Goal: Task Accomplishment & Management: Manage account settings

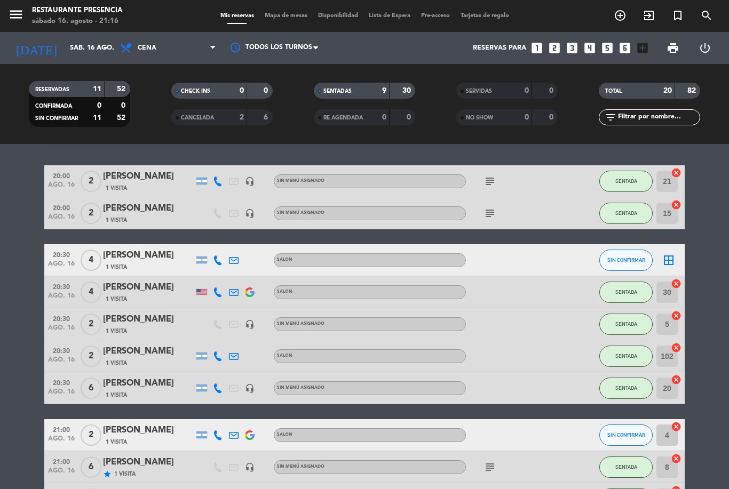
scroll to position [34, 0]
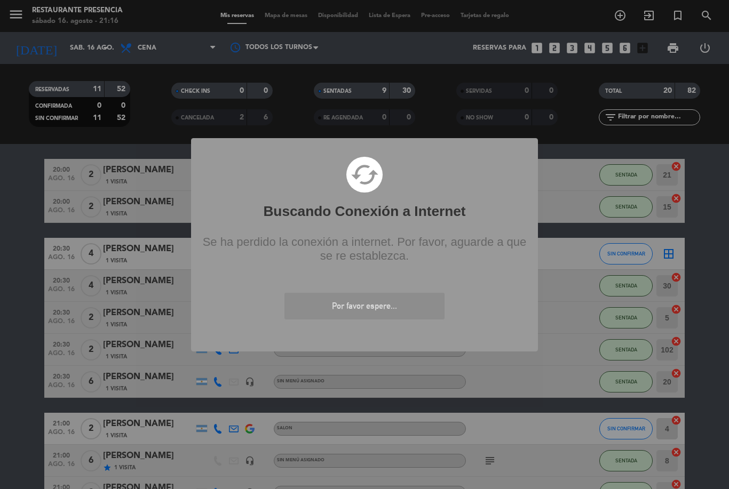
click at [610, 25] on div "? ! i Buscando Conexión a Internet × cached Se ha perdido la conexión a interne…" at bounding box center [364, 244] width 729 height 489
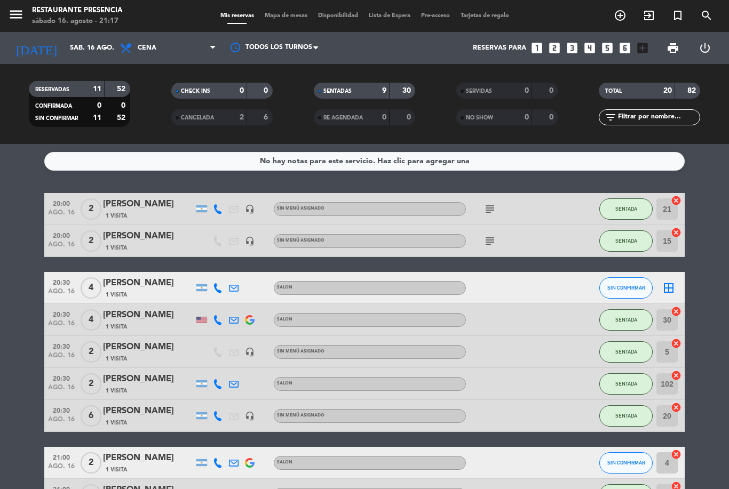
click at [612, 21] on span "add_circle_outline" at bounding box center [619, 15] width 29 height 18
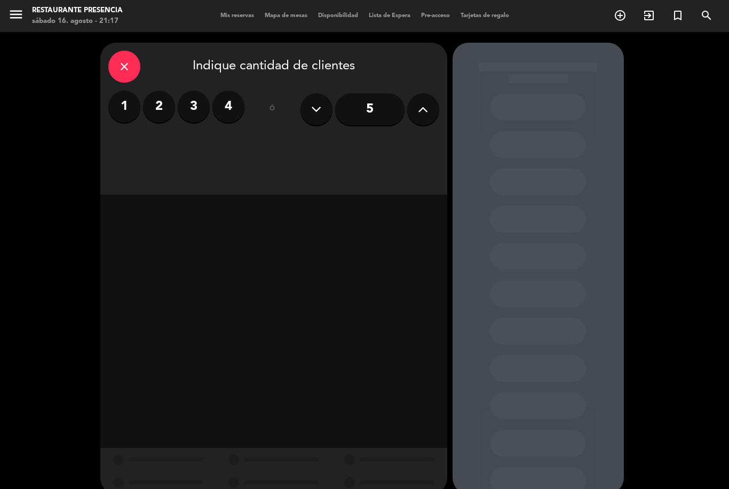
click at [159, 106] on label "2" at bounding box center [159, 107] width 32 height 32
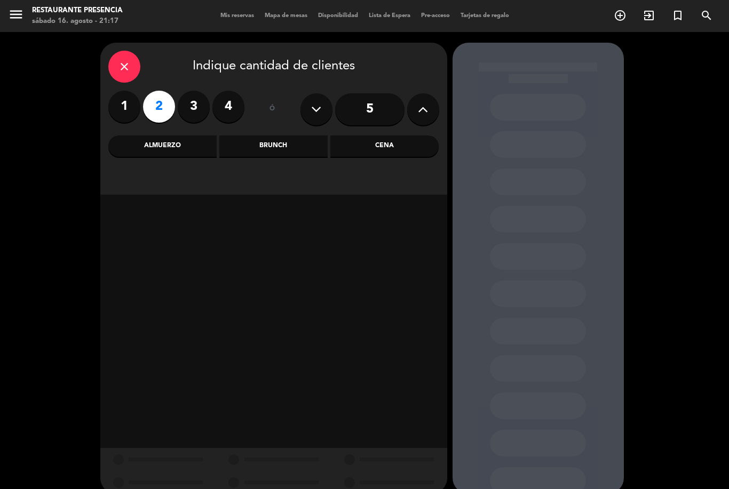
click at [389, 151] on div "Cena" at bounding box center [384, 145] width 108 height 21
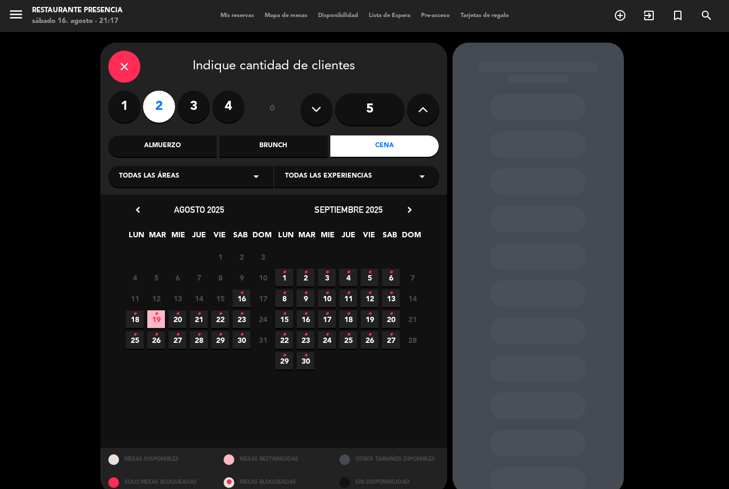
click at [245, 300] on span "16 •" at bounding box center [242, 299] width 18 height 18
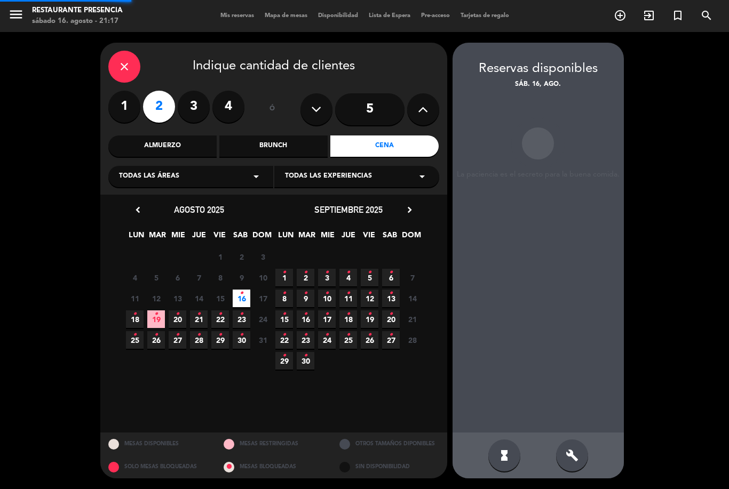
scroll to position [34, 0]
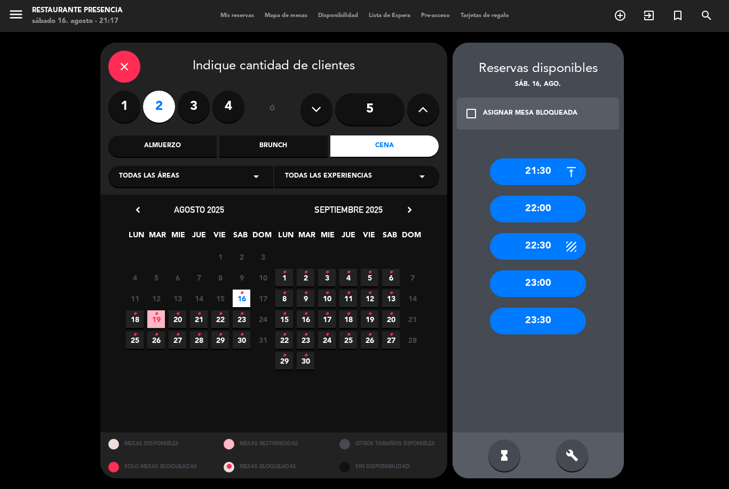
click at [551, 158] on div "21:30" at bounding box center [538, 171] width 96 height 27
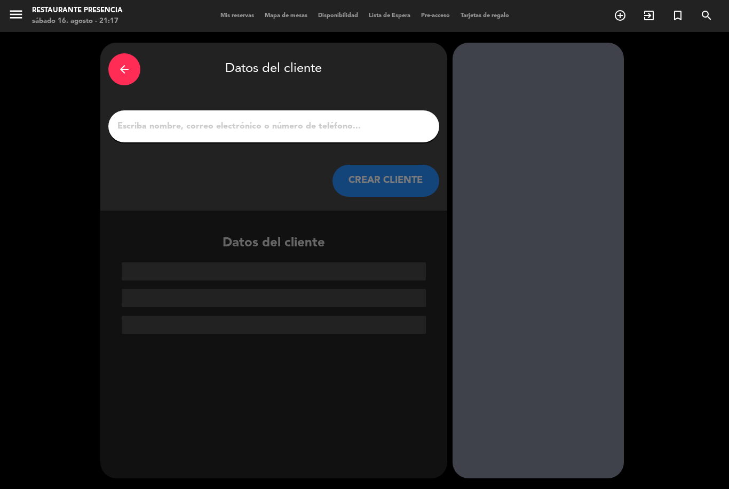
click at [361, 119] on input "1" at bounding box center [273, 126] width 315 height 15
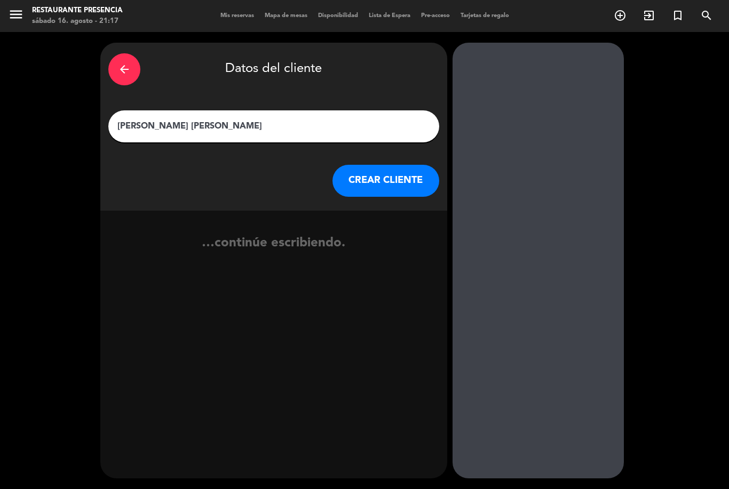
type input "[PERSON_NAME] [PERSON_NAME]"
click at [282, 211] on div "…continúe escribiendo." at bounding box center [273, 247] width 347 height 73
click at [384, 165] on button "CREAR CLIENTE" at bounding box center [385, 181] width 107 height 32
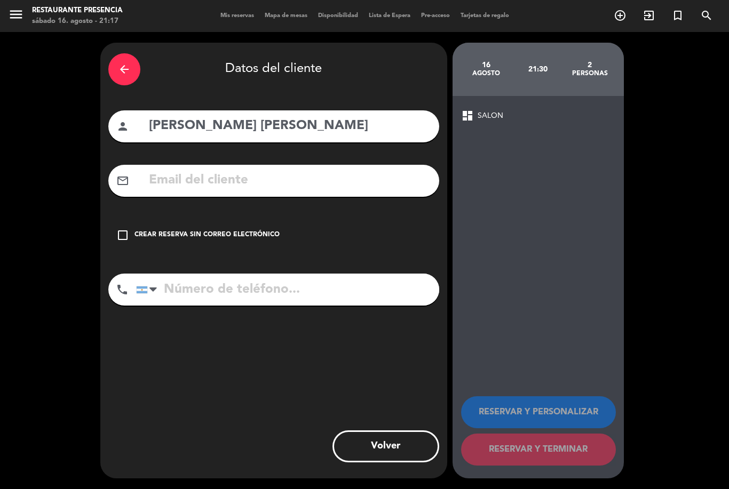
click at [126, 229] on icon "check_box_outline_blank" at bounding box center [122, 235] width 13 height 13
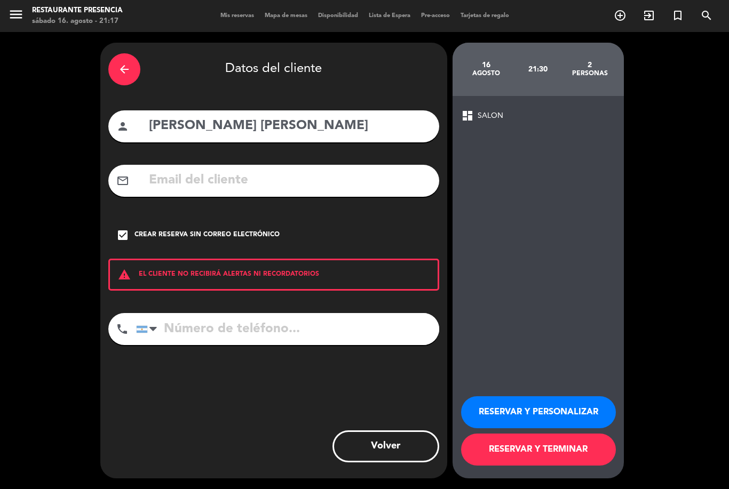
click at [223, 313] on input "tel" at bounding box center [287, 329] width 303 height 32
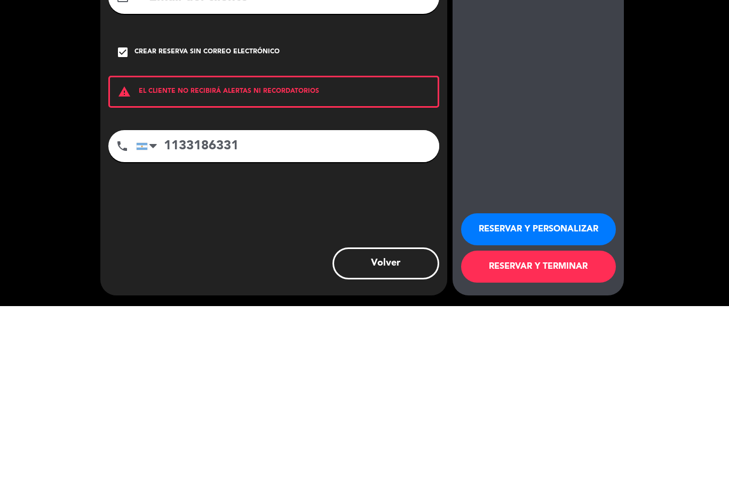
type input "1133186331"
click at [312, 164] on div "arrow_back Datos del cliente person [PERSON_NAME] [PERSON_NAME] mail_outline ch…" at bounding box center [273, 261] width 347 height 436
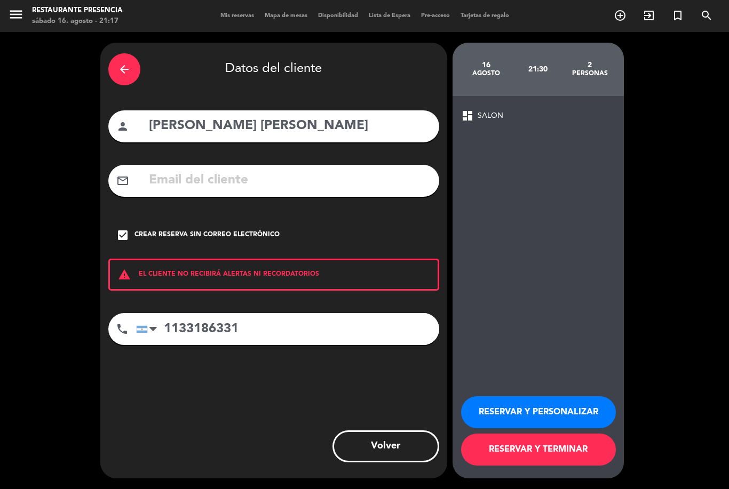
click at [547, 403] on button "RESERVAR Y PERSONALIZAR" at bounding box center [538, 412] width 155 height 32
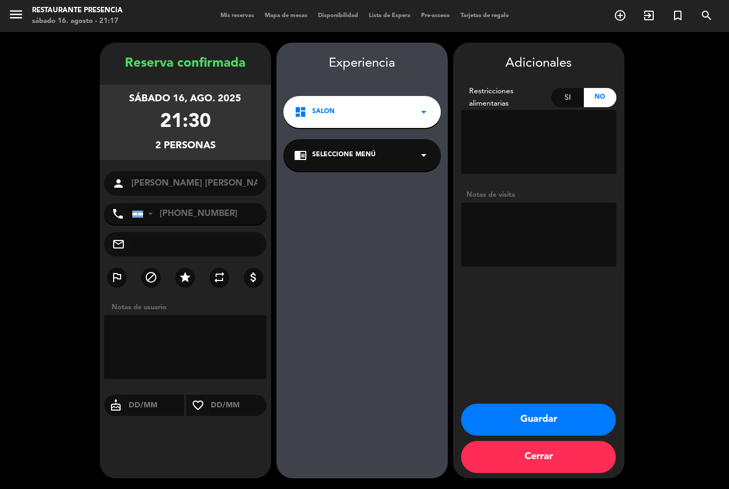
click at [517, 211] on textarea at bounding box center [538, 235] width 155 height 64
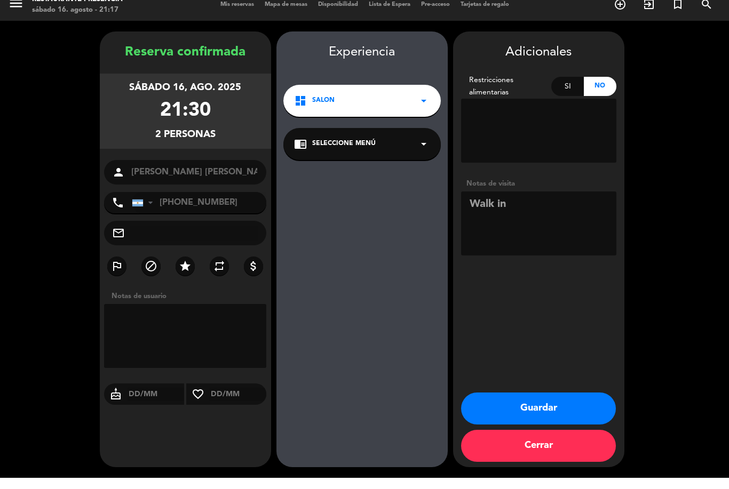
type textarea "Walk in"
click at [408, 177] on div "Experiencia dashboard SALON arrow_drop_down chrome_reader_mode Seleccione Menú …" at bounding box center [361, 271] width 171 height 436
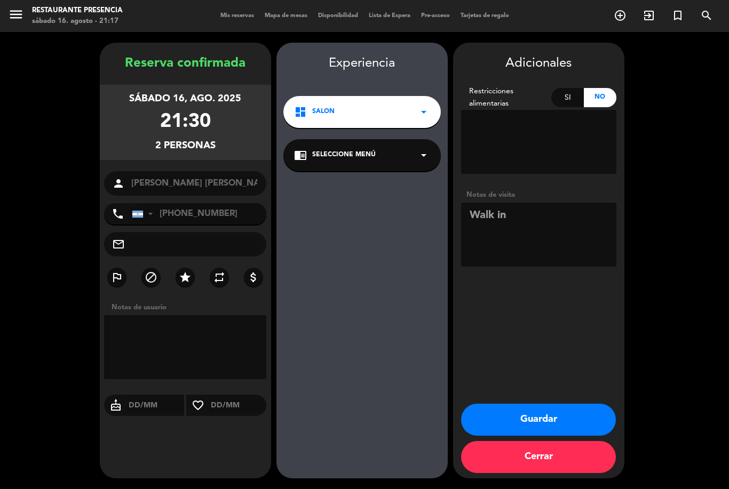
click at [561, 416] on button "Guardar" at bounding box center [538, 420] width 155 height 32
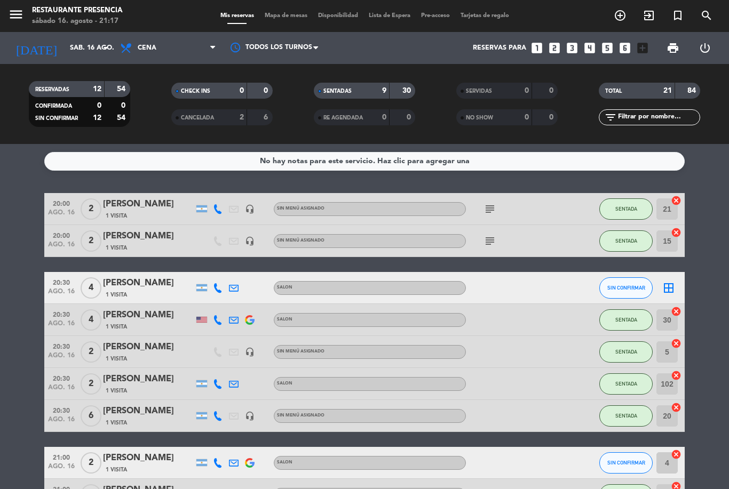
click at [280, 17] on span "Mapa de mesas" at bounding box center [285, 16] width 53 height 6
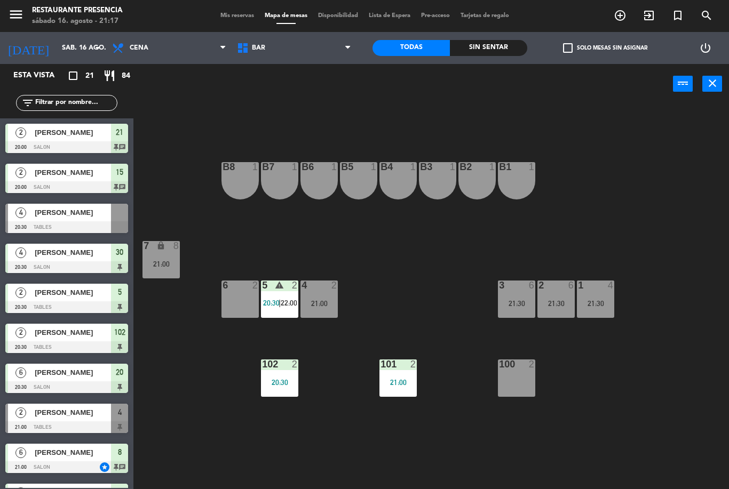
click at [280, 53] on span "BAR" at bounding box center [294, 47] width 125 height 23
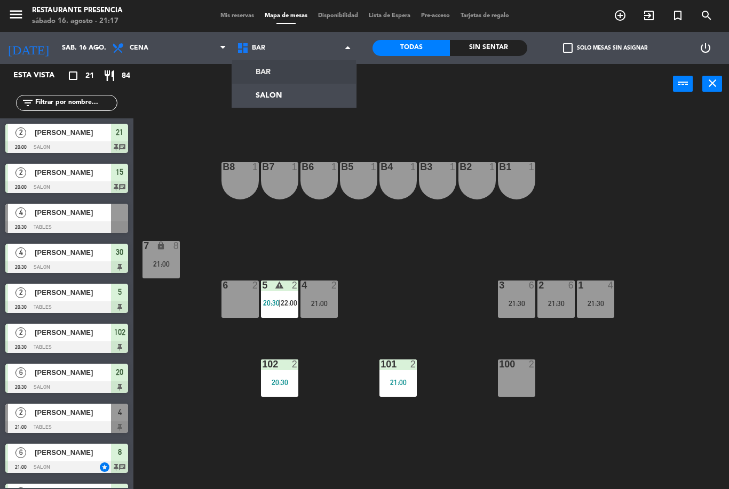
click at [292, 100] on ng-component "menu Restaurante Presencia sábado 16. agosto - 21:17 Mis reservas Mapa de mesas…" at bounding box center [364, 244] width 729 height 489
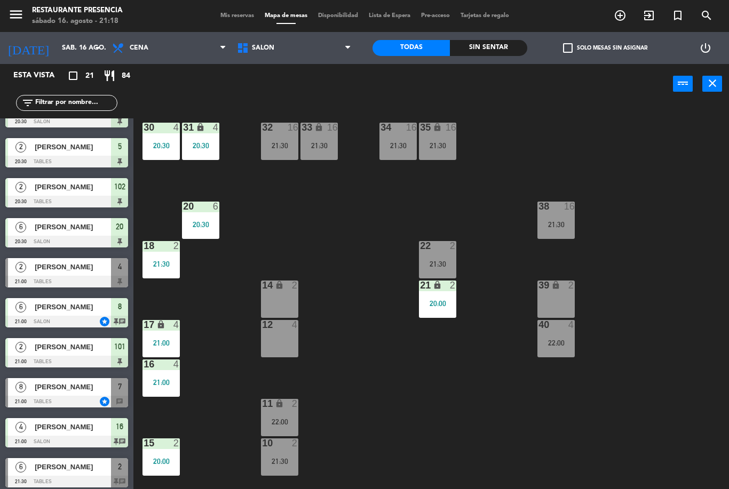
scroll to position [145, 0]
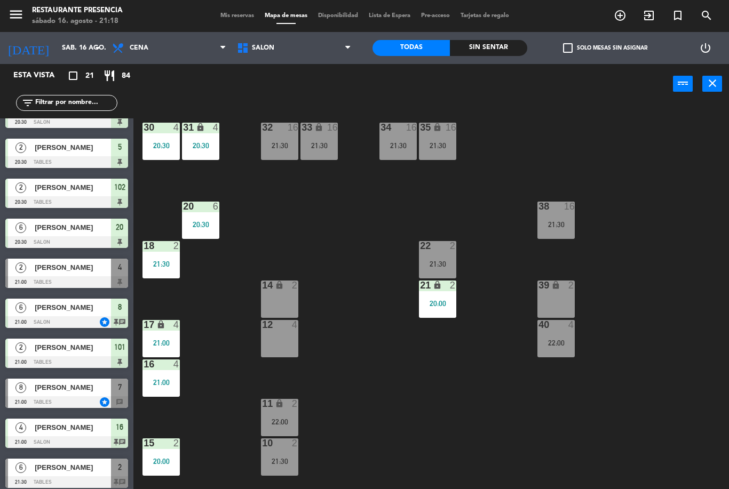
click at [105, 270] on span "[PERSON_NAME]" at bounding box center [73, 267] width 76 height 11
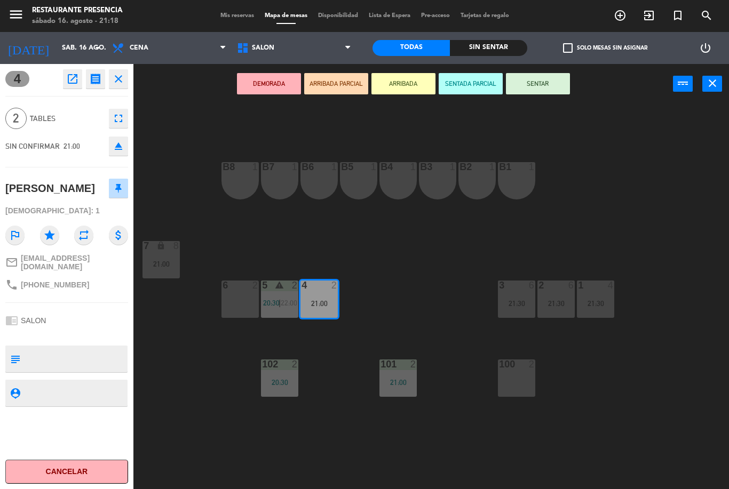
click at [321, 49] on span "SALON" at bounding box center [294, 47] width 125 height 23
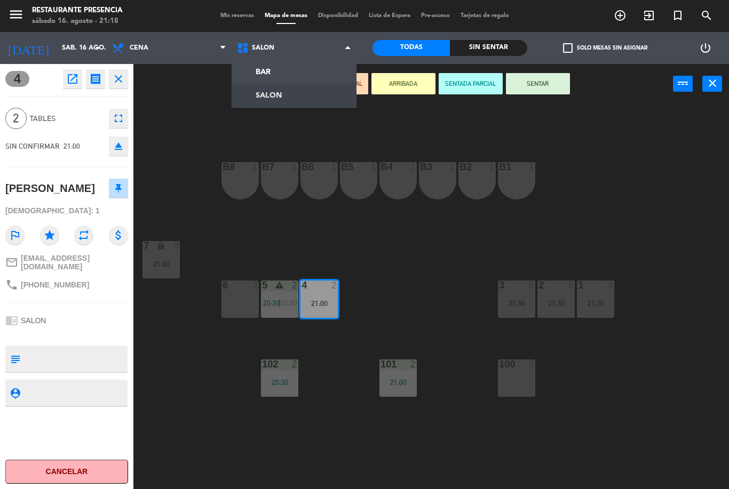
click at [298, 93] on ng-component "menu Restaurante Presencia sábado 16. agosto - 21:18 Mis reservas Mapa de mesas…" at bounding box center [364, 244] width 729 height 489
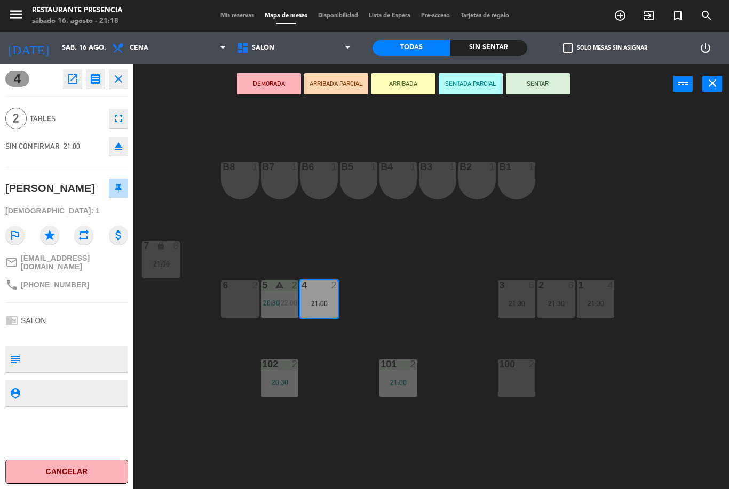
click at [326, 48] on span "SALON" at bounding box center [294, 47] width 125 height 23
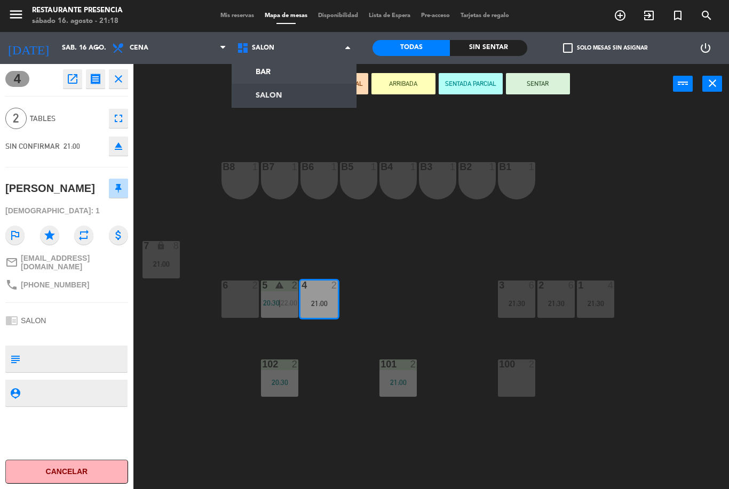
click at [305, 78] on ng-component "menu Restaurante Presencia sábado 16. agosto - 21:18 Mis reservas Mapa de mesas…" at bounding box center [364, 244] width 729 height 489
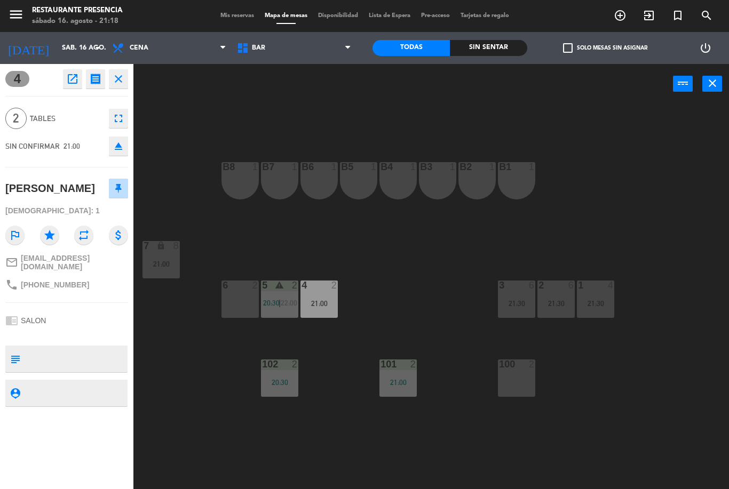
click at [291, 100] on div "power_input close" at bounding box center [402, 84] width 539 height 41
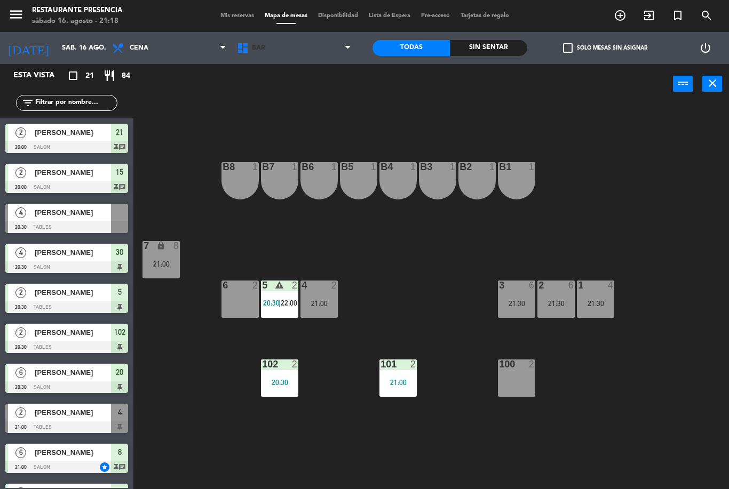
click at [332, 56] on span "BAR" at bounding box center [294, 47] width 125 height 23
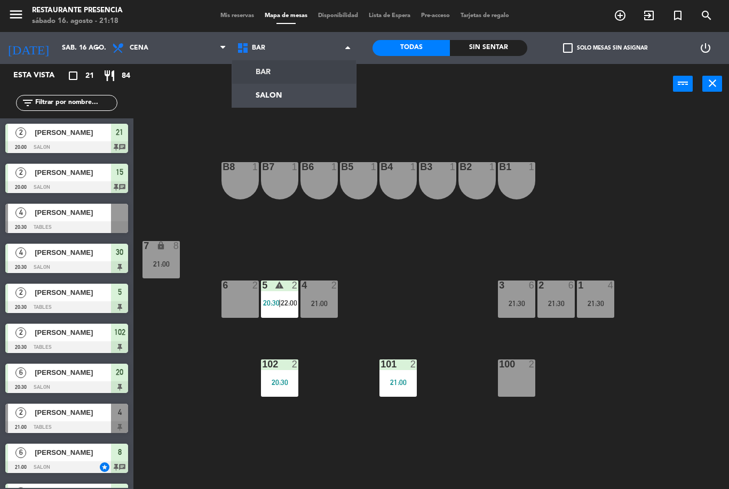
click at [294, 102] on ng-component "menu Restaurante Presencia sábado 16. agosto - 21:18 Mis reservas Mapa de mesas…" at bounding box center [364, 244] width 729 height 489
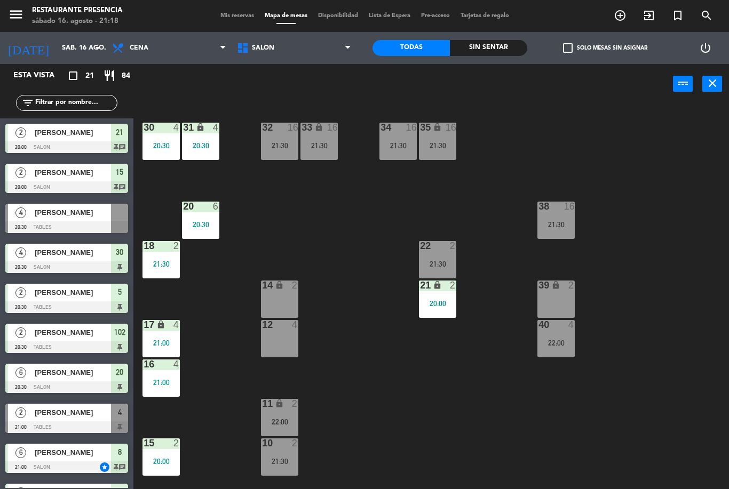
click at [230, 19] on span "Mis reservas" at bounding box center [237, 16] width 44 height 6
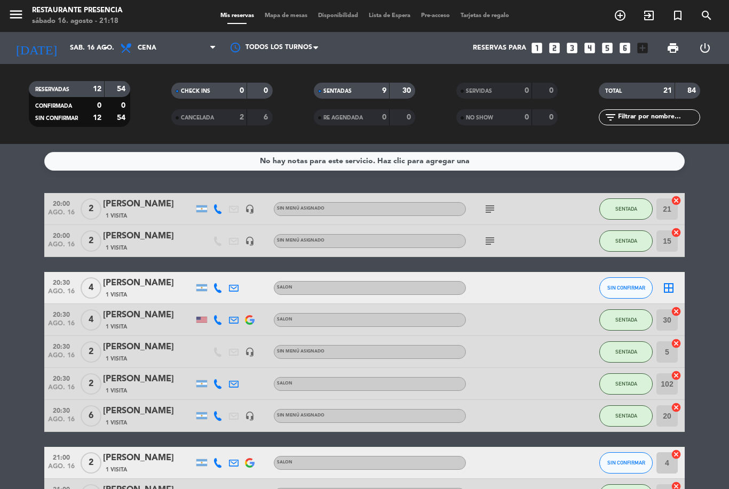
click at [165, 287] on div "[PERSON_NAME]" at bounding box center [148, 283] width 91 height 14
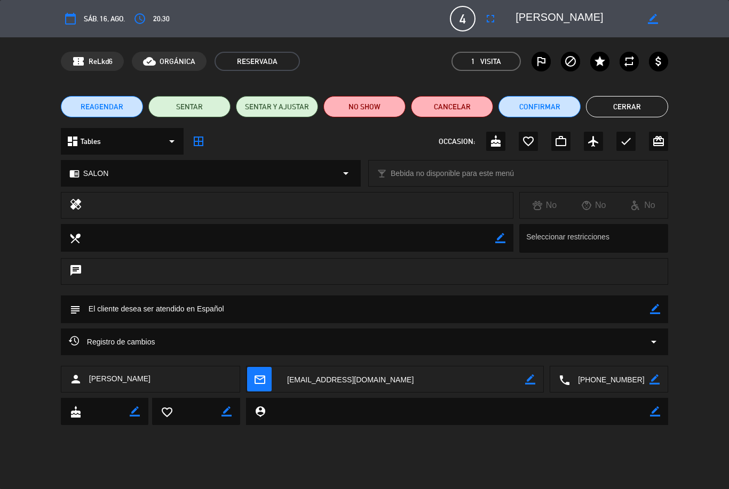
click at [374, 105] on button "NO SHOW" at bounding box center [364, 106] width 82 height 21
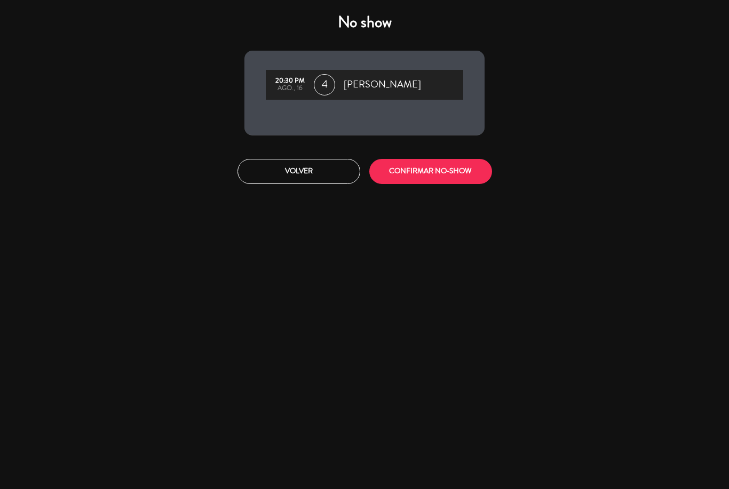
click at [451, 172] on button "CONFIRMAR NO-SHOW" at bounding box center [430, 171] width 123 height 25
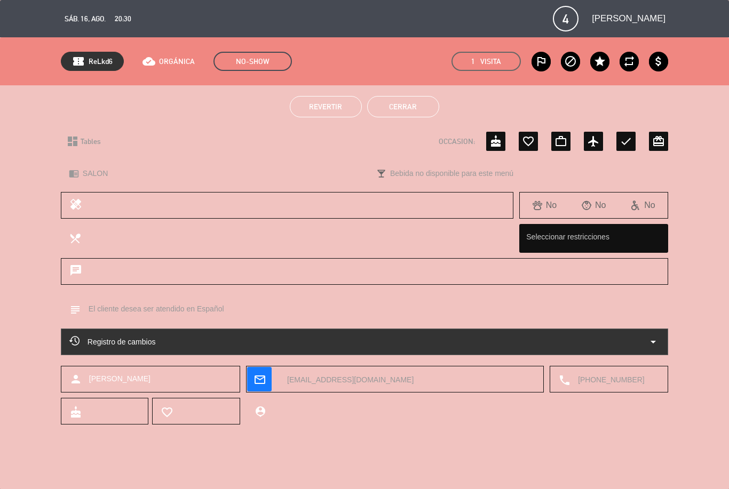
click at [408, 105] on button "Cerrar" at bounding box center [403, 106] width 72 height 21
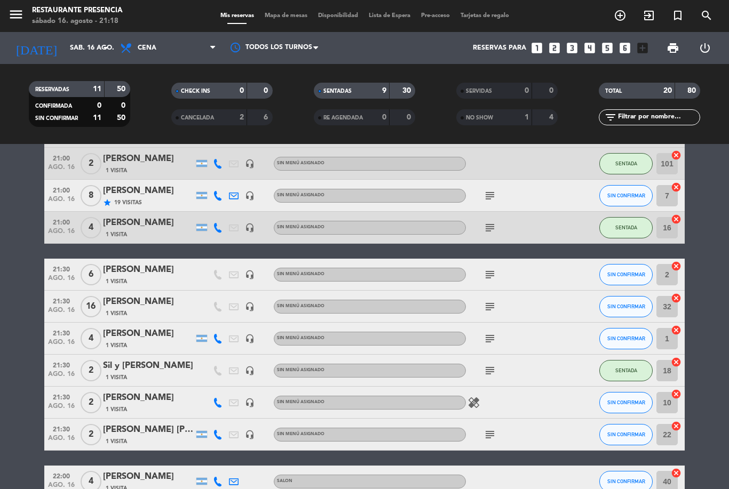
scroll to position [320, 0]
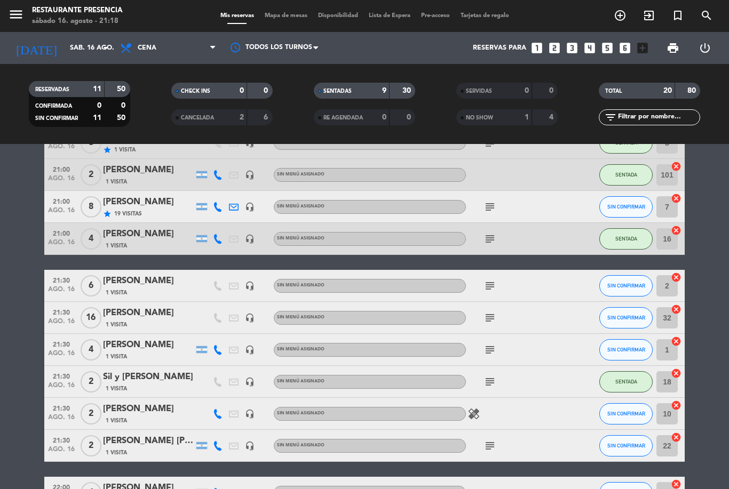
click at [634, 209] on span "SIN CONFIRMAR" at bounding box center [626, 207] width 38 height 6
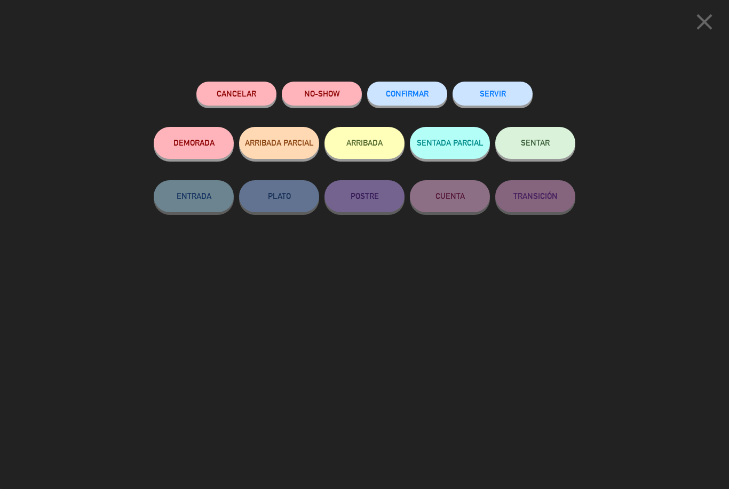
click at [548, 140] on span "SENTAR" at bounding box center [535, 142] width 29 height 9
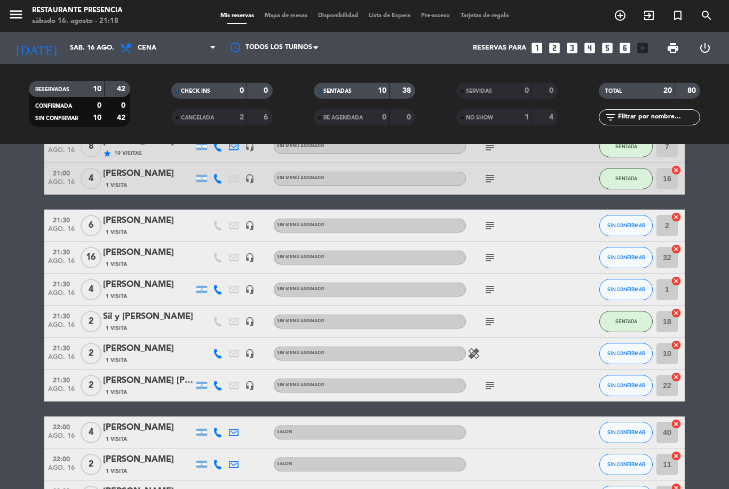
scroll to position [390, 0]
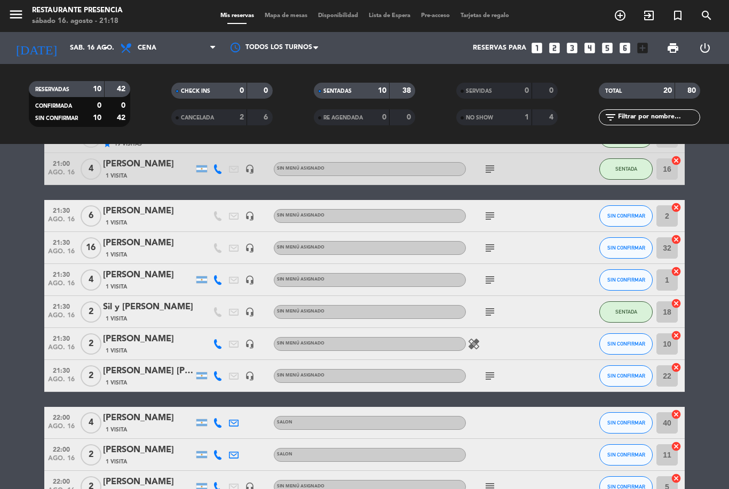
click at [633, 280] on span "SIN CONFIRMAR" at bounding box center [626, 280] width 38 height 6
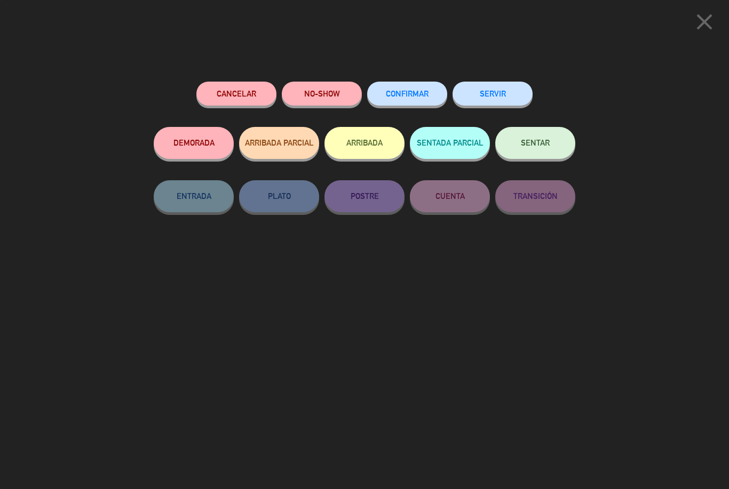
click at [538, 142] on span "SENTAR" at bounding box center [535, 142] width 29 height 9
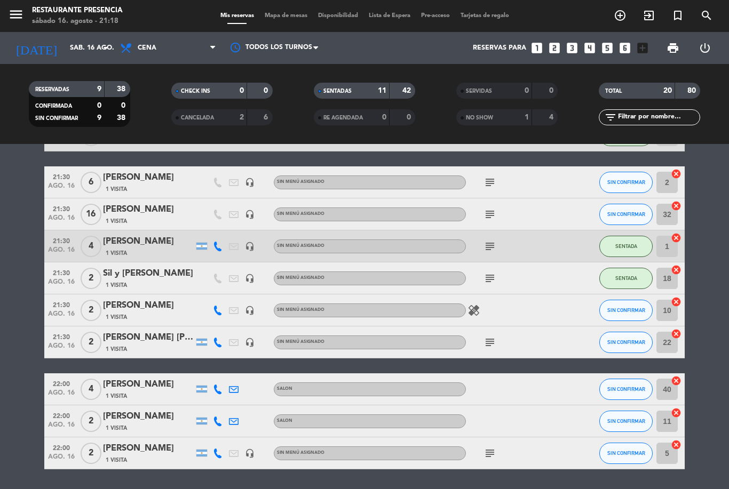
scroll to position [423, 0]
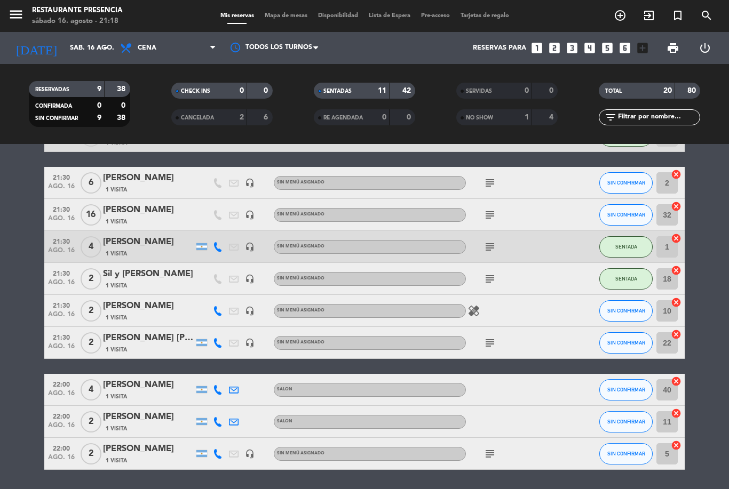
click at [281, 18] on span "Mapa de mesas" at bounding box center [285, 16] width 53 height 6
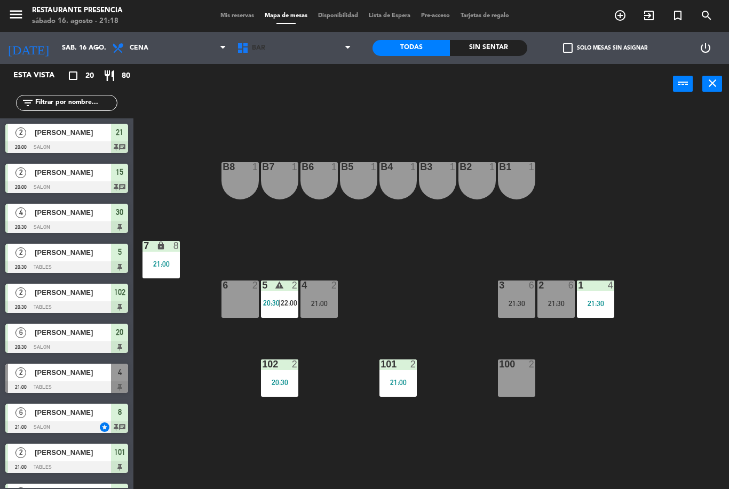
click at [321, 53] on span "BAR" at bounding box center [294, 47] width 125 height 23
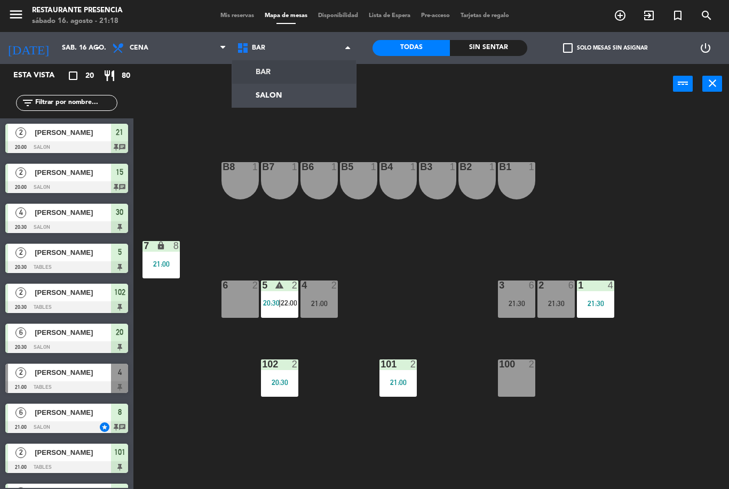
click at [288, 100] on ng-component "menu Restaurante Presencia sábado 16. agosto - 21:18 Mis reservas Mapa de mesas…" at bounding box center [364, 244] width 729 height 489
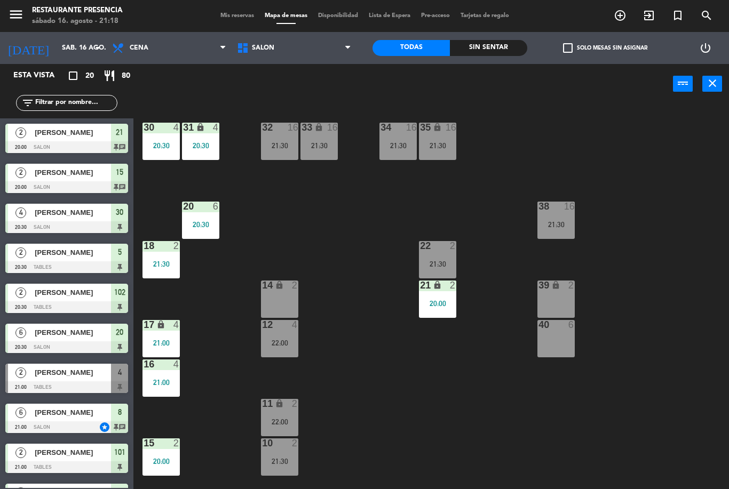
scroll to position [165, 0]
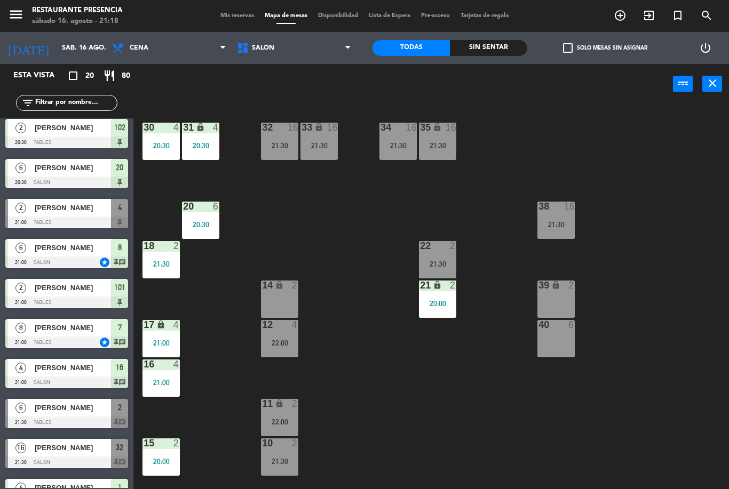
click at [288, 337] on div "12 4 22:00" at bounding box center [279, 338] width 37 height 37
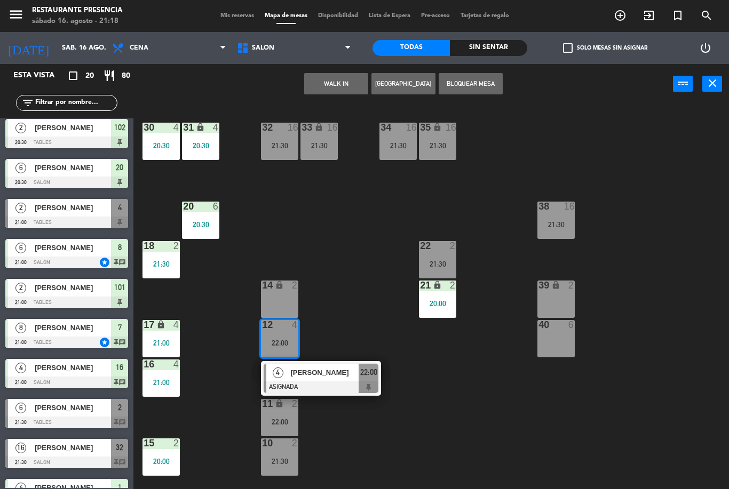
click at [334, 384] on div at bounding box center [321, 387] width 115 height 12
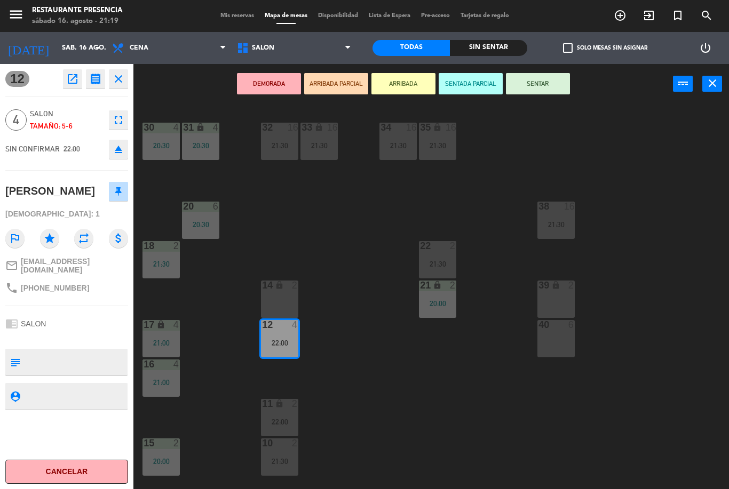
click at [289, 303] on div "14 lock 2" at bounding box center [279, 299] width 37 height 37
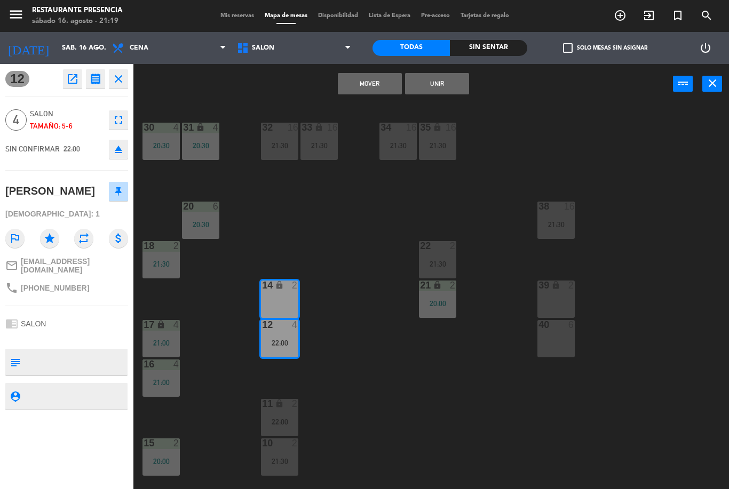
click at [446, 83] on button "Unir" at bounding box center [437, 83] width 64 height 21
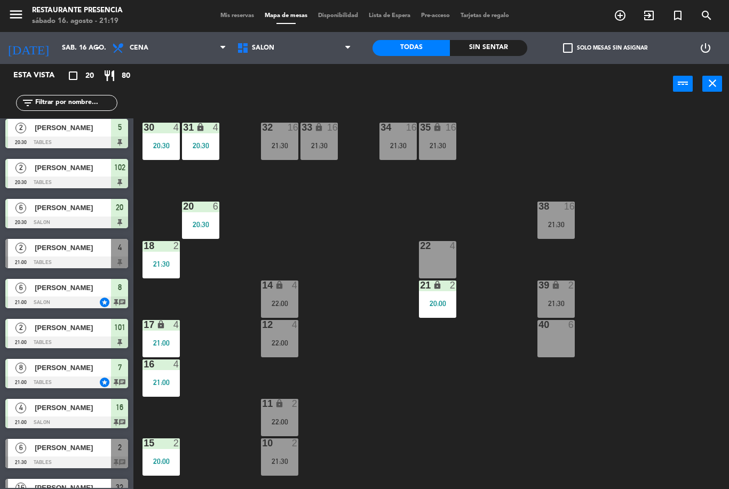
scroll to position [0, 0]
click at [232, 14] on span "Mis reservas" at bounding box center [237, 16] width 44 height 6
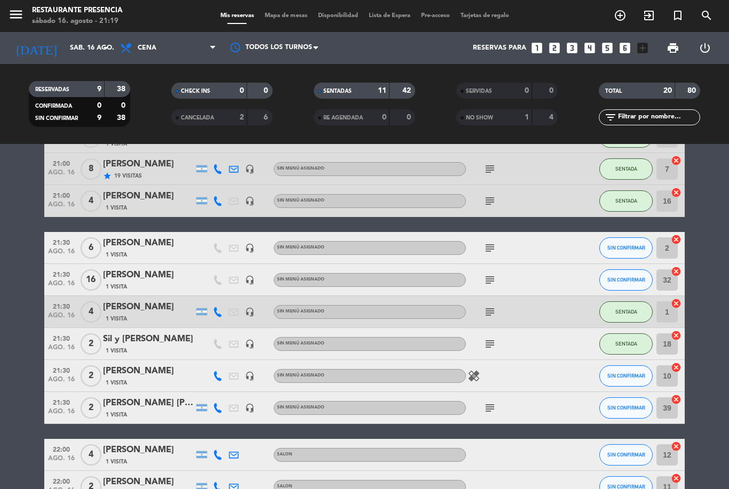
scroll to position [359, 0]
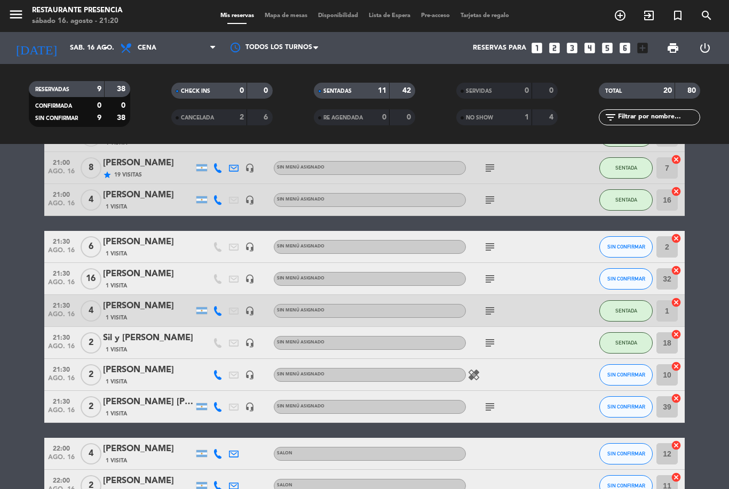
click at [634, 284] on button "SIN CONFIRMAR" at bounding box center [625, 278] width 53 height 21
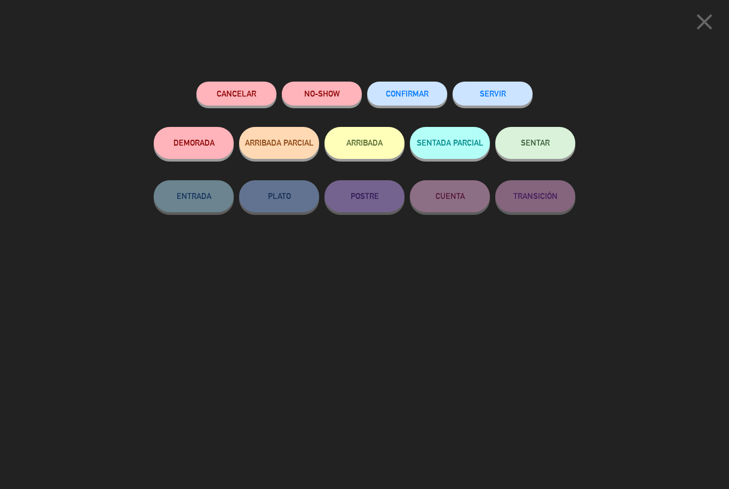
click at [540, 141] on span "SENTAR" at bounding box center [535, 142] width 29 height 9
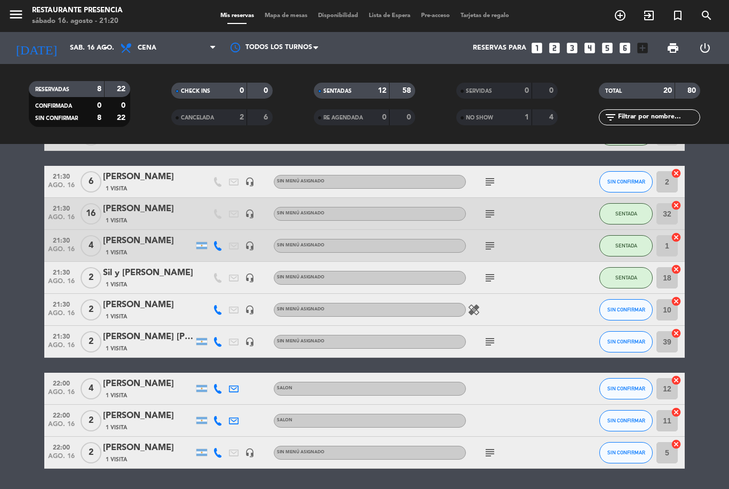
scroll to position [423, 0]
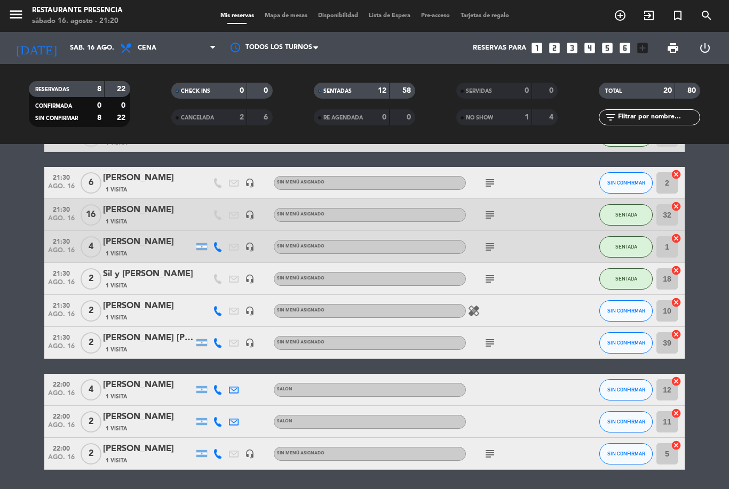
click at [669, 340] on input "39" at bounding box center [666, 342] width 21 height 21
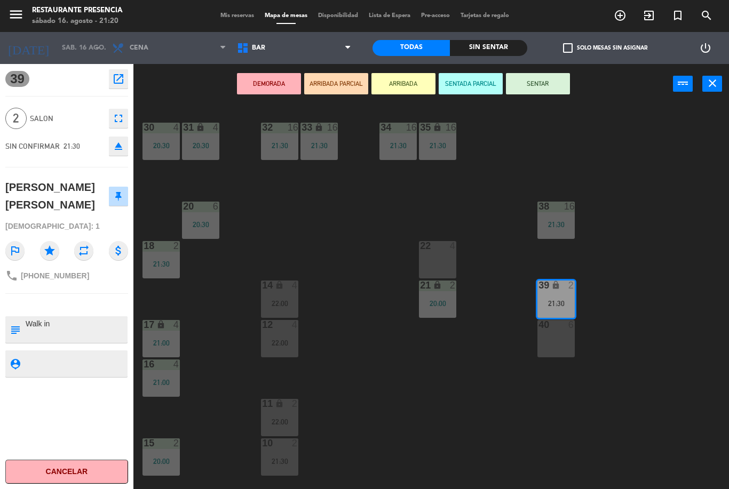
click at [309, 42] on span "BAR" at bounding box center [294, 47] width 125 height 23
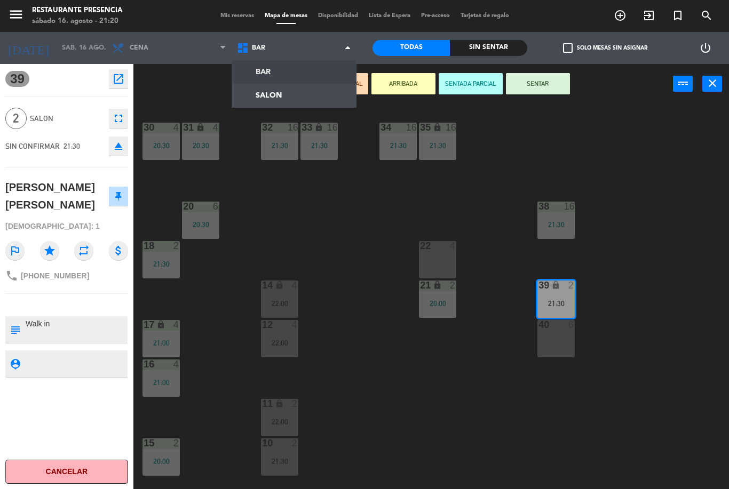
click at [302, 98] on ng-component "menu Restaurante Presencia sábado 16. agosto - 21:20 Mis reservas Mapa de mesas…" at bounding box center [364, 244] width 729 height 489
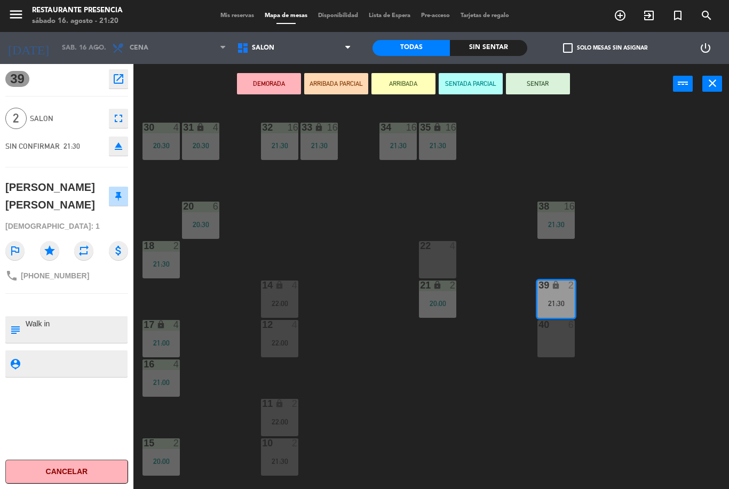
click at [331, 45] on span "SALON" at bounding box center [294, 47] width 125 height 23
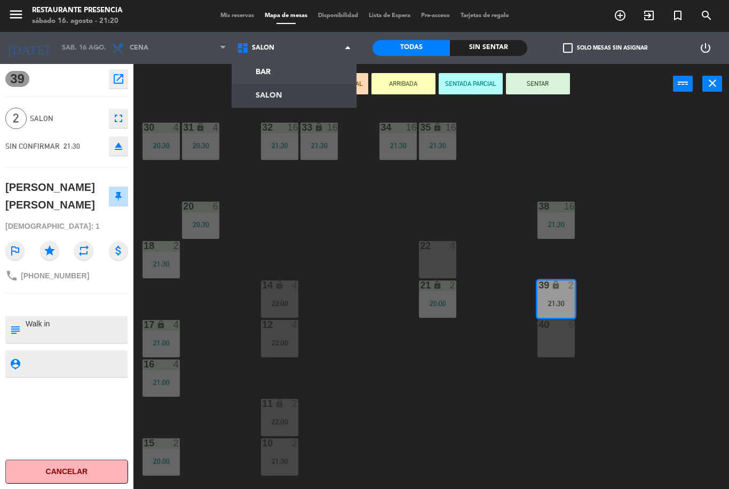
click at [297, 78] on ng-component "menu Restaurante Presencia sábado 16. agosto - 21:20 Mis reservas Mapa de mesas…" at bounding box center [364, 244] width 729 height 489
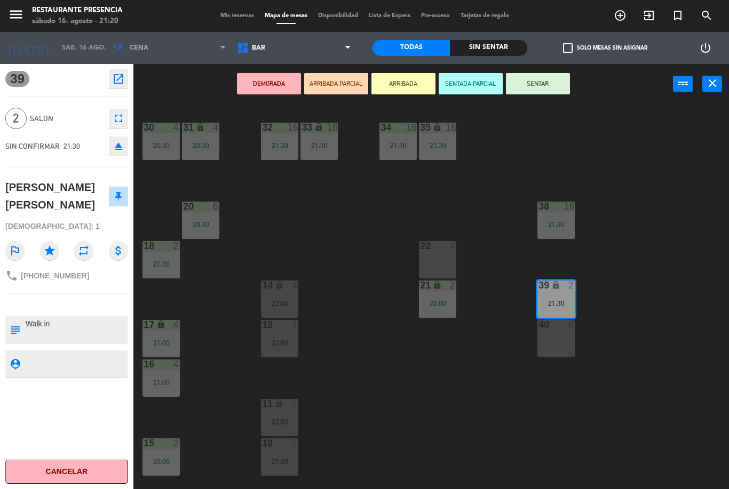
click at [307, 50] on span "BAR" at bounding box center [294, 47] width 125 height 23
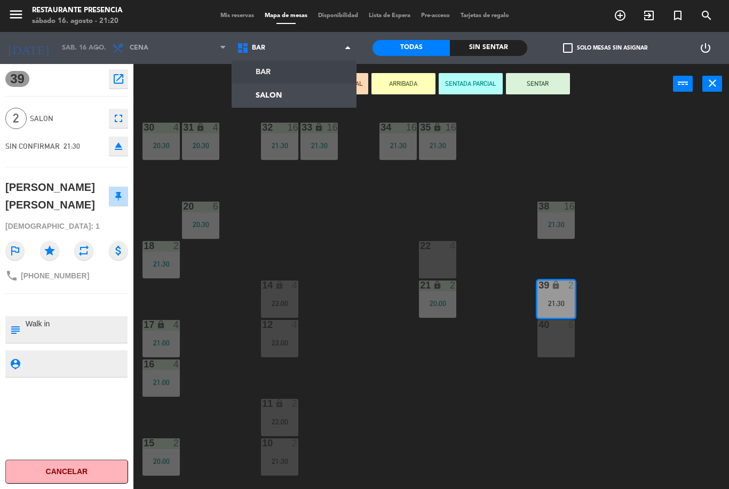
click at [125, 150] on button "eject" at bounding box center [118, 146] width 19 height 19
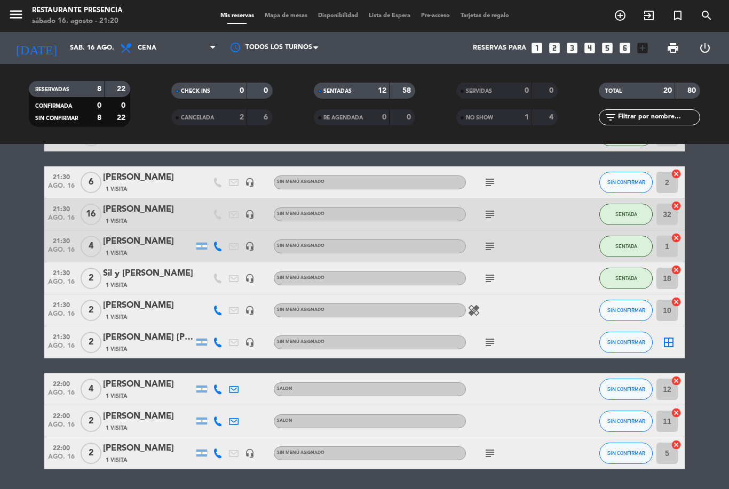
scroll to position [423, 0]
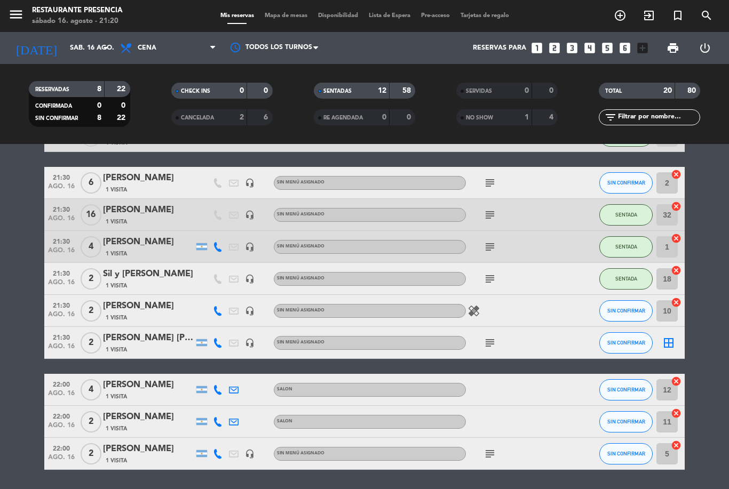
click at [669, 347] on icon "border_all" at bounding box center [668, 343] width 13 height 13
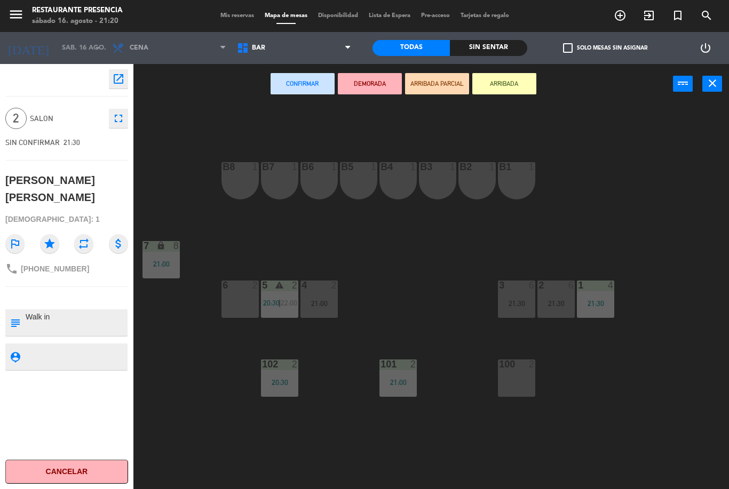
click at [503, 390] on div "100 2" at bounding box center [516, 378] width 37 height 37
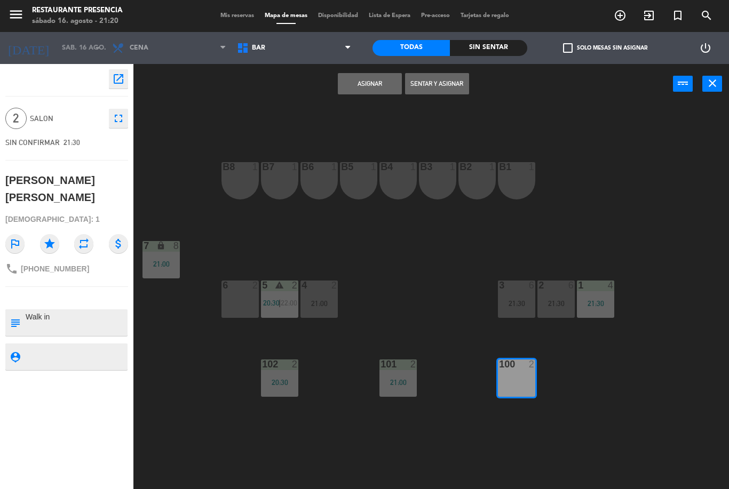
click at [450, 84] on button "Sentar y Asignar" at bounding box center [437, 83] width 64 height 21
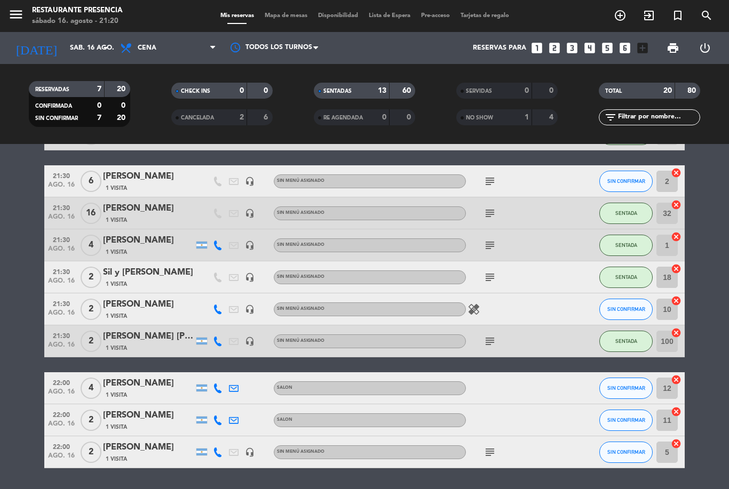
scroll to position [409, 0]
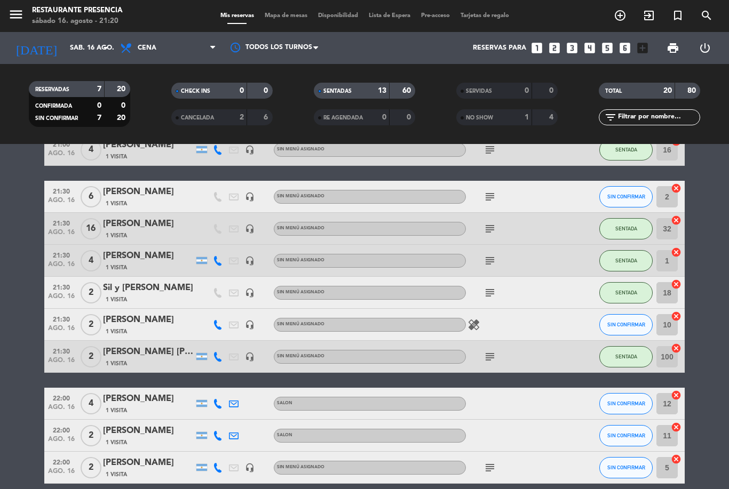
click at [485, 266] on icon "subject" at bounding box center [489, 260] width 13 height 13
click at [489, 227] on icon "subject" at bounding box center [489, 228] width 13 height 13
click at [489, 355] on icon "subject" at bounding box center [489, 356] width 13 height 13
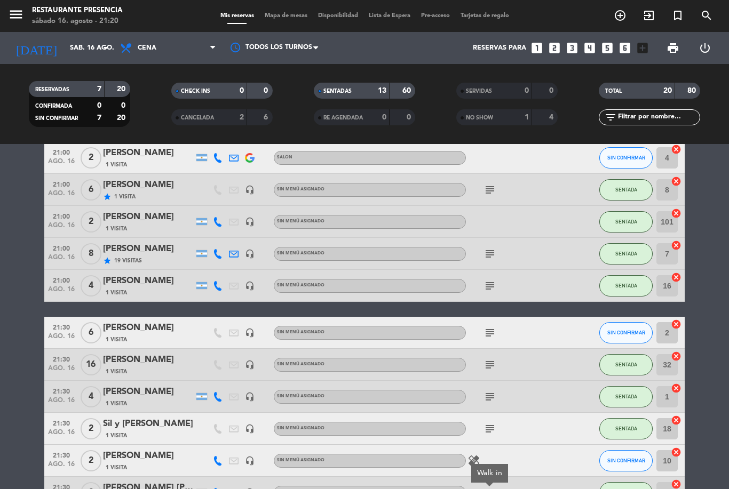
scroll to position [270, 0]
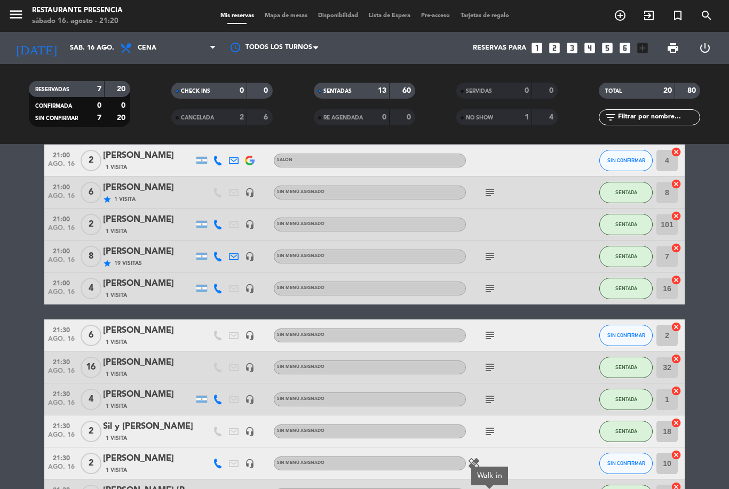
click at [491, 289] on icon "subject" at bounding box center [489, 288] width 13 height 13
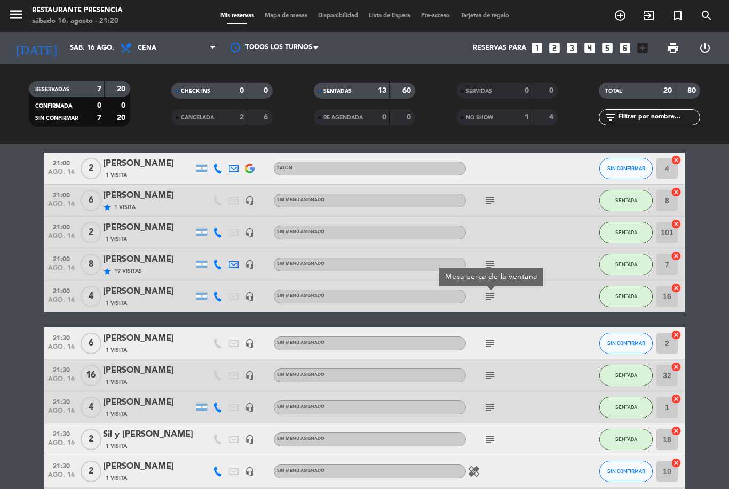
click at [487, 266] on icon "subject" at bounding box center [489, 264] width 13 height 13
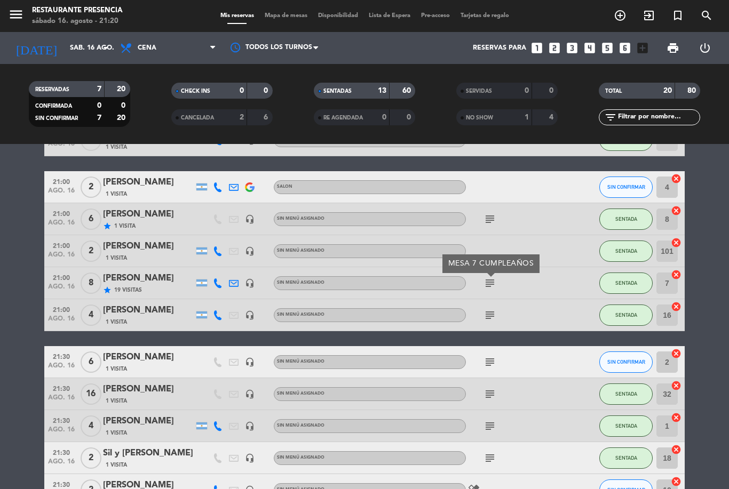
scroll to position [243, 0]
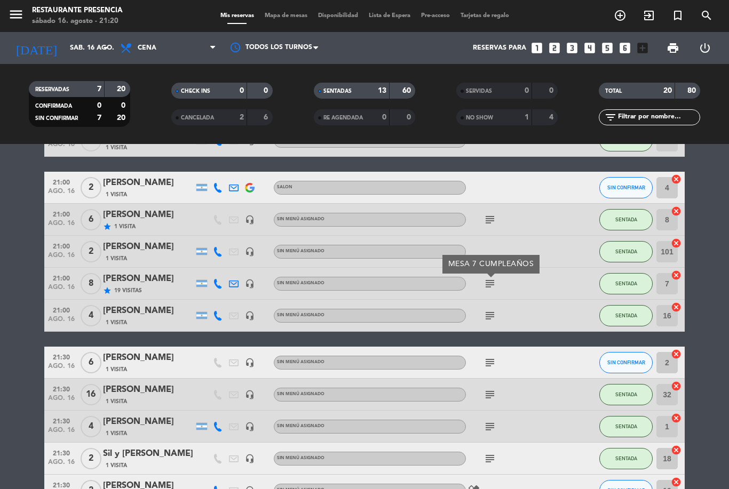
click at [488, 221] on icon "subject" at bounding box center [489, 219] width 13 height 13
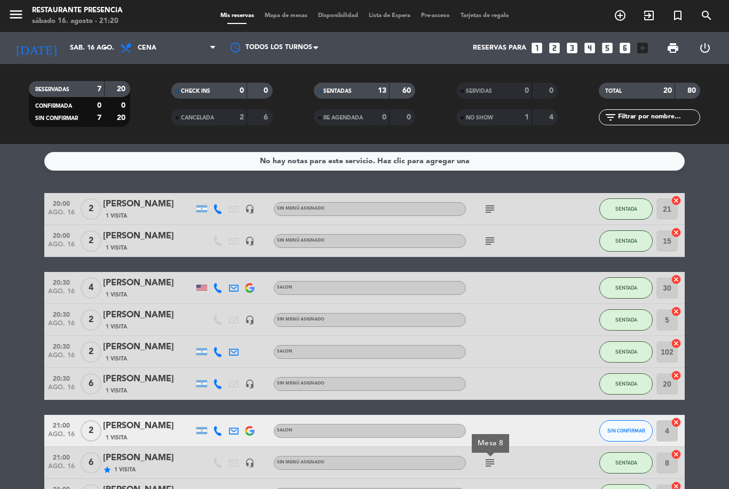
scroll to position [0, 0]
click at [490, 240] on icon "subject" at bounding box center [489, 241] width 13 height 13
click at [484, 214] on icon "subject" at bounding box center [489, 209] width 13 height 13
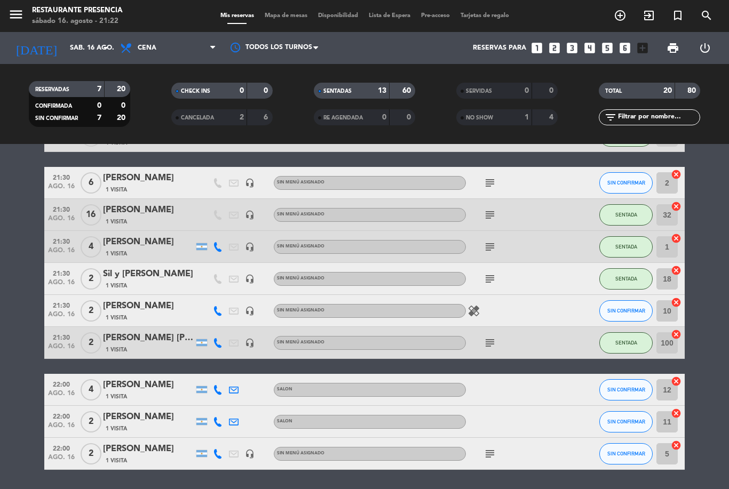
scroll to position [34, 0]
click at [479, 305] on icon "healing" at bounding box center [473, 311] width 13 height 13
click at [533, 327] on div "subject" at bounding box center [514, 342] width 96 height 31
click at [185, 374] on div "22:00 ago. 16 4 [PERSON_NAME] 1 Visita SALON SIN CONFIRMAR 12 cancel" at bounding box center [364, 390] width 640 height 32
click at [476, 305] on icon "healing" at bounding box center [473, 311] width 13 height 13
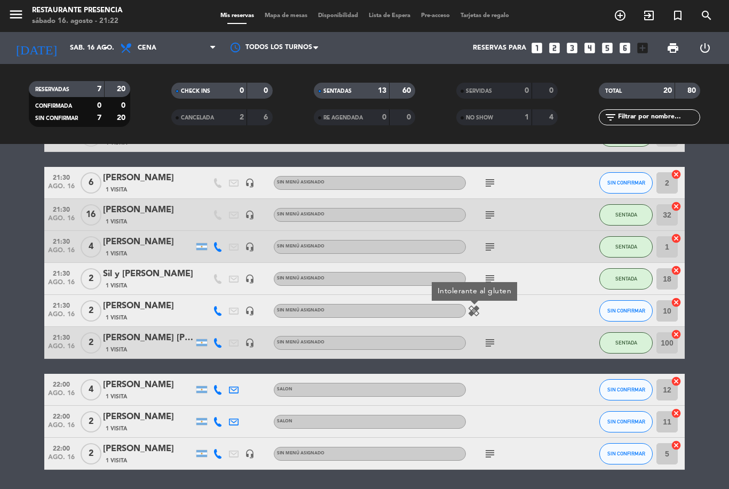
click at [528, 295] on div "healing Intolerante al gluten" at bounding box center [514, 310] width 96 height 31
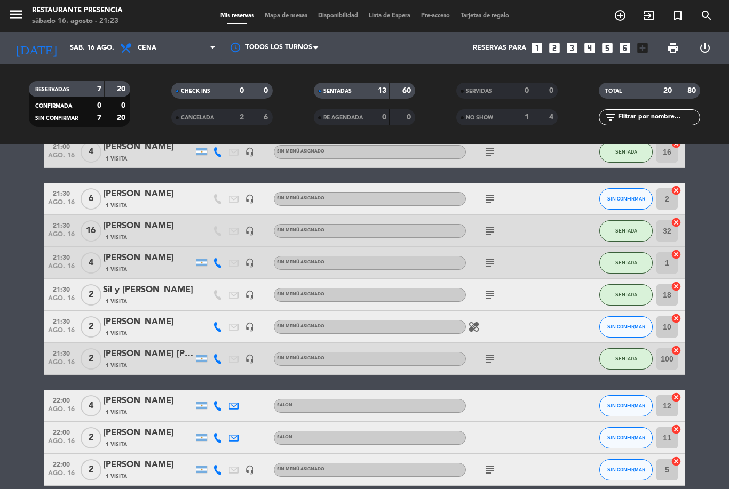
scroll to position [405, 0]
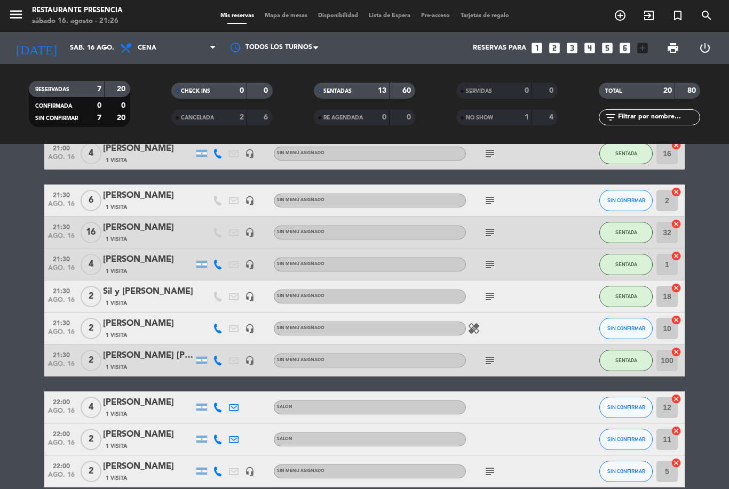
click at [645, 111] on input "text" at bounding box center [658, 117] width 83 height 12
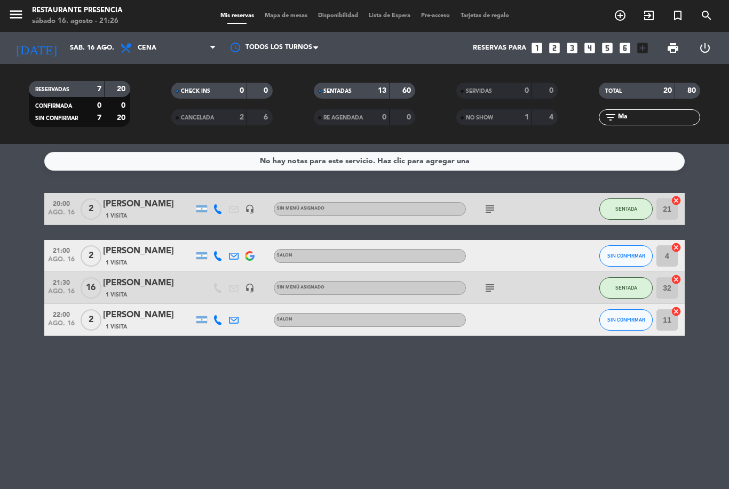
type input "M"
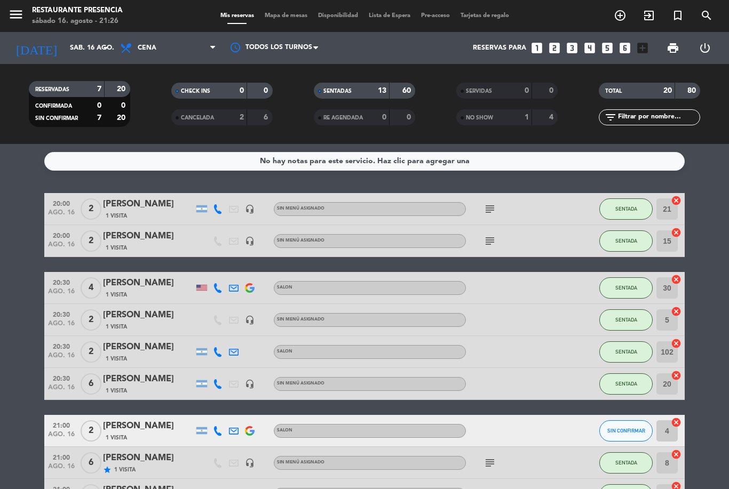
click at [277, 17] on span "Mapa de mesas" at bounding box center [285, 16] width 53 height 6
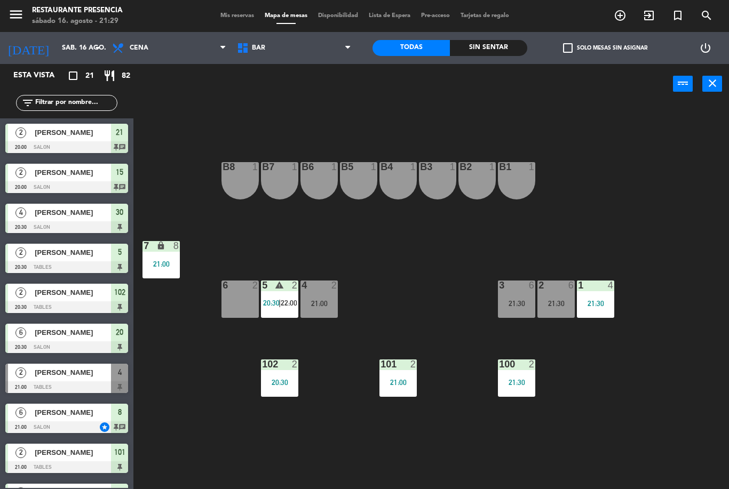
click at [402, 379] on div "21:00" at bounding box center [397, 382] width 37 height 7
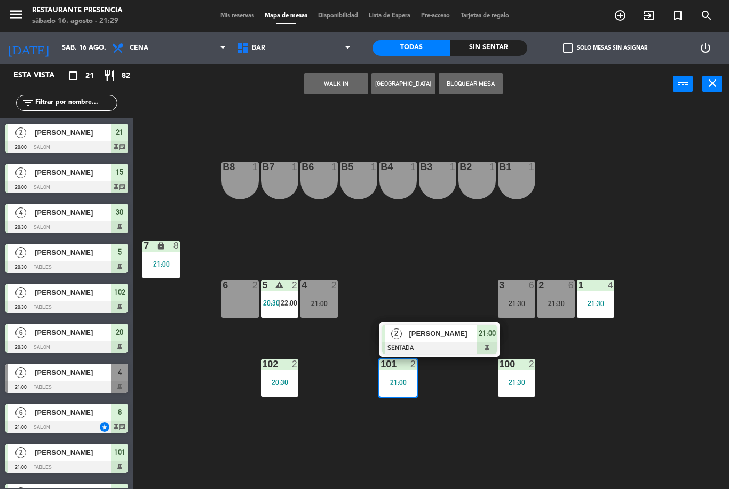
click at [456, 334] on span "[PERSON_NAME]" at bounding box center [443, 333] width 68 height 11
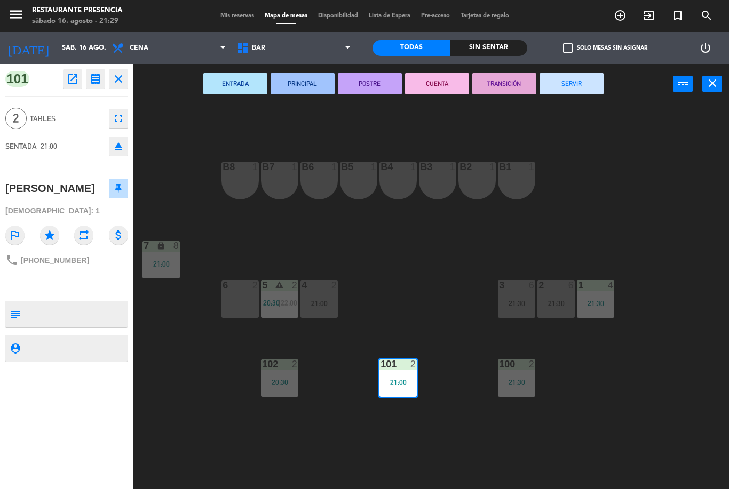
click at [126, 150] on button "eject" at bounding box center [118, 146] width 19 height 19
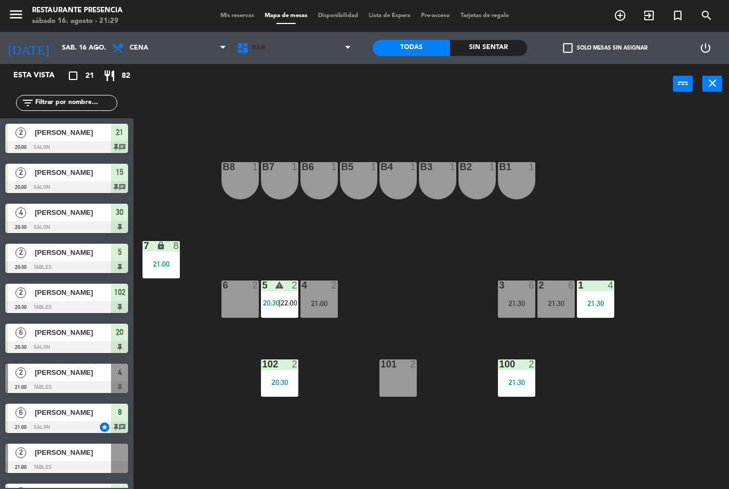
click at [324, 57] on span "BAR" at bounding box center [294, 47] width 125 height 23
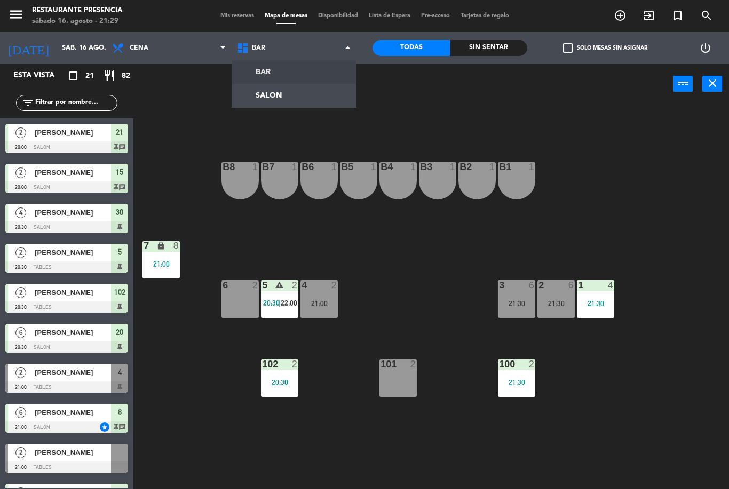
click at [297, 101] on ng-component "menu Restaurante Presencia sábado 16. agosto - 21:29 Mis reservas Mapa de mesas…" at bounding box center [364, 244] width 729 height 489
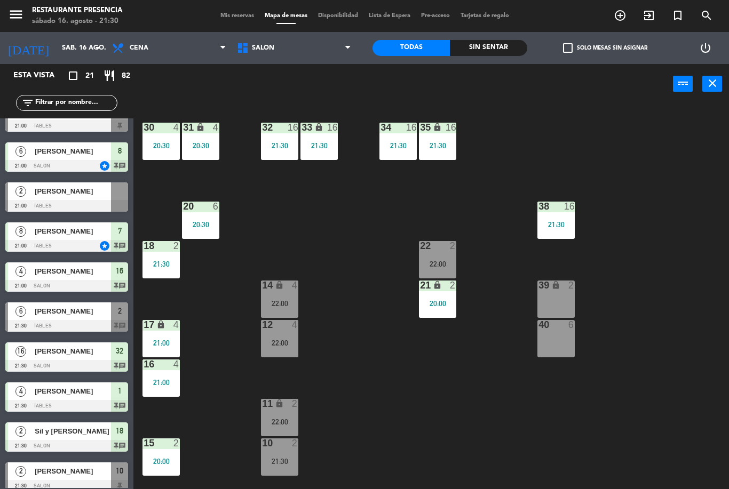
scroll to position [259, 0]
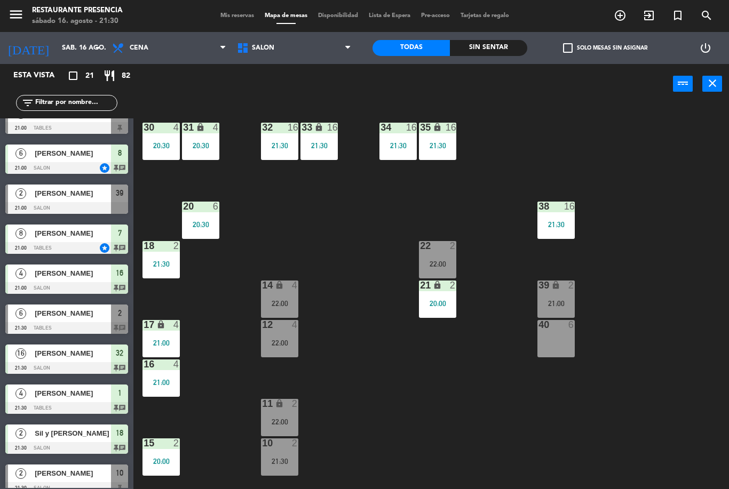
click at [559, 291] on div "39 lock 2" at bounding box center [555, 286] width 37 height 11
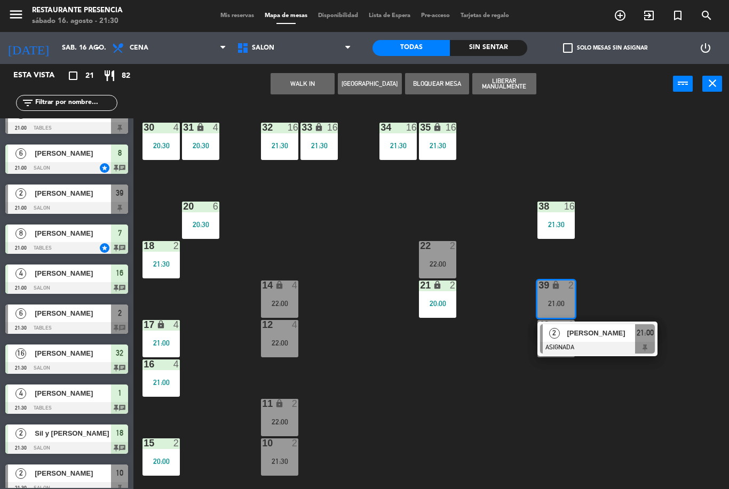
click at [630, 338] on span "[PERSON_NAME]" at bounding box center [601, 333] width 68 height 11
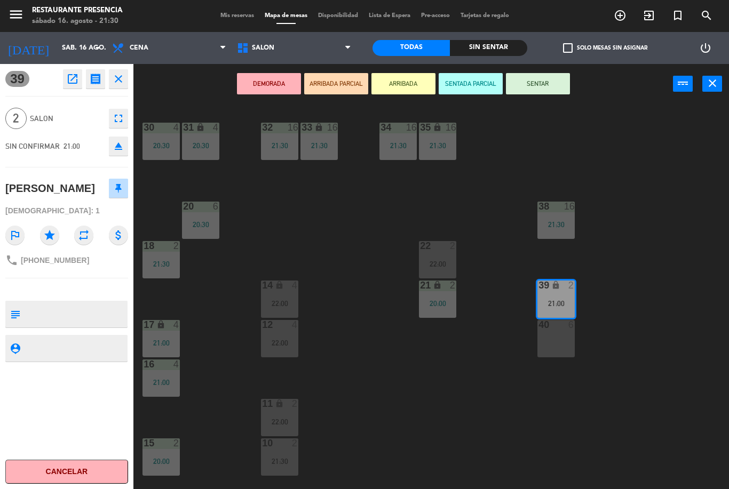
click at [544, 87] on button "SENTAR" at bounding box center [538, 83] width 64 height 21
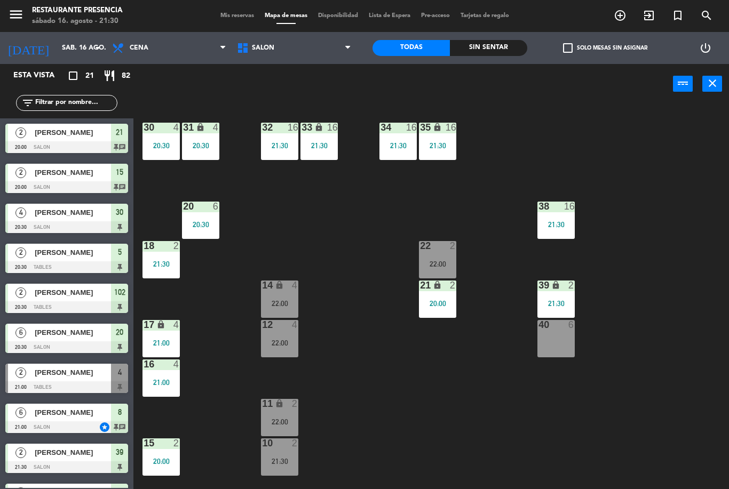
click at [673, 233] on div "30 4 20:30 31 lock 4 20:30 32 16 21:30 33 lock 16 21:30 34 16 21:30 35 lock 16 …" at bounding box center [435, 296] width 588 height 385
click at [330, 49] on span "SALON" at bounding box center [294, 47] width 125 height 23
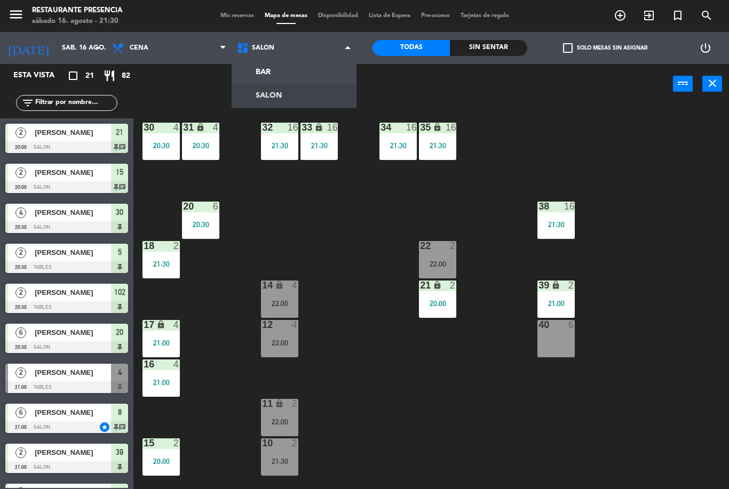
click at [238, 18] on span "Mis reservas" at bounding box center [237, 16] width 44 height 6
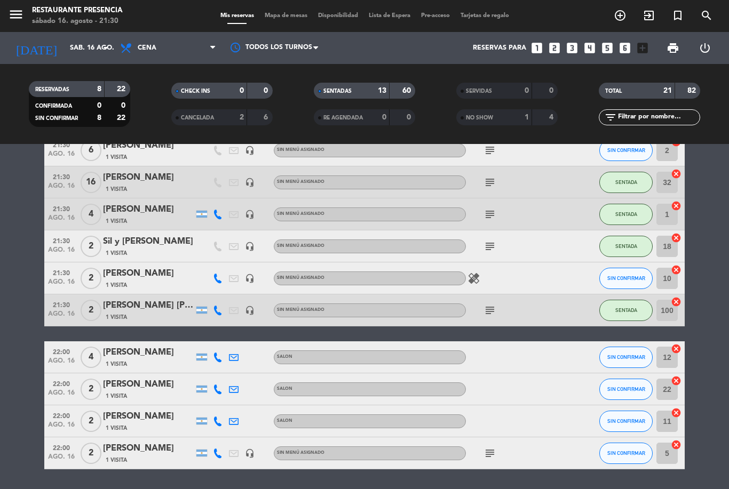
scroll to position [455, 0]
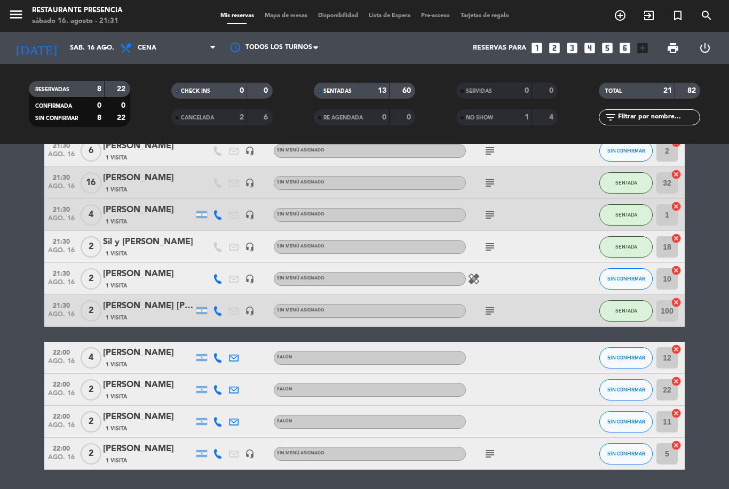
click at [228, 117] on div "2" at bounding box center [232, 117] width 21 height 12
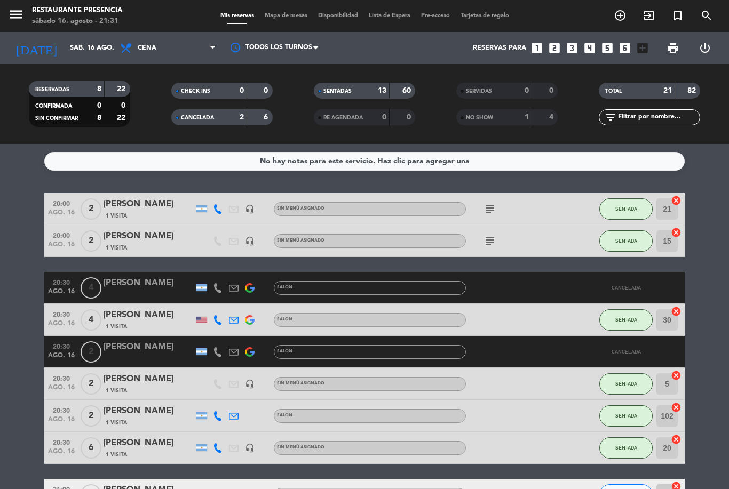
scroll to position [0, 0]
click at [218, 117] on div "CANCELADA" at bounding box center [198, 117] width 49 height 12
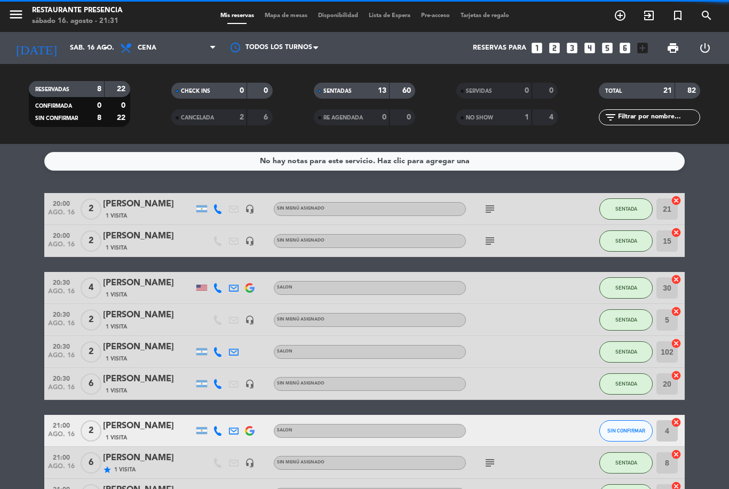
click at [499, 125] on div "NO SHOW 1 4" at bounding box center [506, 117] width 101 height 16
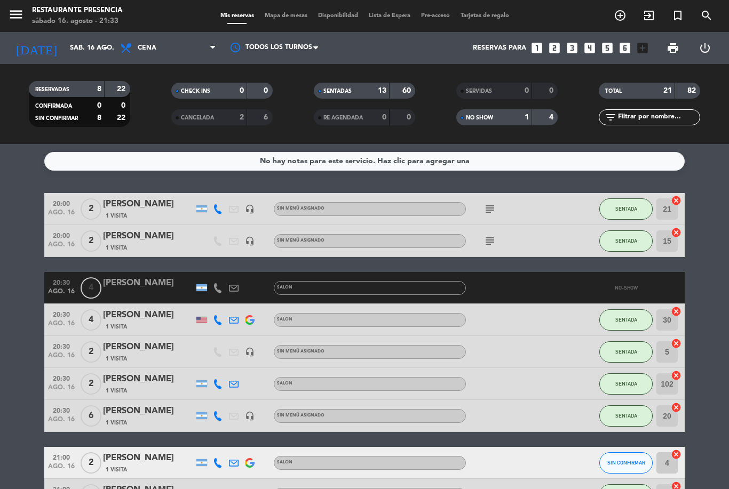
click at [165, 280] on div "[PERSON_NAME]" at bounding box center [148, 283] width 91 height 14
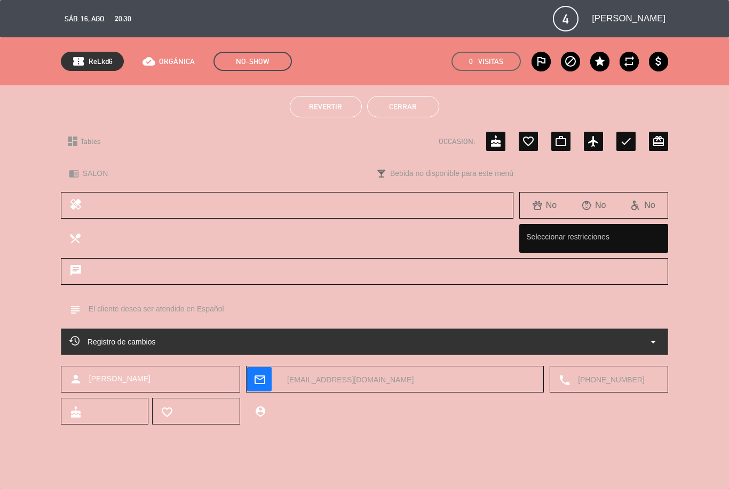
click at [330, 106] on span "Revertir" at bounding box center [325, 106] width 33 height 9
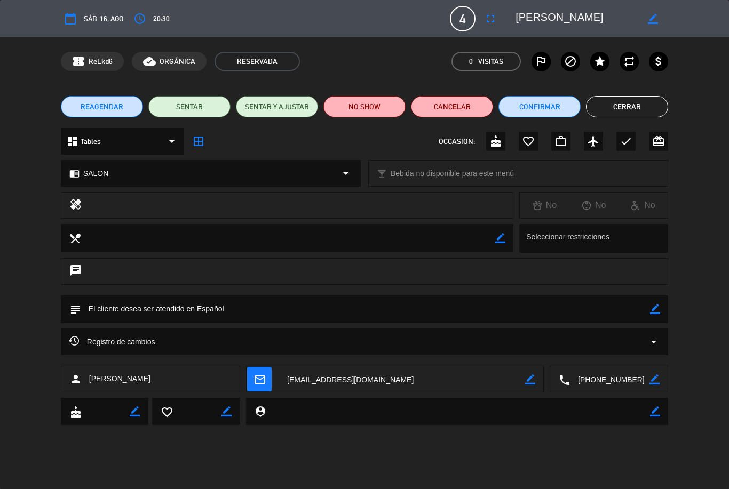
click at [625, 107] on button "Cerrar" at bounding box center [627, 106] width 82 height 21
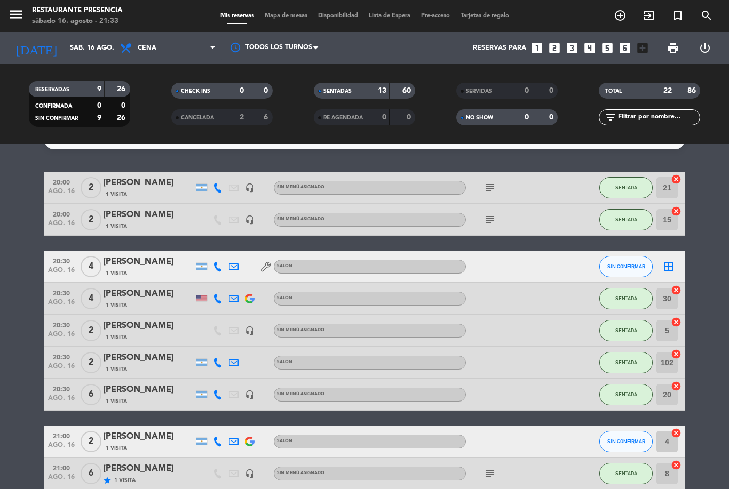
scroll to position [22, 0]
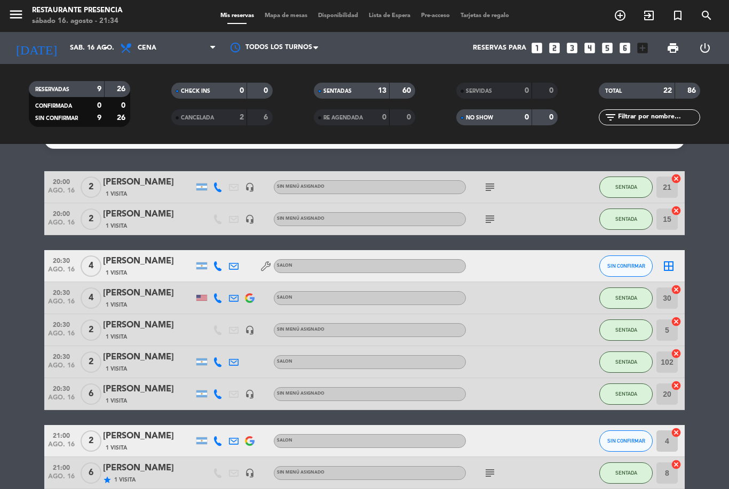
click at [664, 115] on input "text" at bounding box center [658, 117] width 83 height 12
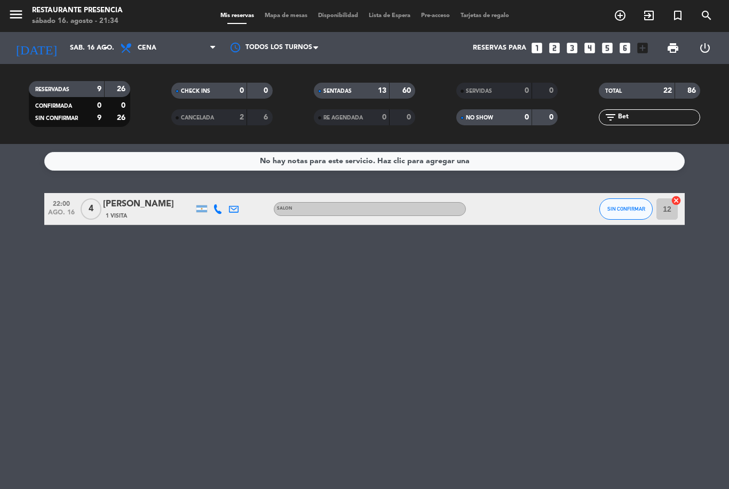
click at [713, 169] on service-notes "No hay notas para este servicio. Haz clic para agregar una" at bounding box center [364, 161] width 729 height 19
click at [629, 204] on button "SIN CONFIRMAR" at bounding box center [625, 208] width 53 height 21
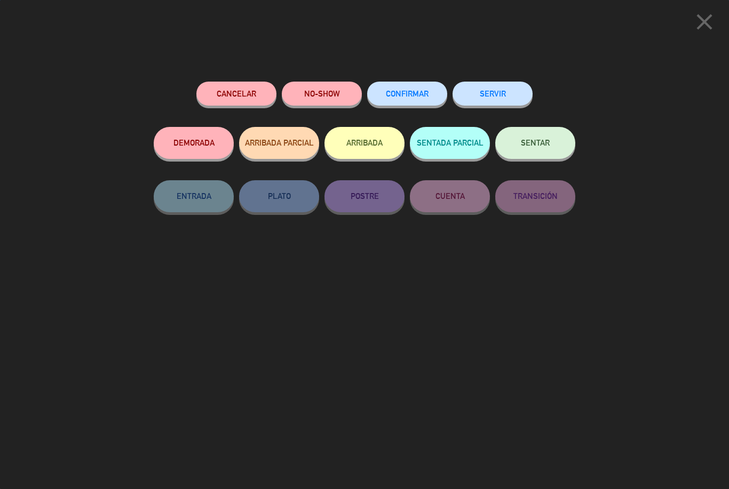
click at [549, 140] on span "SENTAR" at bounding box center [535, 142] width 29 height 9
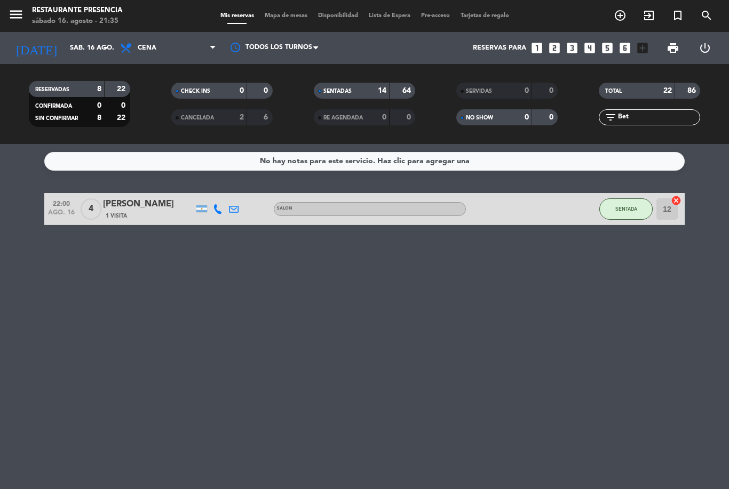
click at [653, 121] on input "Bet" at bounding box center [658, 117] width 83 height 12
type input "B"
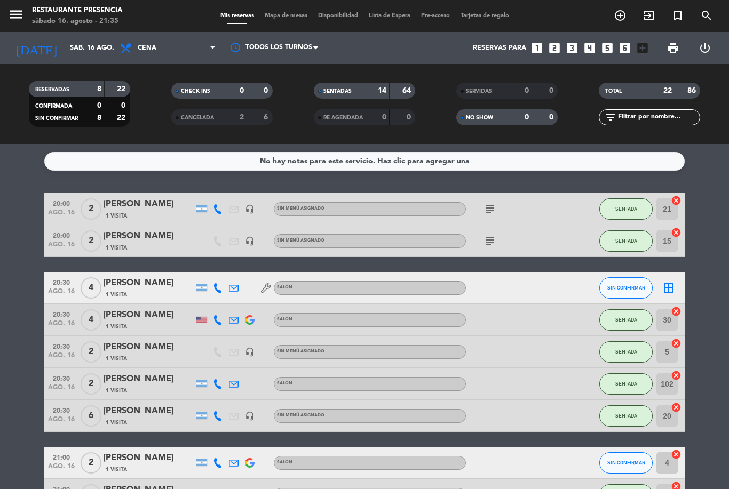
click at [706, 186] on div "No hay notas para este servicio. Haz clic para agregar una 20:00 ago. 16 2 [PER…" at bounding box center [364, 316] width 729 height 345
click at [87, 46] on input "sáb. 16 ago." at bounding box center [110, 48] width 90 height 18
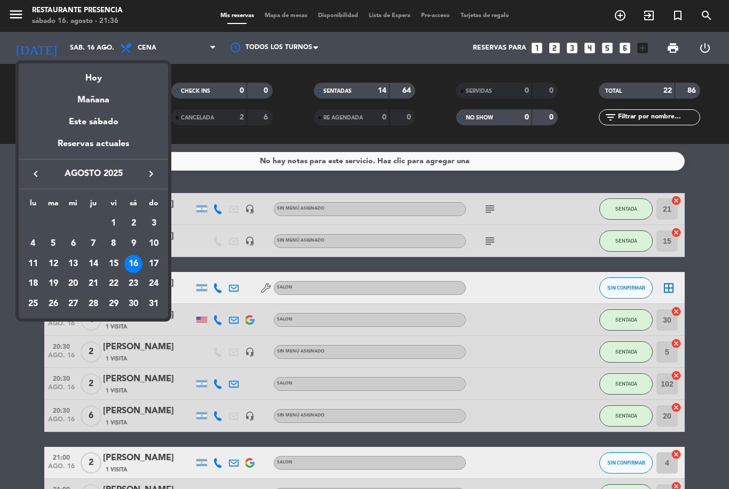
click at [42, 380] on div at bounding box center [364, 244] width 729 height 489
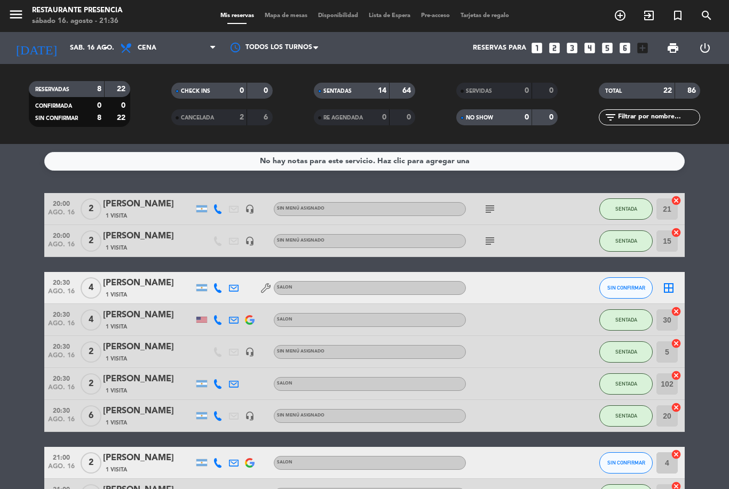
click at [150, 284] on div "[PERSON_NAME]" at bounding box center [148, 283] width 91 height 14
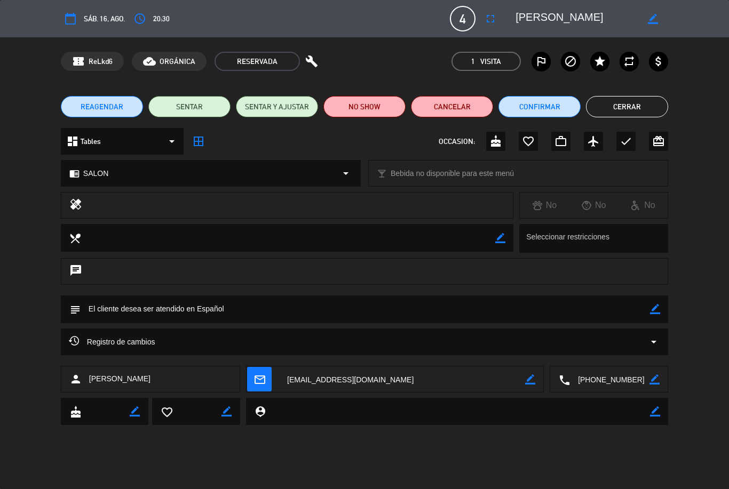
click at [149, 22] on button "access_time" at bounding box center [139, 18] width 19 height 19
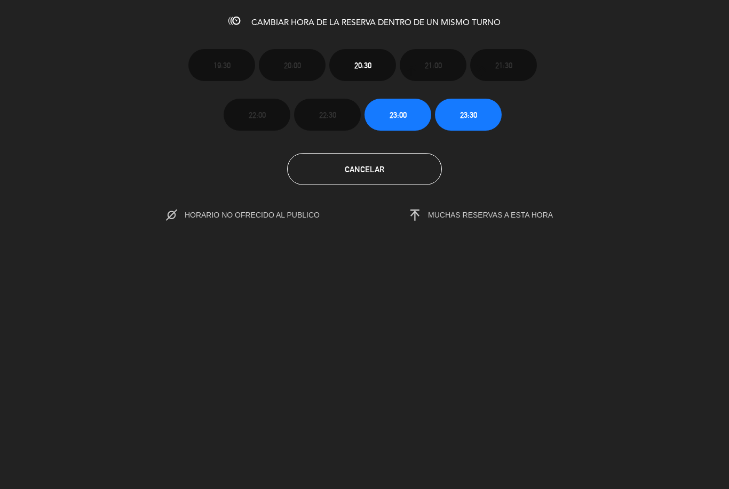
click at [406, 173] on button "Cancelar" at bounding box center [364, 169] width 155 height 32
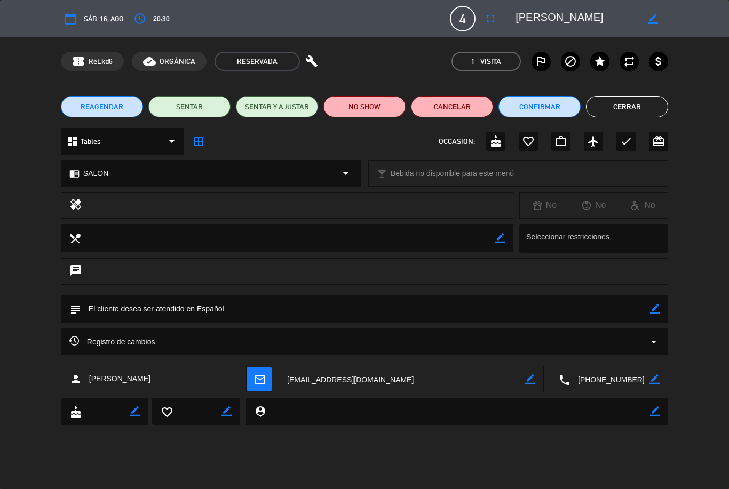
click at [636, 116] on button "Cerrar" at bounding box center [627, 106] width 82 height 21
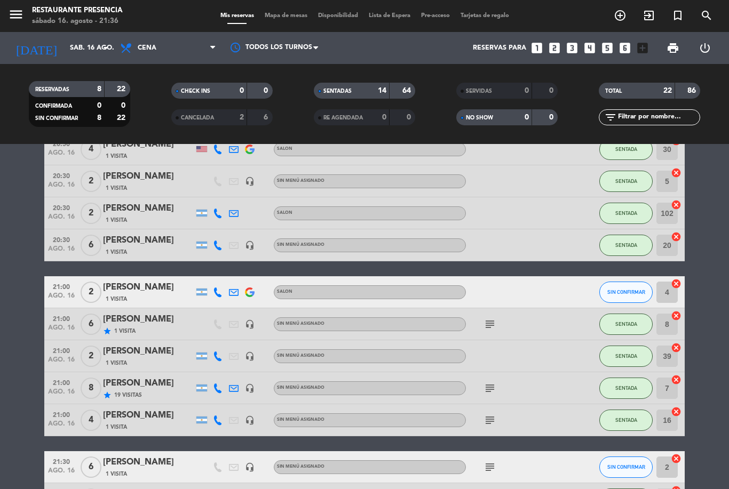
scroll to position [158, 0]
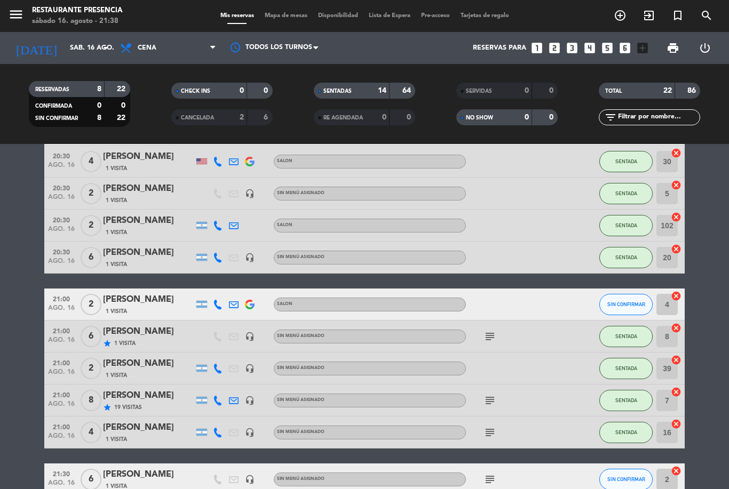
click at [617, 21] on icon "add_circle_outline" at bounding box center [619, 15] width 13 height 13
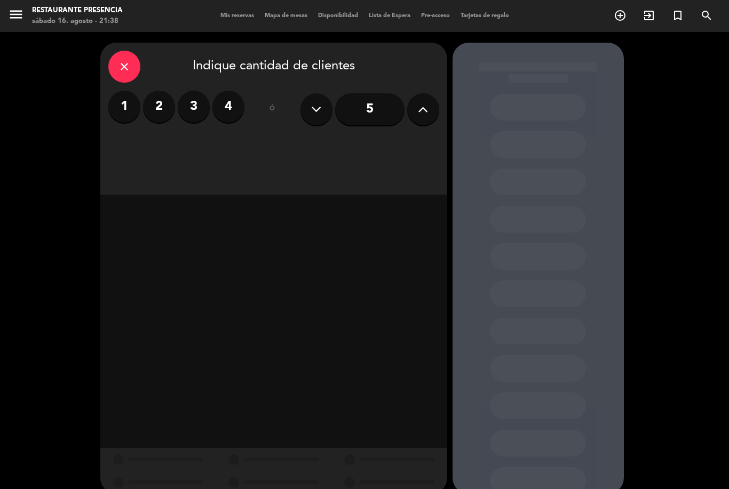
click at [156, 109] on label "2" at bounding box center [159, 107] width 32 height 32
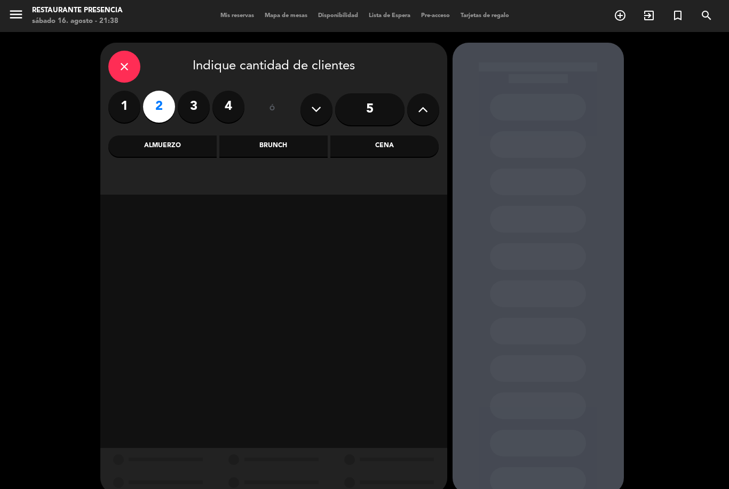
click at [393, 148] on div "Cena" at bounding box center [384, 145] width 108 height 21
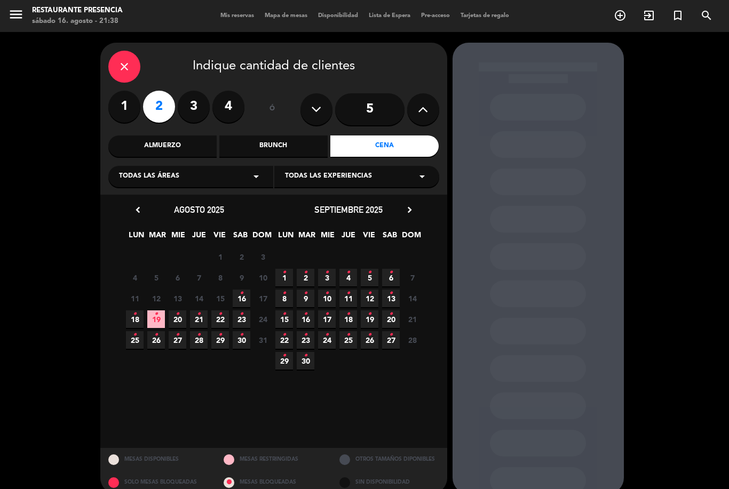
click at [226, 340] on span "29 •" at bounding box center [220, 340] width 18 height 18
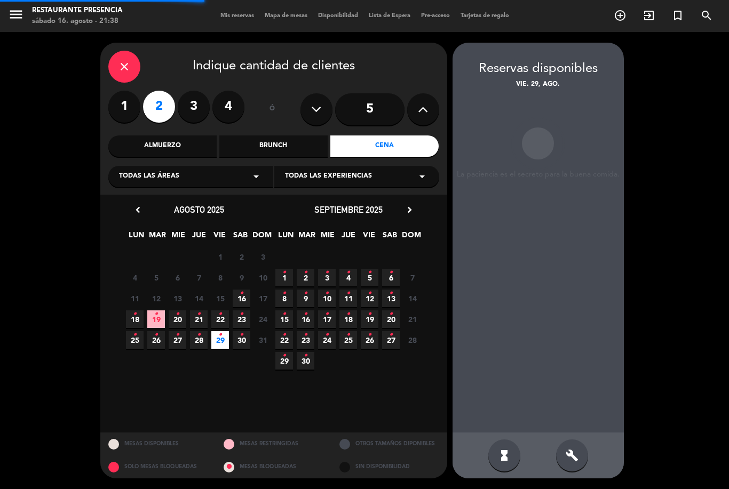
scroll to position [34, 0]
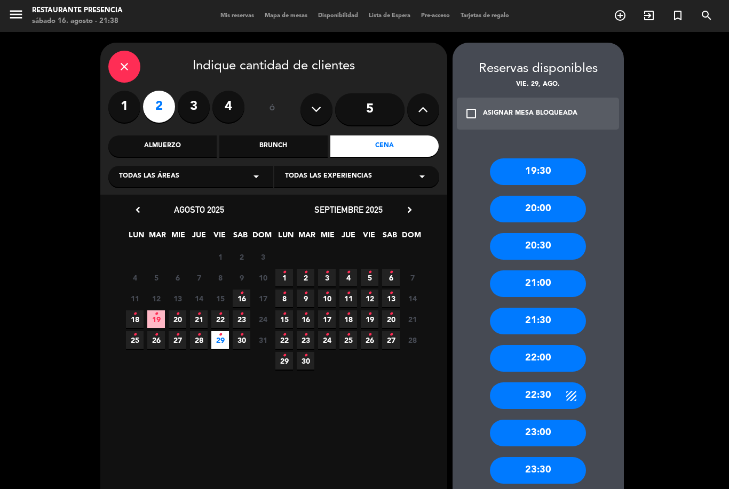
click at [554, 270] on div "21:00" at bounding box center [538, 283] width 96 height 27
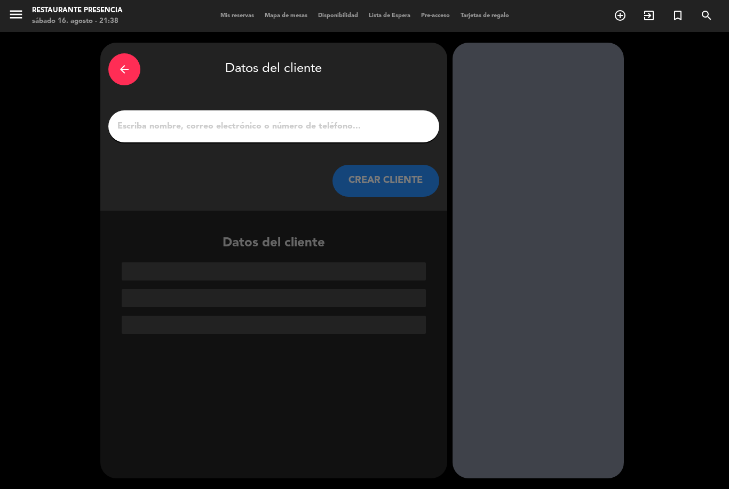
click at [309, 119] on input "1" at bounding box center [273, 126] width 315 height 15
click at [125, 63] on icon "arrow_back" at bounding box center [124, 69] width 13 height 13
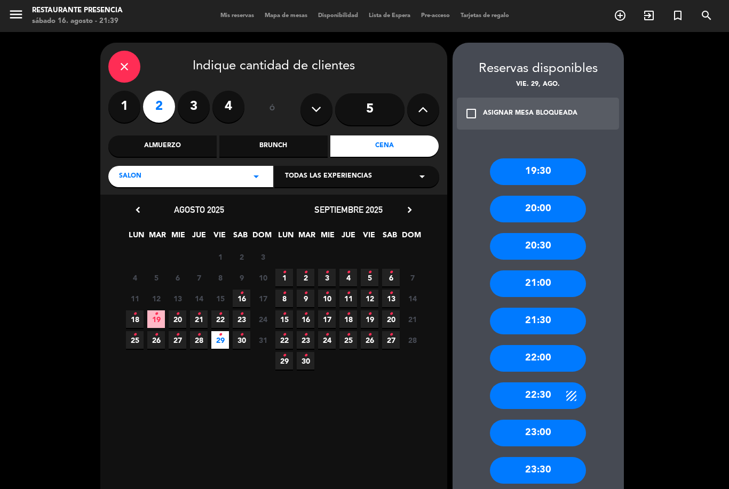
click at [129, 60] on icon "close" at bounding box center [124, 66] width 13 height 13
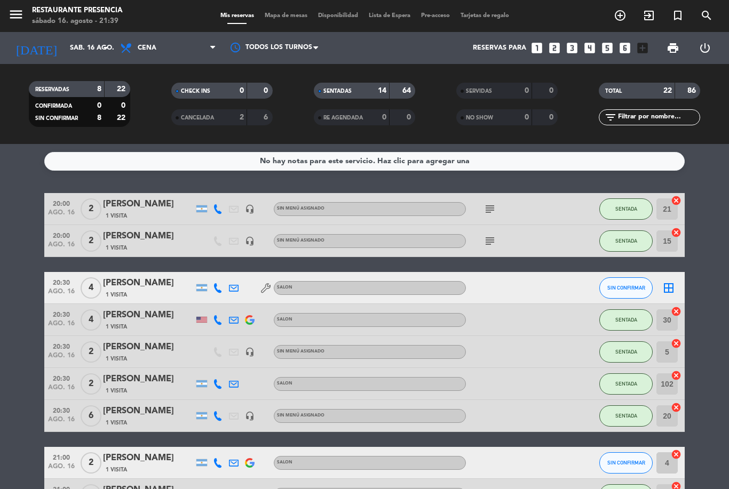
click at [636, 111] on input "text" at bounding box center [658, 117] width 83 height 12
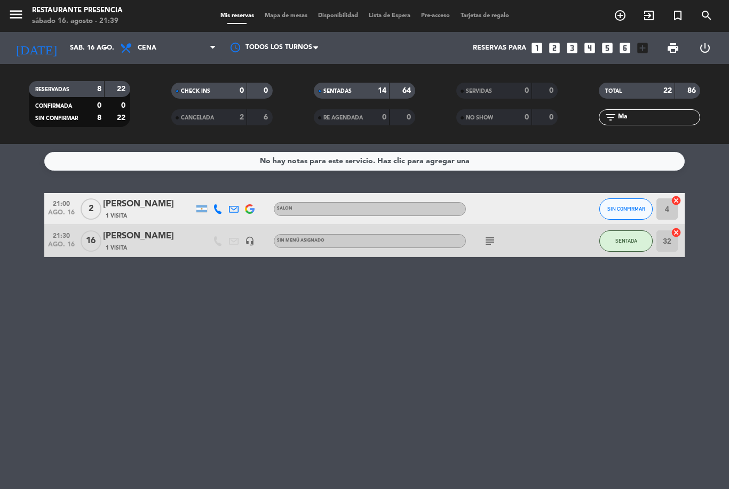
type input "M"
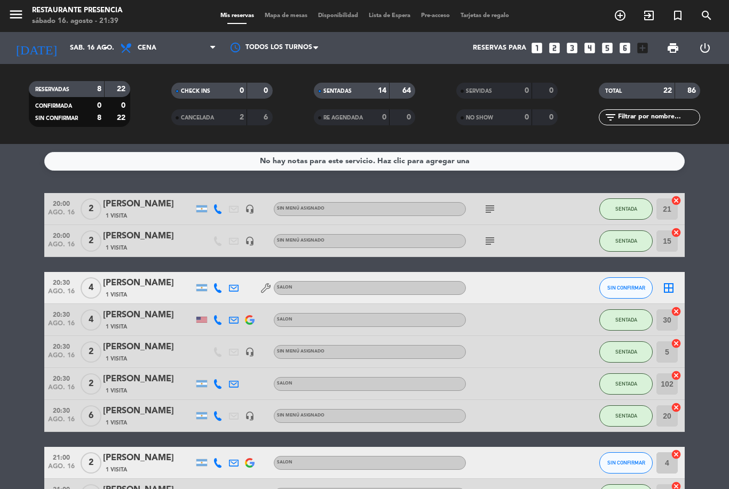
click at [704, 152] on service-notes "No hay notas para este servicio. Haz clic para agregar una" at bounding box center [364, 161] width 729 height 19
click at [621, 21] on icon "add_circle_outline" at bounding box center [619, 15] width 13 height 13
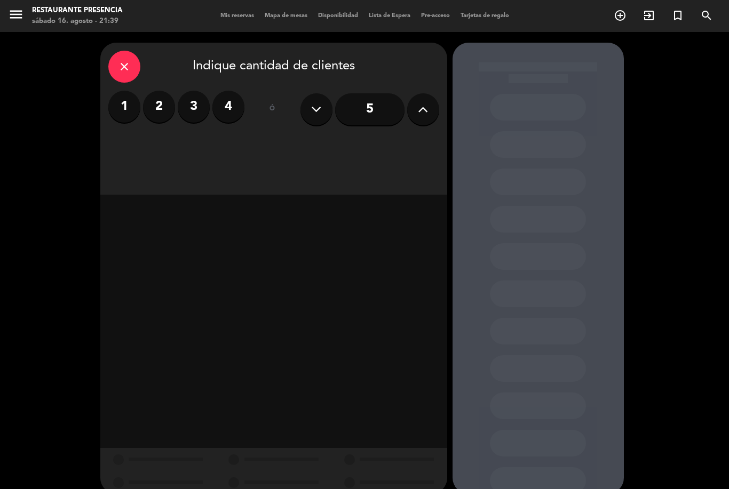
click at [161, 113] on label "2" at bounding box center [159, 107] width 32 height 32
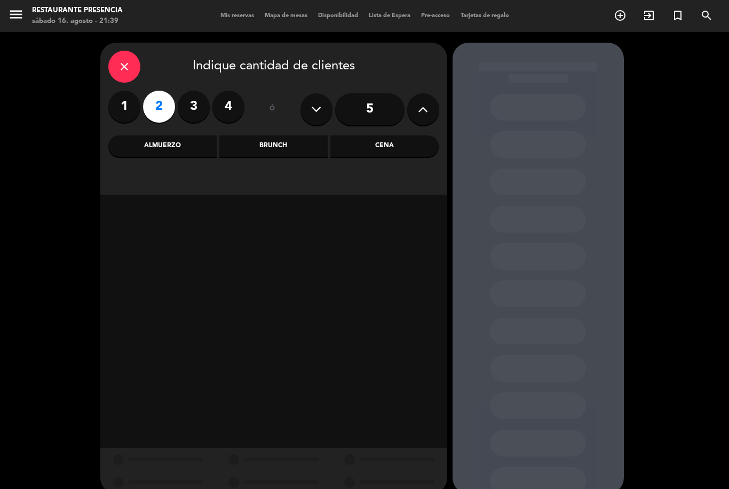
click at [389, 146] on div "Cena" at bounding box center [384, 145] width 108 height 21
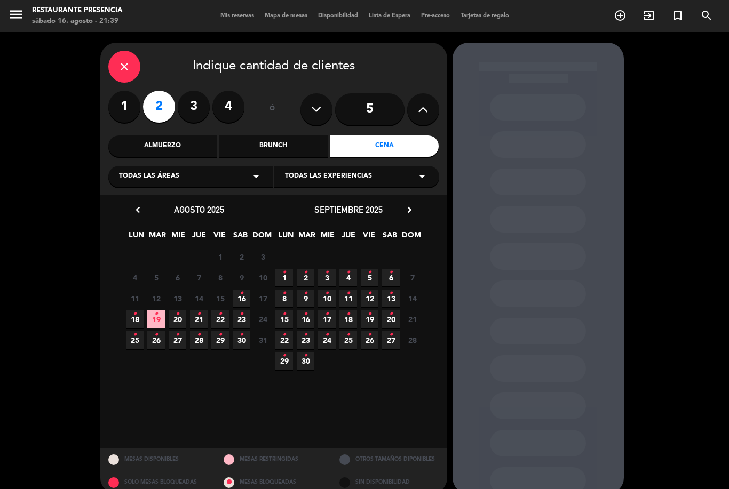
click at [221, 338] on icon "•" at bounding box center [220, 334] width 4 height 17
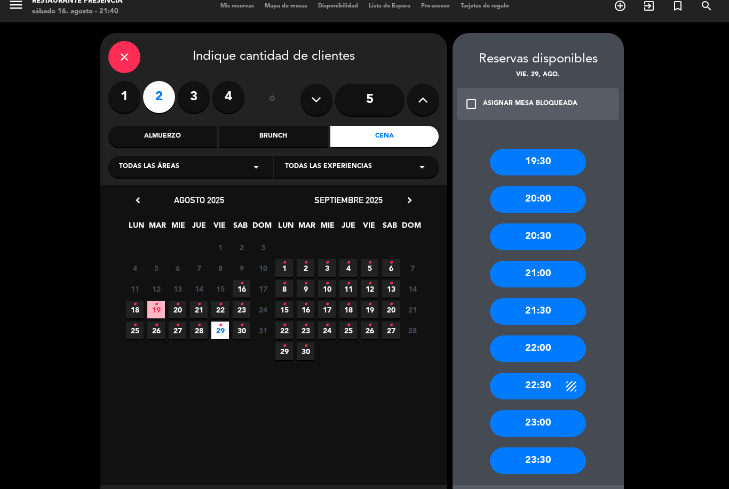
scroll to position [10, 0]
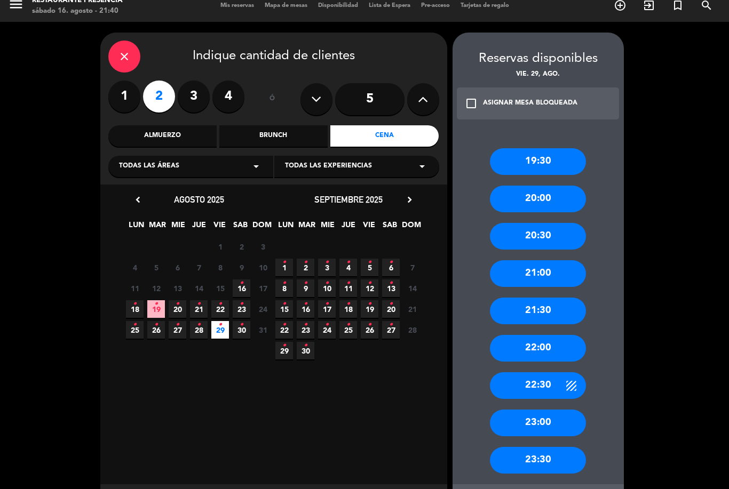
click at [561, 260] on div "21:00" at bounding box center [538, 273] width 96 height 27
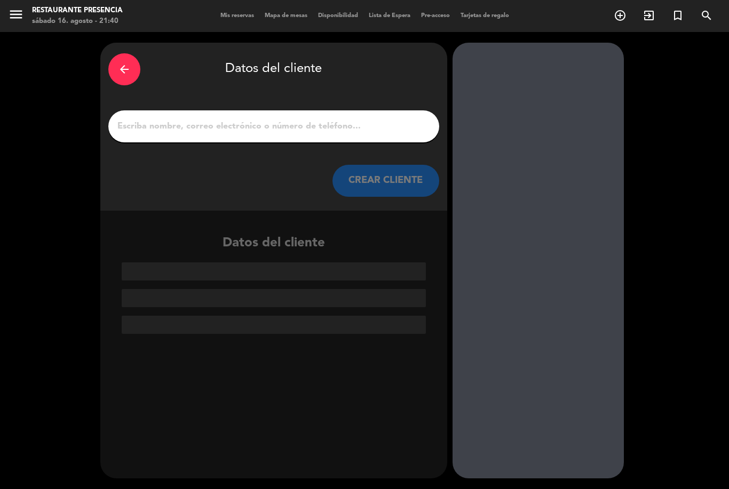
scroll to position [0, 0]
click at [364, 119] on input "1" at bounding box center [273, 126] width 315 height 15
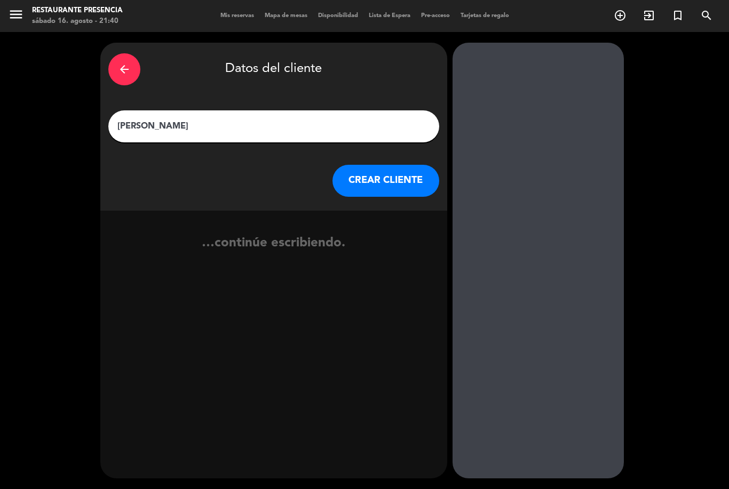
type input "[PERSON_NAME]"
click at [228, 211] on div "…continúe escribiendo." at bounding box center [273, 247] width 347 height 73
click at [410, 165] on button "CREAR CLIENTE" at bounding box center [385, 181] width 107 height 32
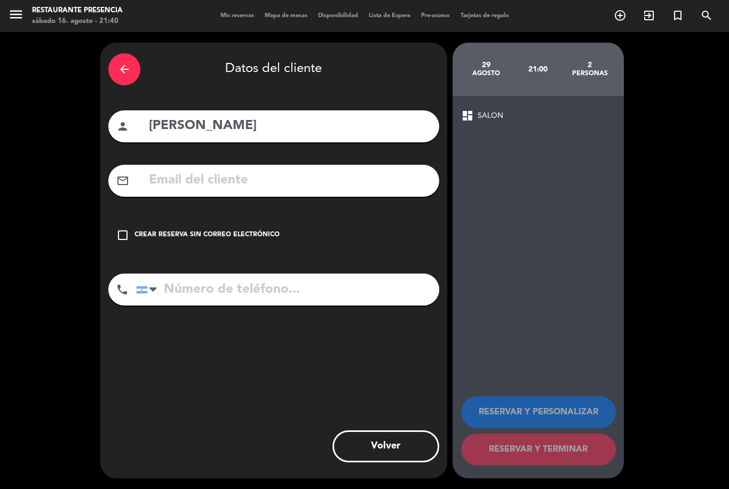
click at [133, 219] on div "check_box_outline_blank Crear reserva sin correo electrónico" at bounding box center [273, 235] width 331 height 32
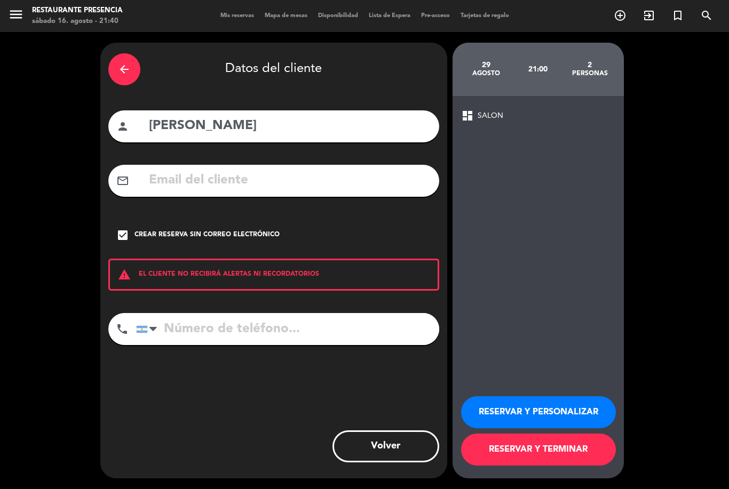
click at [548, 459] on button "RESERVAR Y TERMINAR" at bounding box center [538, 450] width 155 height 32
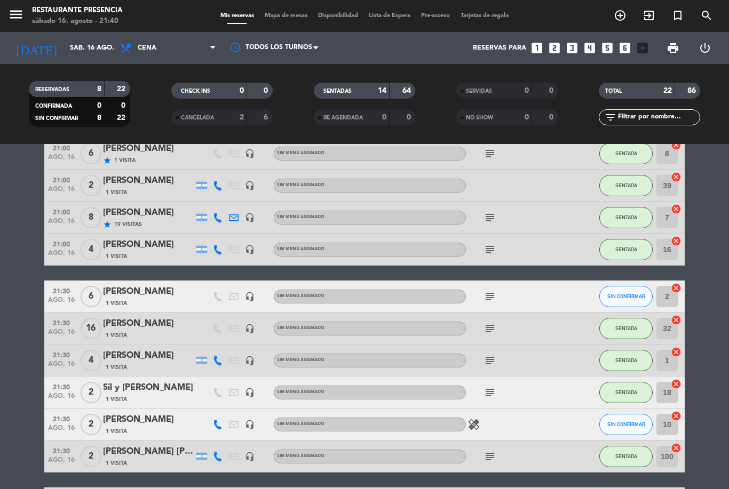
scroll to position [342, 0]
click at [627, 285] on button "SIN CONFIRMAR" at bounding box center [625, 295] width 53 height 21
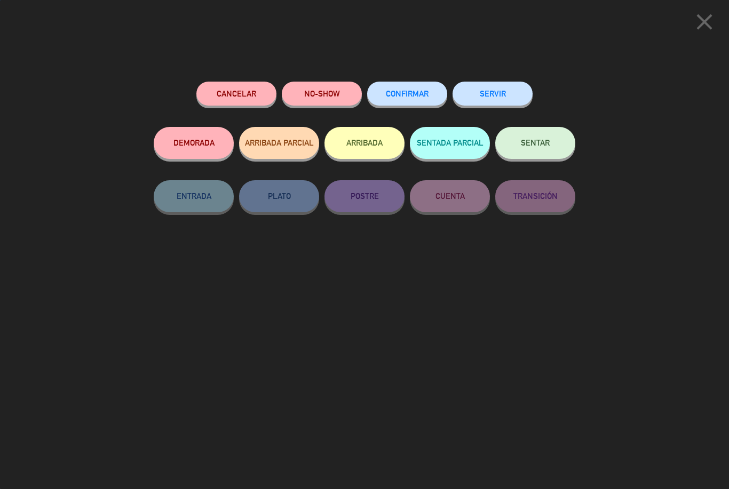
click at [546, 141] on span "SENTAR" at bounding box center [535, 142] width 29 height 9
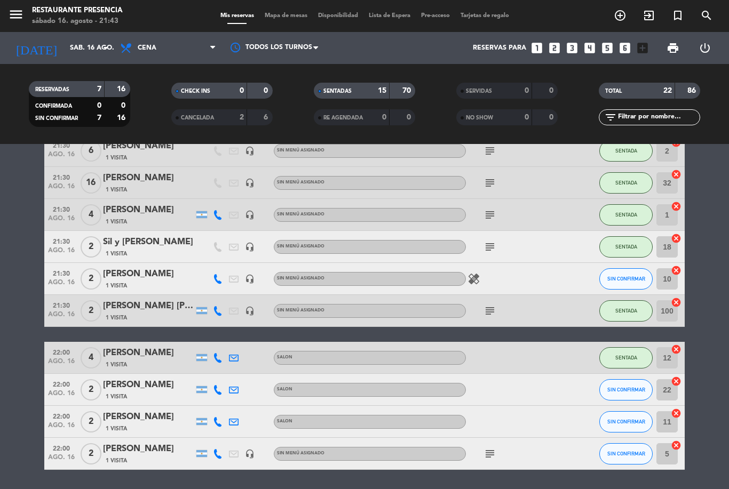
scroll to position [487, 0]
click at [219, 111] on div "CANCELADA" at bounding box center [198, 117] width 49 height 12
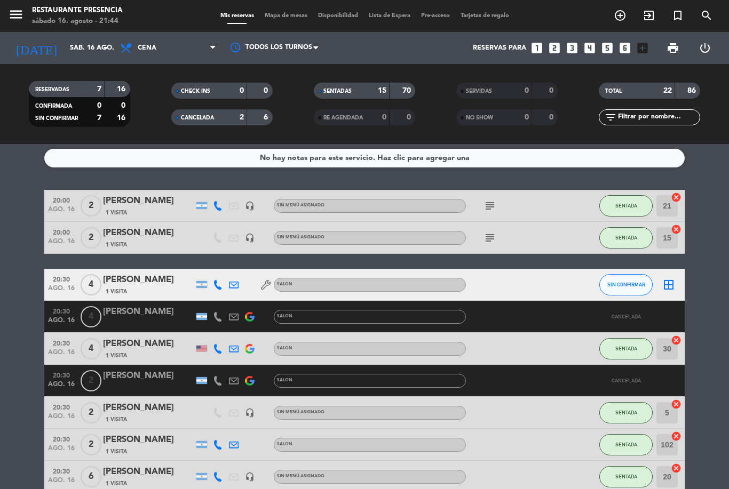
scroll to position [3, 0]
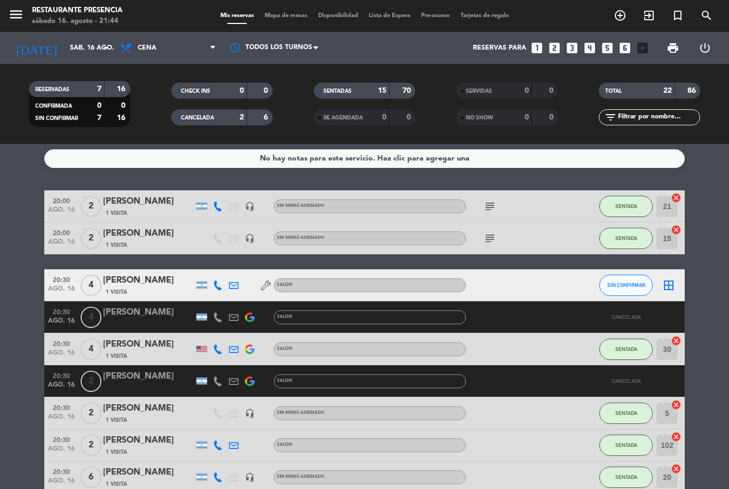
click at [232, 111] on div "2" at bounding box center [232, 117] width 21 height 12
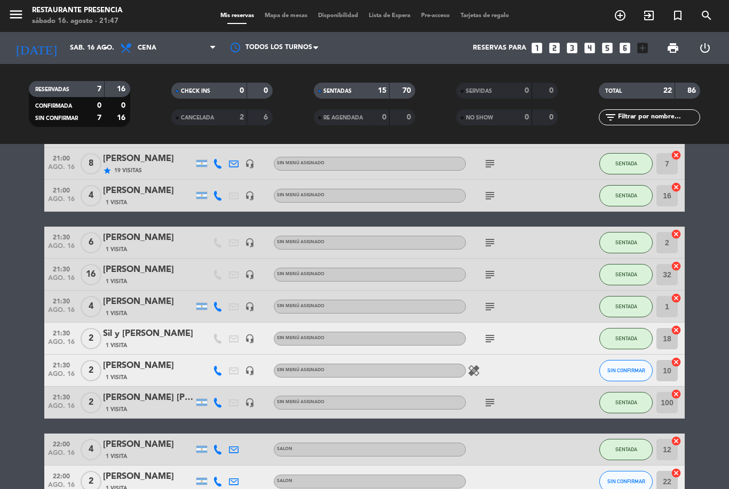
scroll to position [0, 0]
click at [284, 19] on span "Mapa de mesas" at bounding box center [285, 16] width 53 height 6
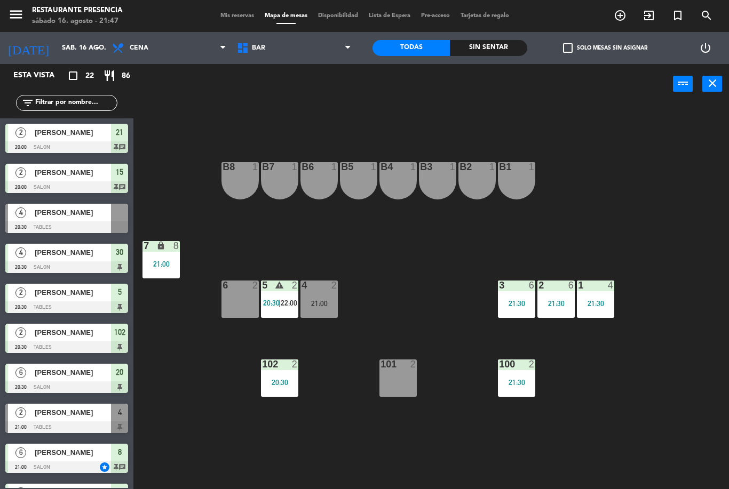
click at [332, 56] on span "BAR" at bounding box center [294, 47] width 125 height 23
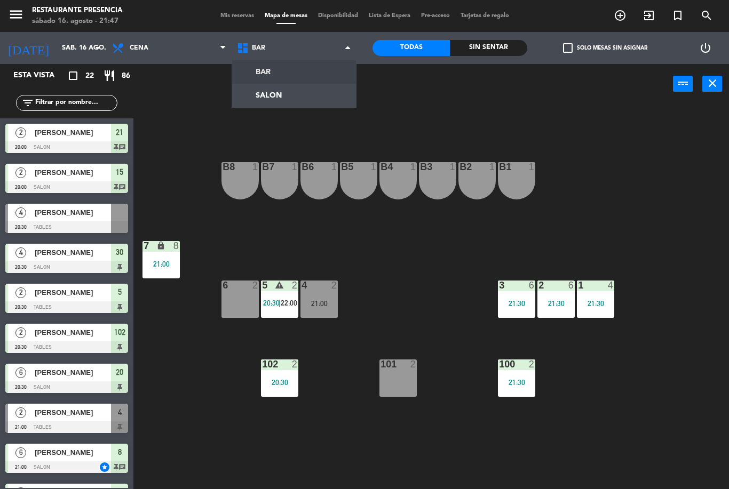
click at [330, 103] on ng-component "menu Restaurante Presencia sábado 16. agosto - 21:47 Mis reservas Mapa de mesas…" at bounding box center [364, 244] width 729 height 489
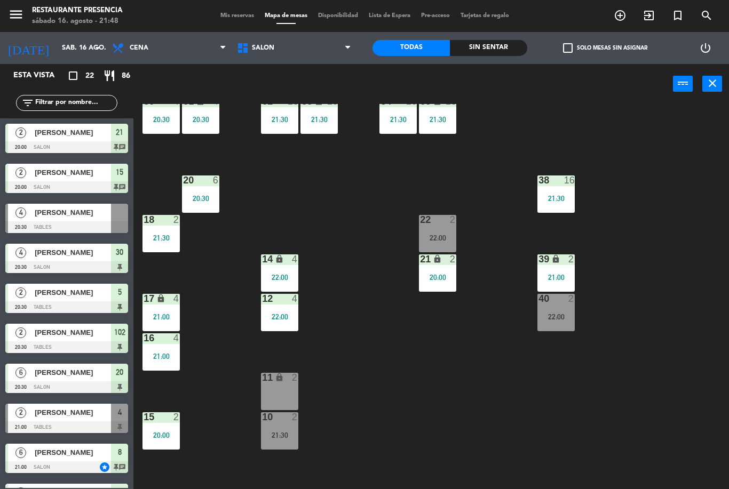
scroll to position [233, 0]
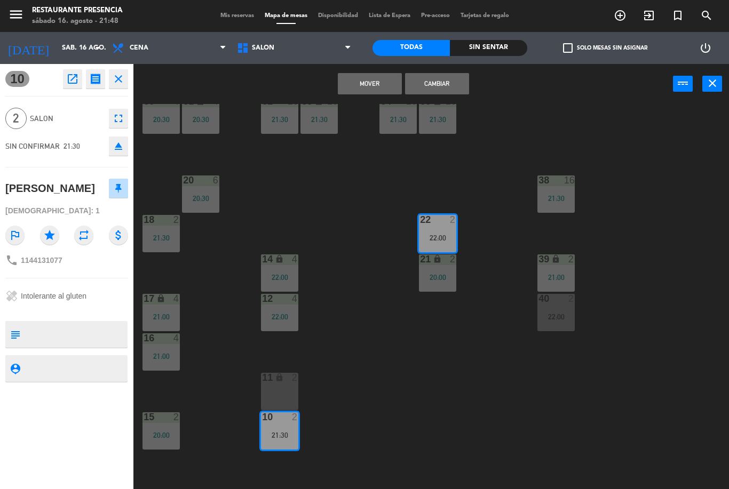
click at [384, 84] on button "Mover" at bounding box center [370, 83] width 64 height 21
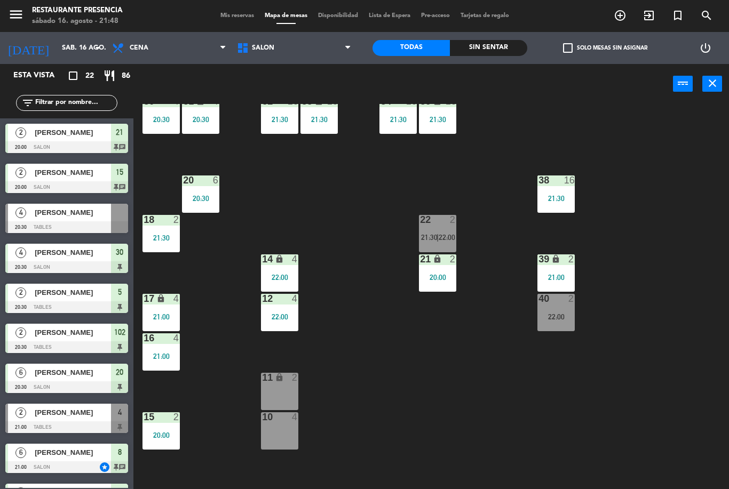
scroll to position [73, 0]
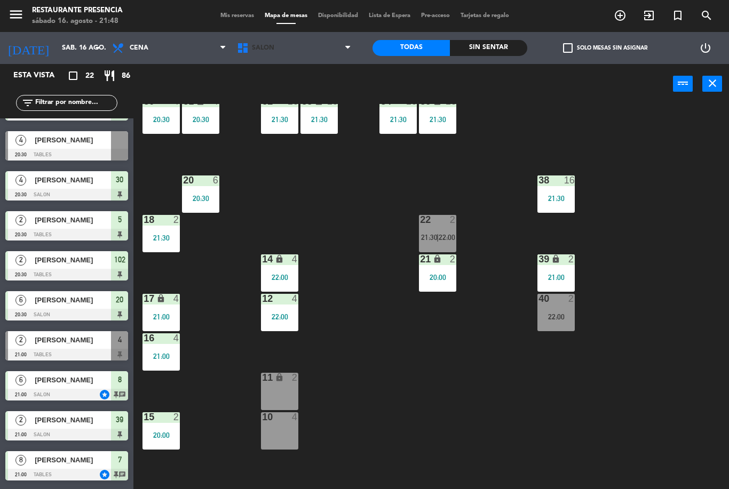
click at [328, 57] on span "SALON" at bounding box center [294, 47] width 125 height 23
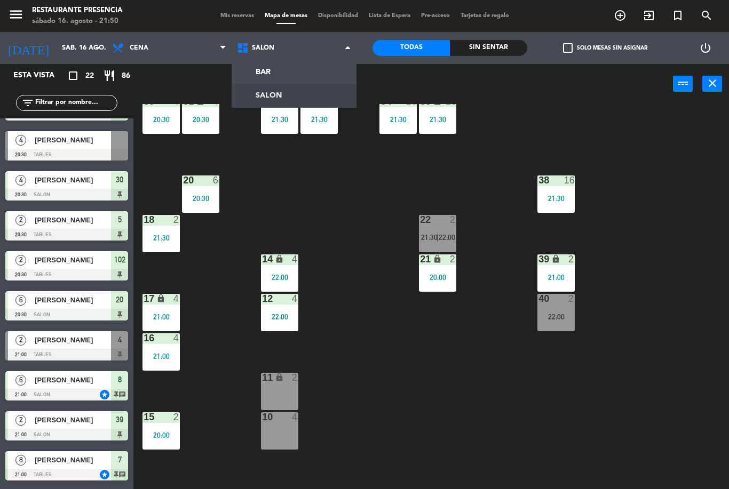
click at [283, 75] on ng-component "menu Restaurante Presencia sábado 16. agosto - 21:50 Mis reservas Mapa de mesas…" at bounding box center [364, 244] width 729 height 489
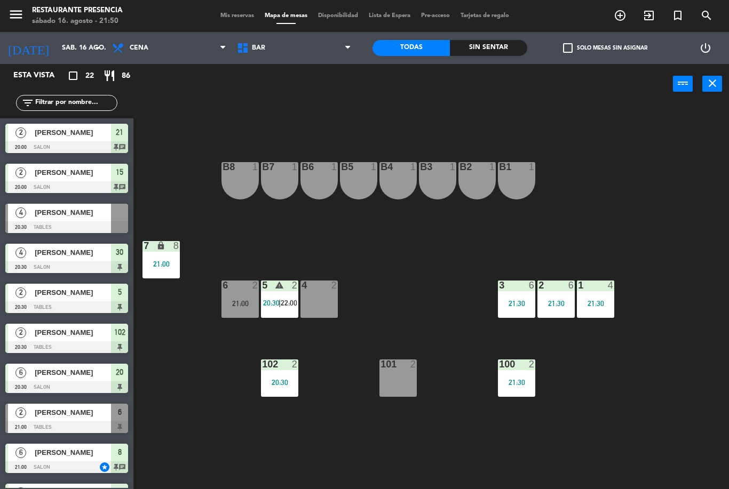
scroll to position [0, 0]
click at [101, 220] on div "[PERSON_NAME]" at bounding box center [72, 213] width 77 height 18
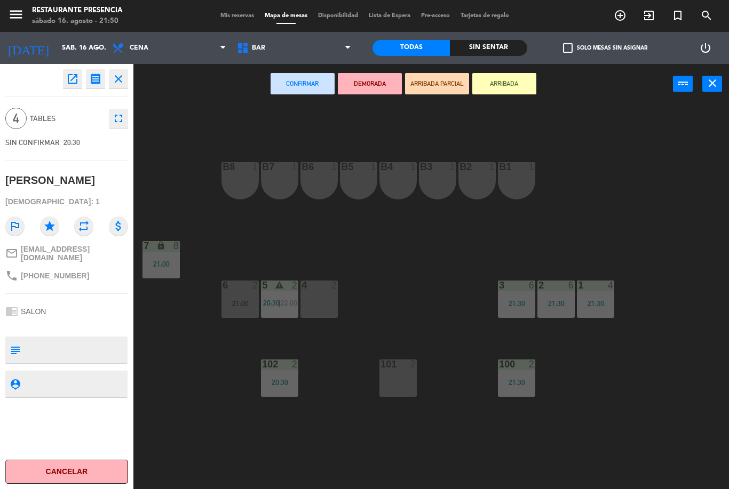
click at [318, 300] on div "4 2" at bounding box center [318, 299] width 37 height 37
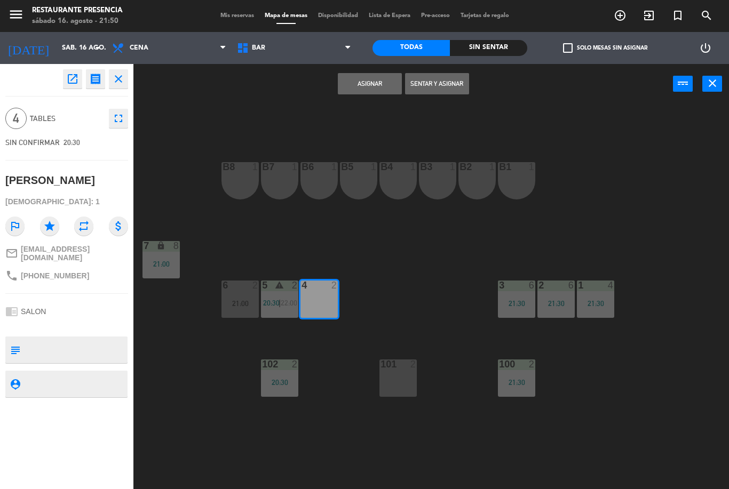
click at [371, 93] on button "Asignar" at bounding box center [370, 83] width 64 height 21
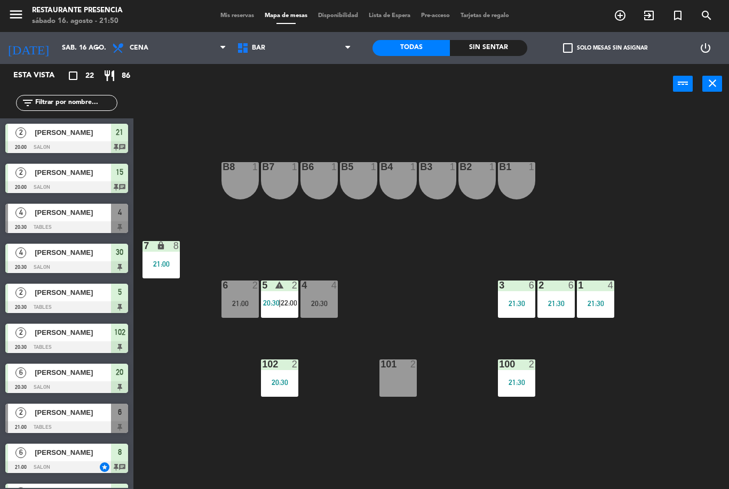
click at [238, 26] on div "menu Restaurante Presencia sábado 16. agosto - 21:50 Mis reservas Mapa de mesas…" at bounding box center [364, 16] width 729 height 32
click at [314, 58] on span "BAR" at bounding box center [294, 47] width 125 height 23
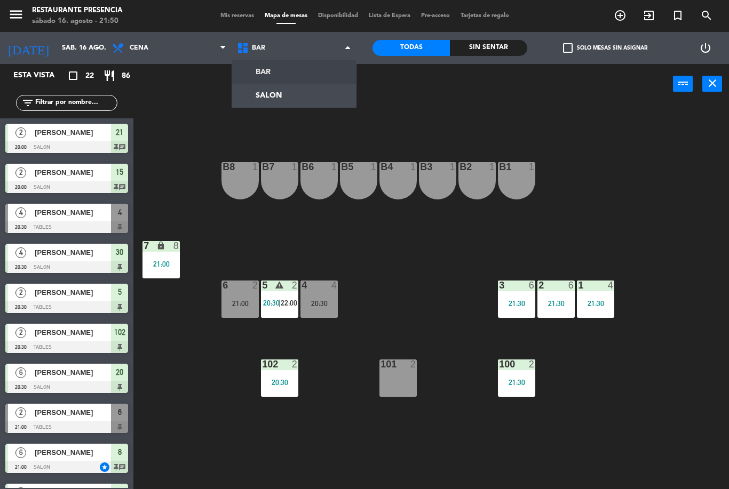
click at [295, 104] on ng-component "menu Restaurante Presencia sábado 16. agosto - 21:50 Mis reservas Mapa de mesas…" at bounding box center [364, 244] width 729 height 489
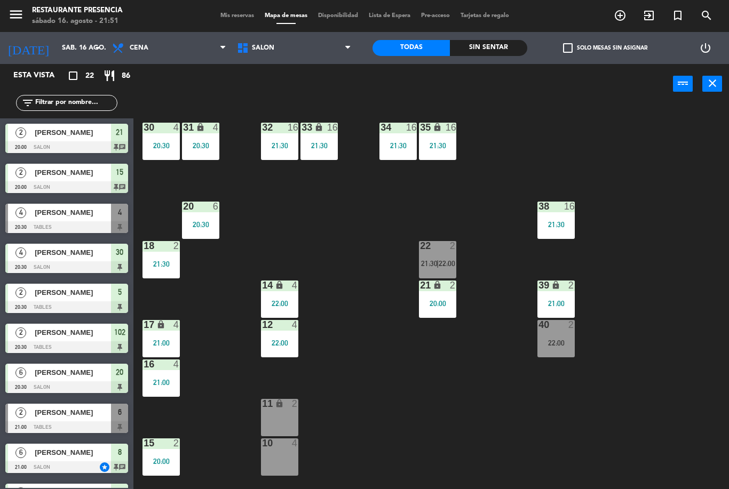
click at [239, 14] on span "Mis reservas" at bounding box center [237, 16] width 44 height 6
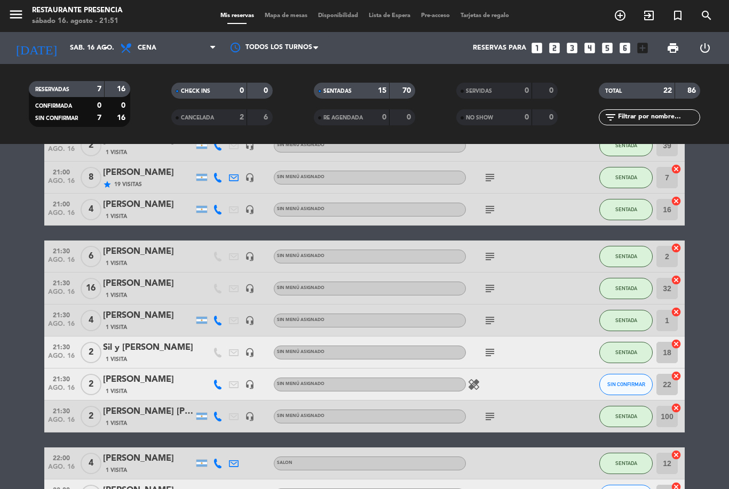
scroll to position [393, 0]
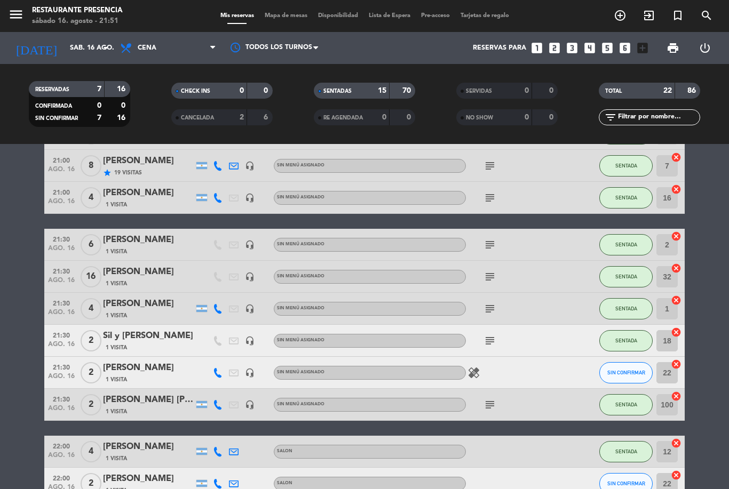
click at [669, 364] on input "22" at bounding box center [666, 372] width 21 height 21
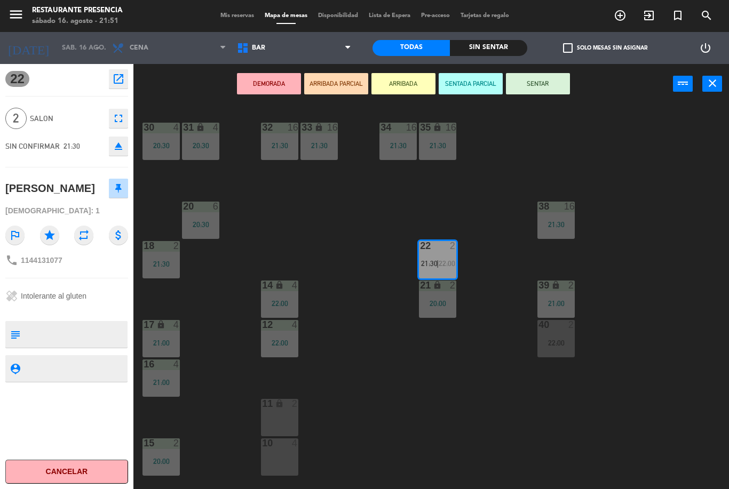
click at [282, 452] on div "10 4" at bounding box center [279, 456] width 37 height 37
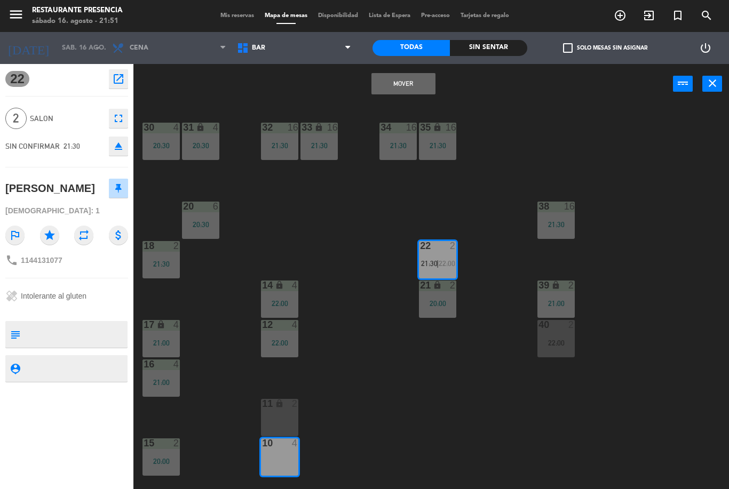
click at [422, 90] on button "Mover" at bounding box center [403, 83] width 64 height 21
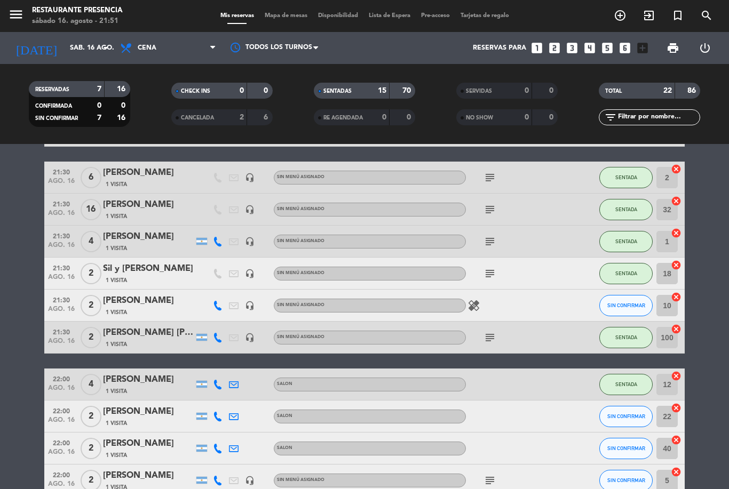
scroll to position [461, 0]
click at [632, 304] on span "SIN CONFIRMAR" at bounding box center [626, 305] width 38 height 6
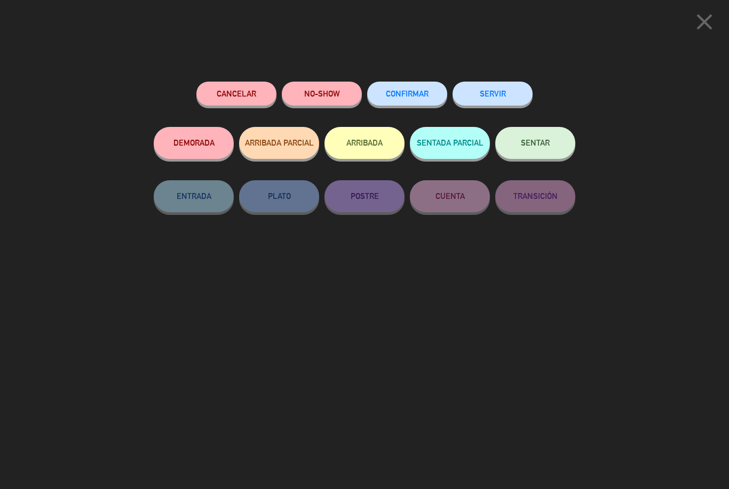
click at [542, 147] on button "SENTAR" at bounding box center [535, 143] width 80 height 32
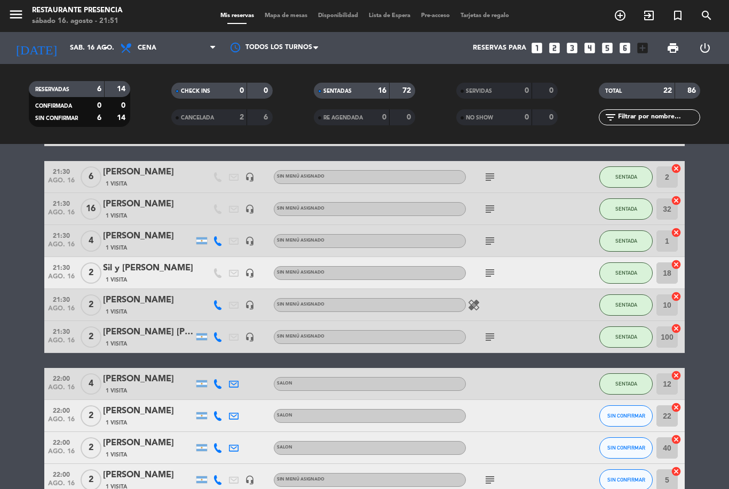
click at [293, 18] on span "Mapa de mesas" at bounding box center [285, 16] width 53 height 6
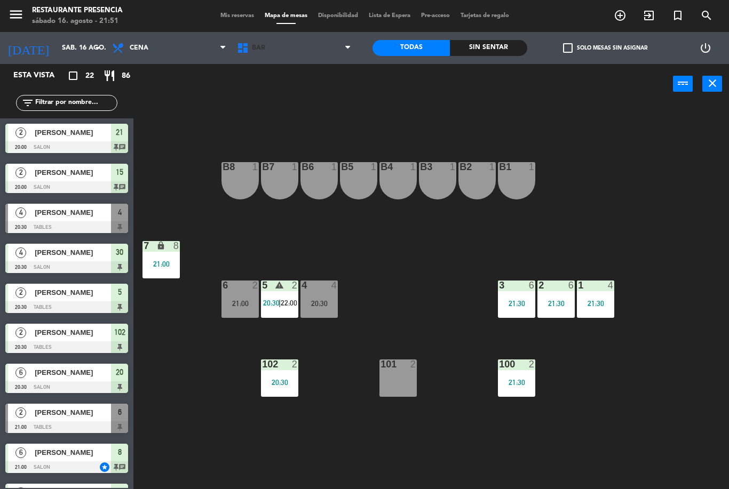
click at [321, 46] on span "BAR" at bounding box center [294, 47] width 125 height 23
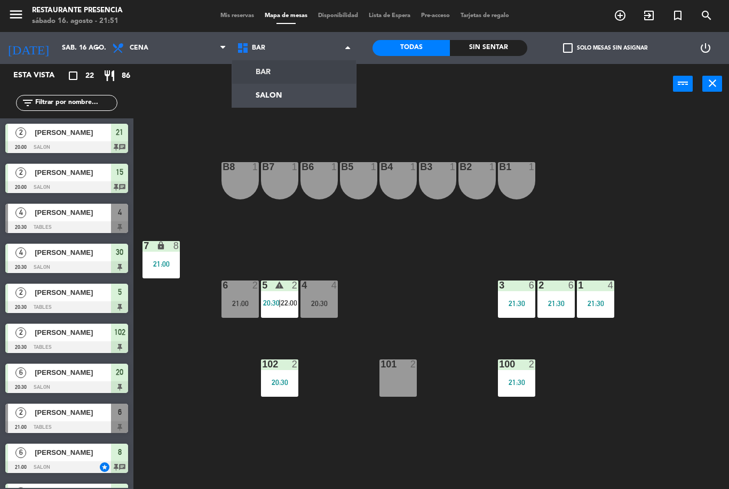
click at [299, 101] on ng-component "menu Restaurante Presencia sábado 16. agosto - 21:51 Mis reservas Mapa de mesas…" at bounding box center [364, 244] width 729 height 489
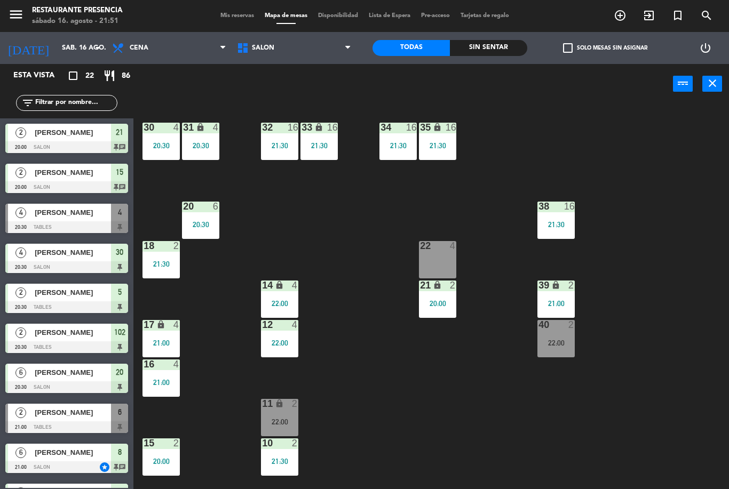
scroll to position [193, 0]
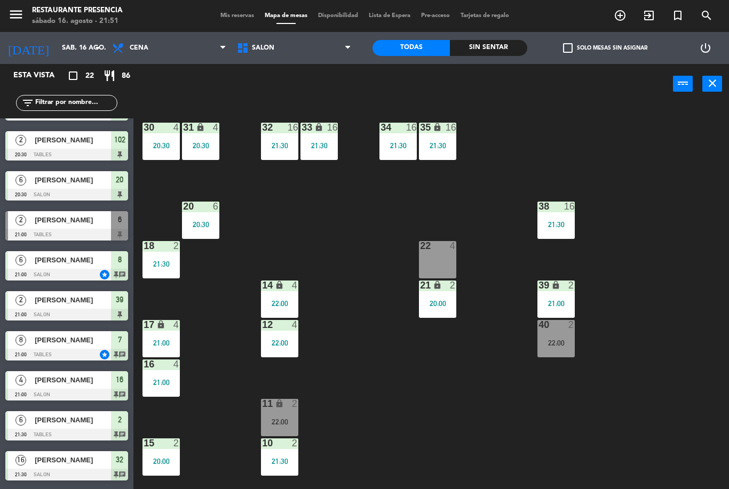
click at [422, 388] on div "30 4 20:30 31 lock 4 20:30 32 16 21:30 33 lock 16 21:30 34 16 21:30 35 lock 16 …" at bounding box center [435, 296] width 588 height 385
click at [314, 58] on span "SALON" at bounding box center [294, 47] width 125 height 23
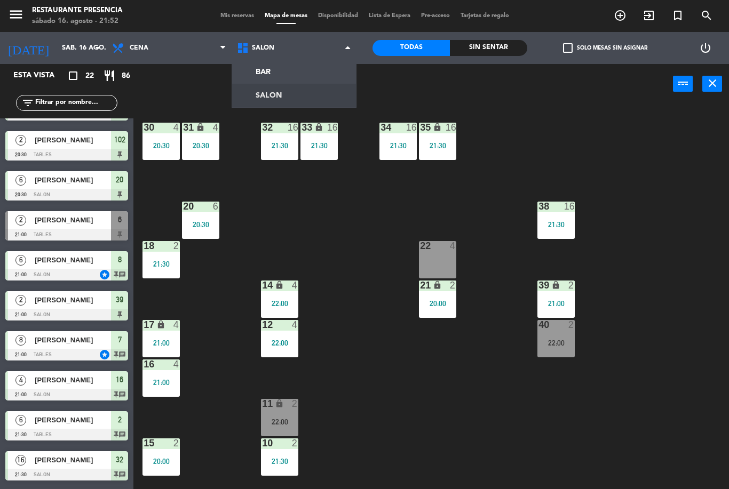
click at [310, 71] on ng-component "menu Restaurante Presencia sábado 16. agosto - 21:52 Mis reservas Mapa de mesas…" at bounding box center [364, 244] width 729 height 489
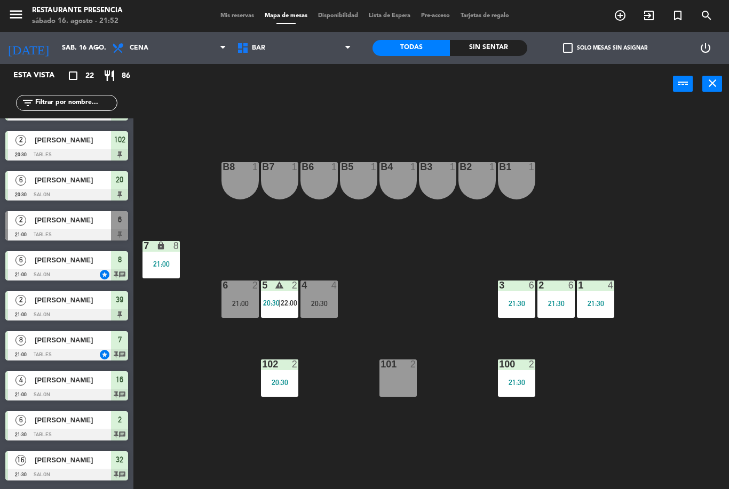
click at [239, 292] on div "6 2 21:00" at bounding box center [239, 299] width 37 height 37
click at [396, 274] on div "B1 1 B2 1 B3 1 B4 1 B5 1 B6 1 B7 1 B8 1 7 lock 8 21:00 1 4 21:30 2 6 21:30 3 6 …" at bounding box center [435, 296] width 588 height 385
click at [316, 44] on span "BAR" at bounding box center [294, 47] width 125 height 23
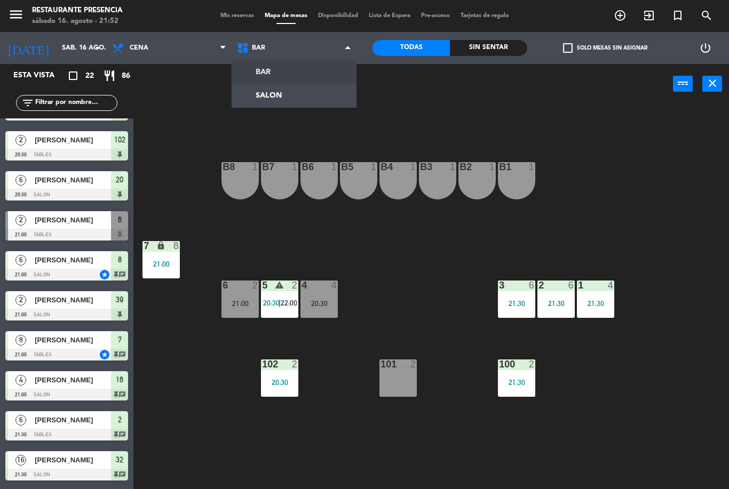
click at [227, 29] on div "menu Restaurante Presencia sábado 16. agosto - 21:52 Mis reservas Mapa de mesas…" at bounding box center [364, 16] width 729 height 32
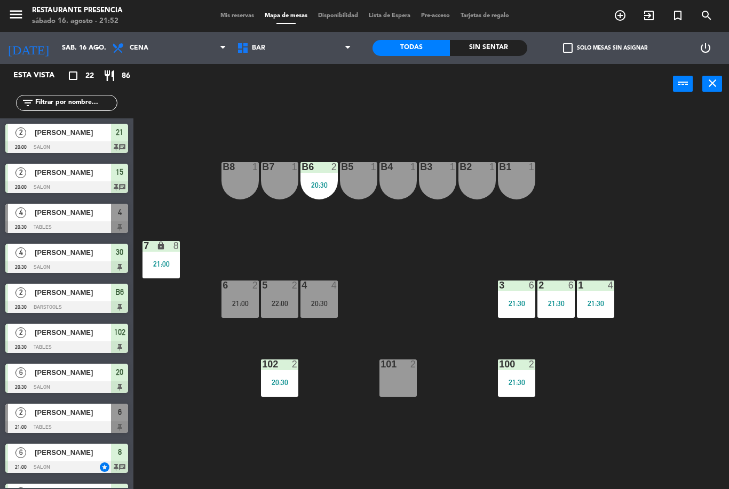
scroll to position [273, 0]
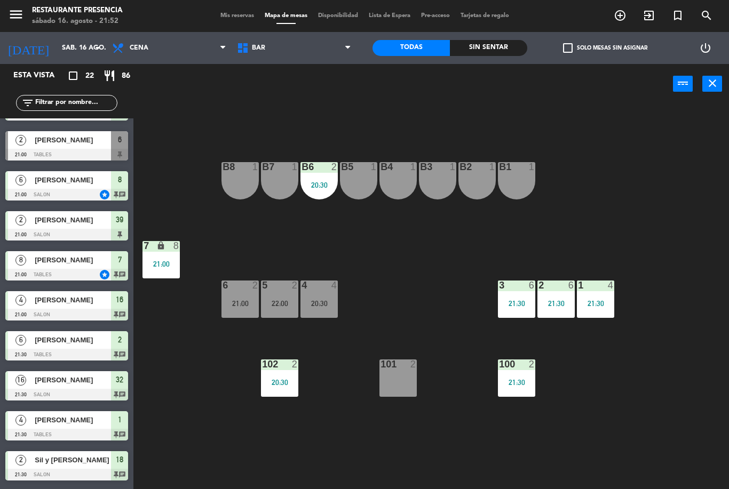
click at [286, 304] on div "22:00" at bounding box center [279, 303] width 37 height 7
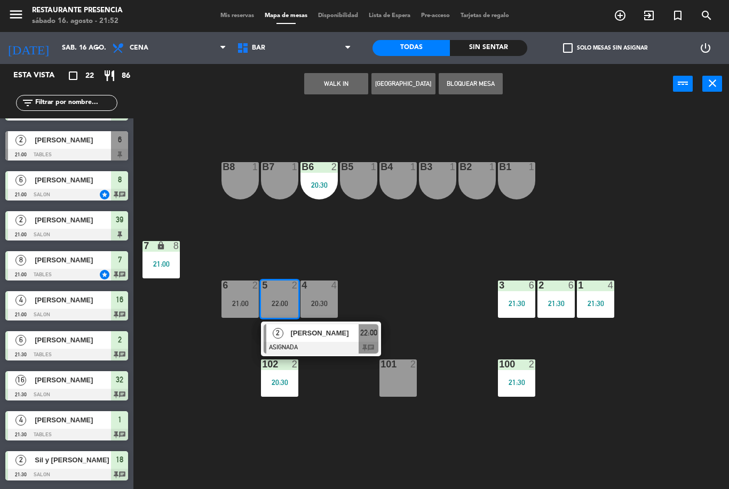
click at [277, 180] on div "B7 1" at bounding box center [279, 180] width 37 height 37
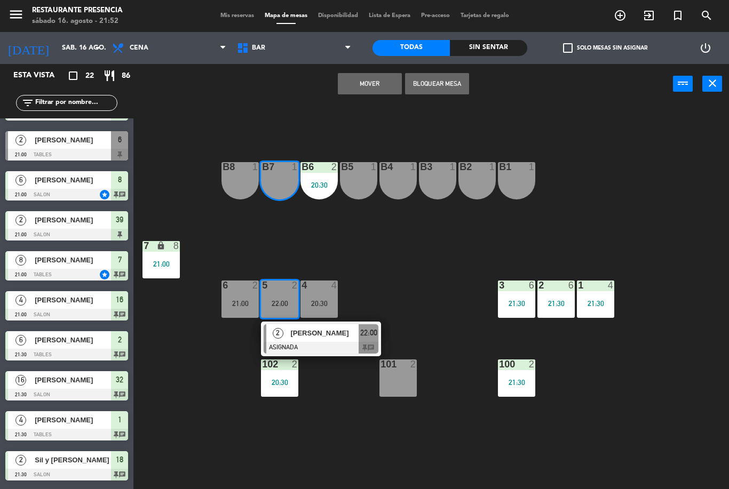
click at [380, 86] on button "Mover" at bounding box center [370, 83] width 64 height 21
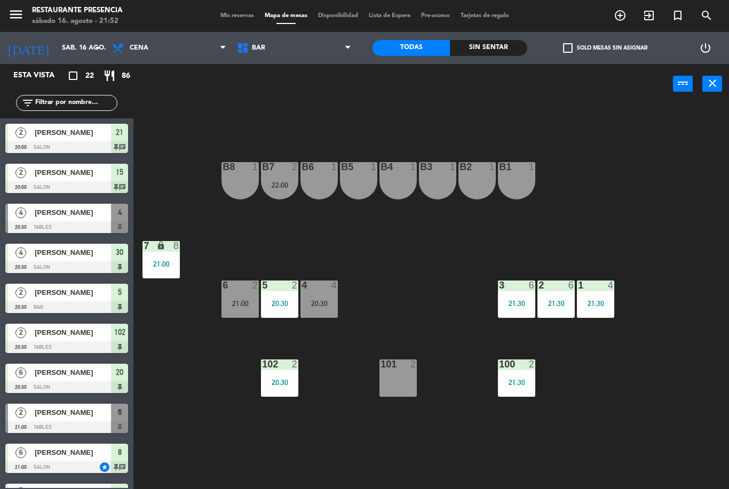
click at [327, 300] on div "20:30" at bounding box center [318, 303] width 37 height 7
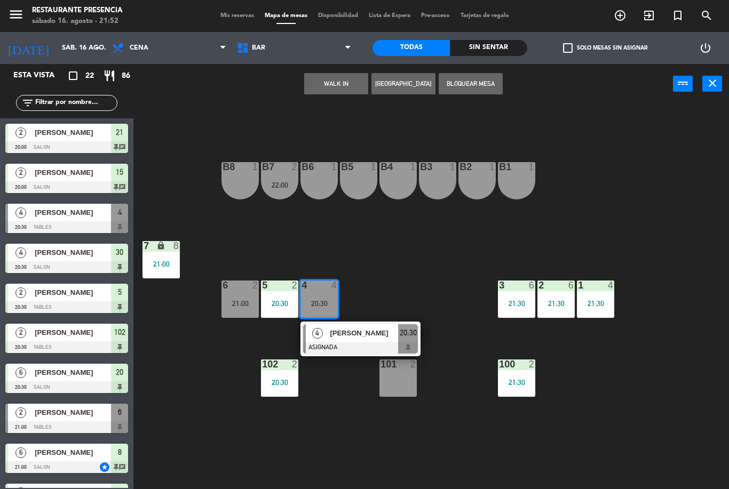
click at [374, 345] on div at bounding box center [360, 348] width 115 height 12
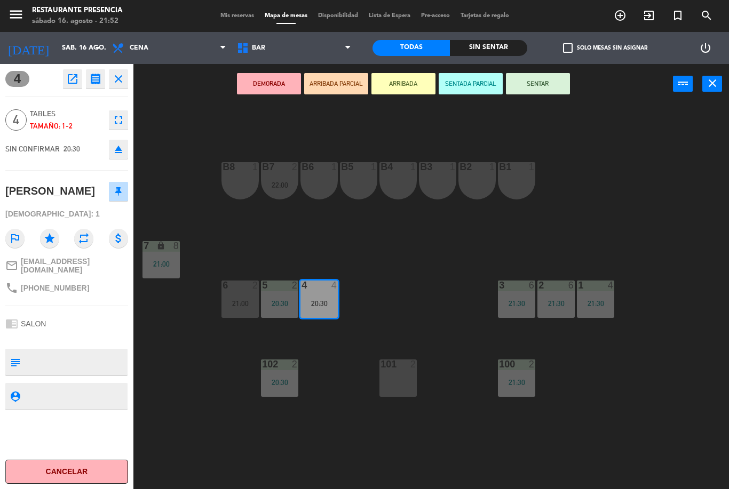
click at [285, 301] on div "20:30" at bounding box center [279, 303] width 37 height 7
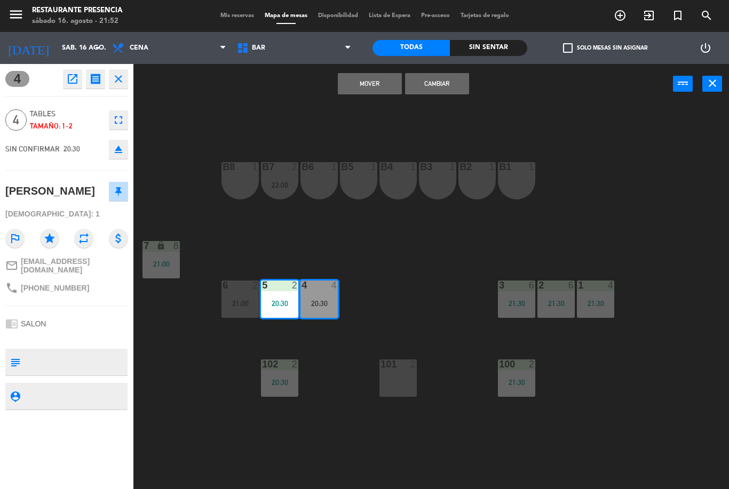
click at [372, 86] on button "Mover" at bounding box center [370, 83] width 64 height 21
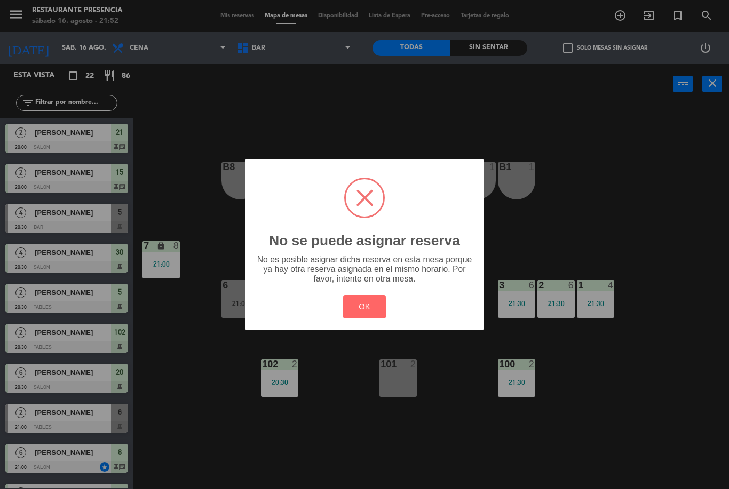
click at [370, 309] on button "OK" at bounding box center [364, 307] width 43 height 23
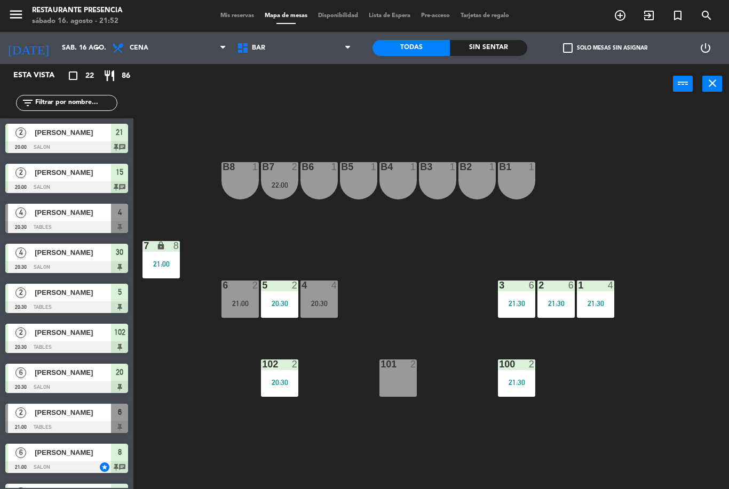
click at [322, 304] on div "20:30" at bounding box center [318, 303] width 37 height 7
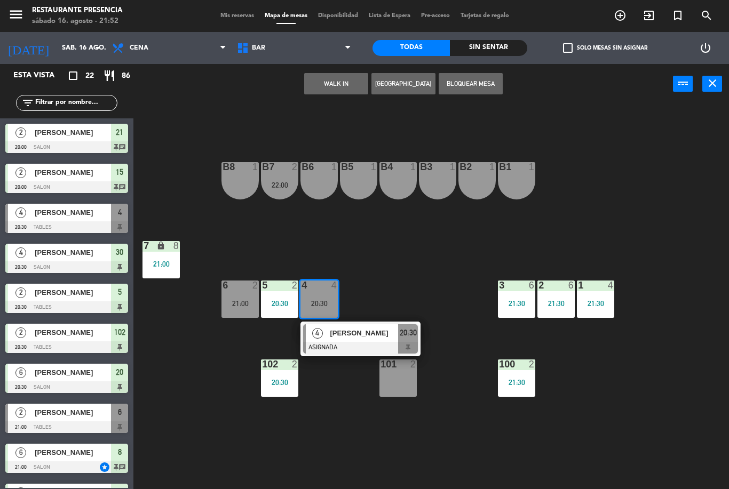
click at [392, 340] on div "[PERSON_NAME]" at bounding box center [363, 333] width 69 height 18
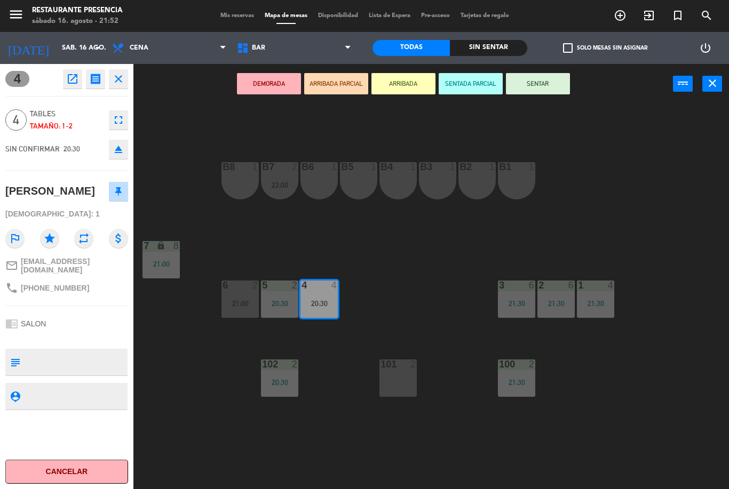
click at [535, 84] on button "SENTAR" at bounding box center [538, 83] width 64 height 21
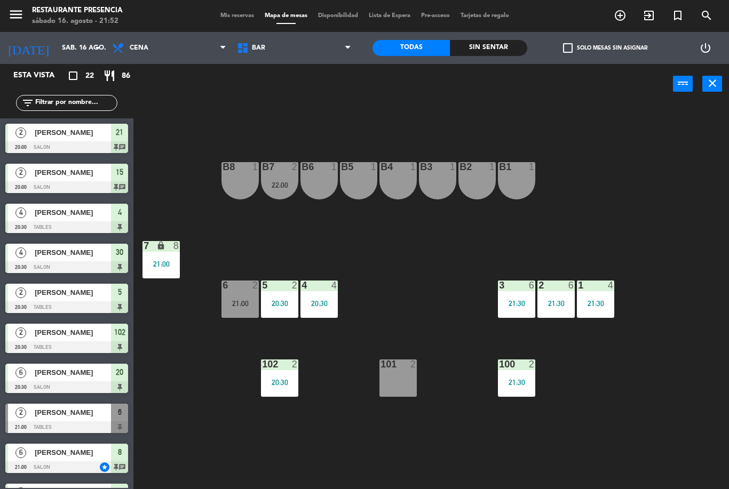
click at [457, 307] on div "B1 1 B2 1 B3 1 B4 1 B5 1 B6 1 B7 2 22:00 B8 1 7 lock 8 21:00 1 4 21:30 2 6 21:3…" at bounding box center [435, 296] width 588 height 385
click at [229, 19] on span "Mis reservas" at bounding box center [237, 16] width 44 height 6
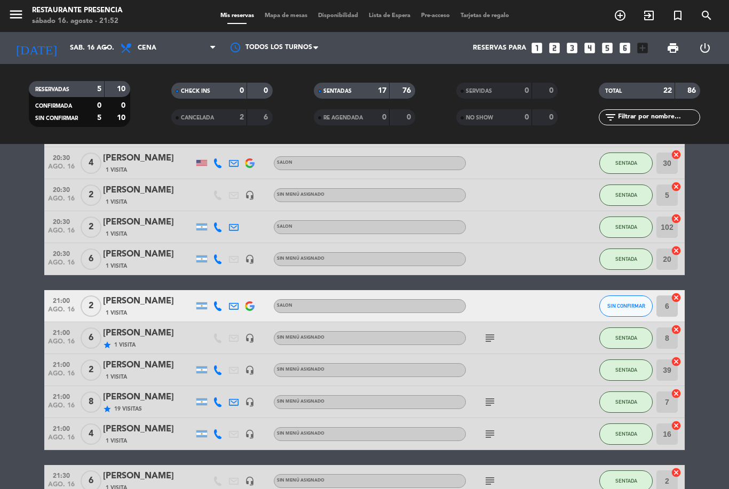
scroll to position [163, 0]
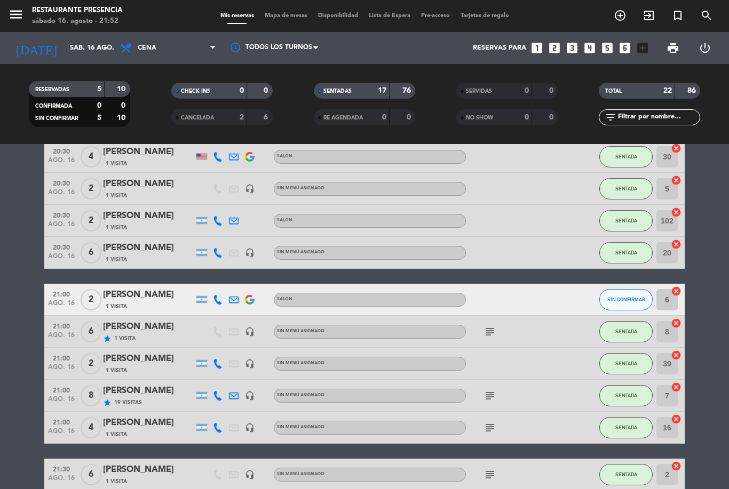
click at [618, 17] on icon "add_circle_outline" at bounding box center [619, 15] width 13 height 13
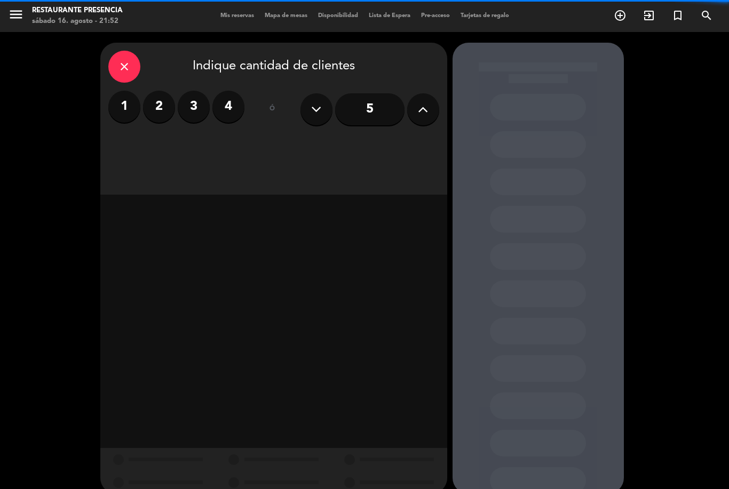
click at [163, 111] on label "2" at bounding box center [159, 107] width 32 height 32
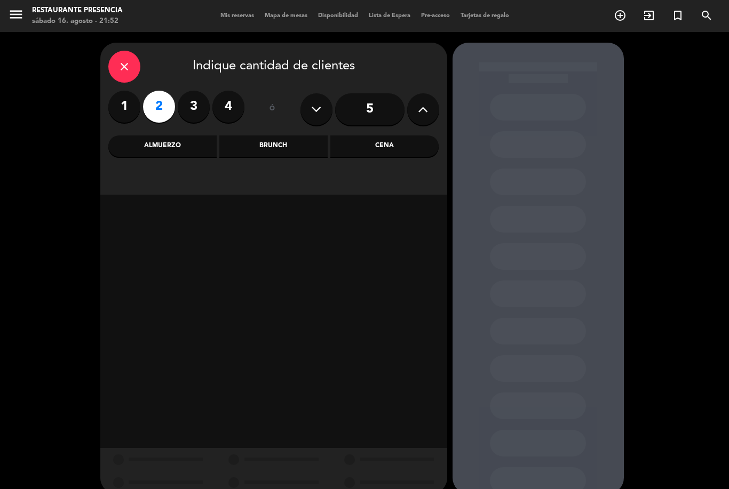
click at [400, 148] on div "Cena" at bounding box center [384, 145] width 108 height 21
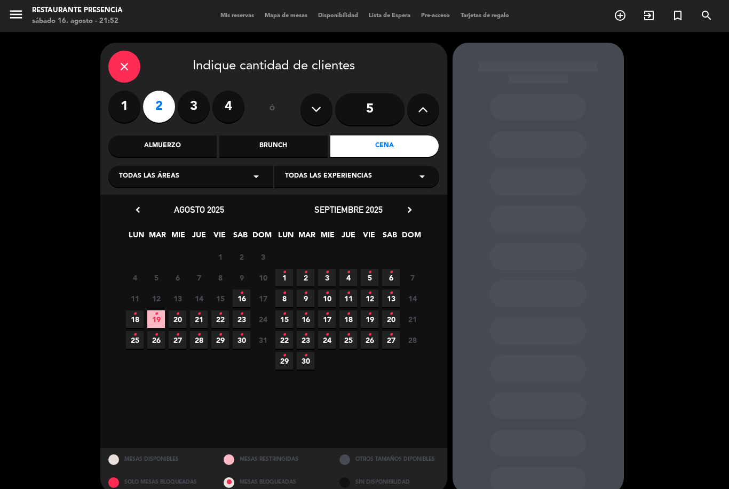
click at [244, 295] on span "16 •" at bounding box center [242, 299] width 18 height 18
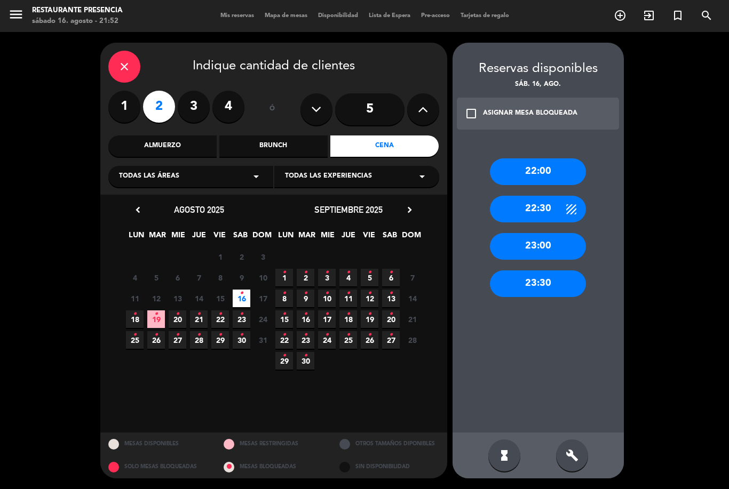
click at [557, 158] on div "22:00" at bounding box center [538, 171] width 96 height 27
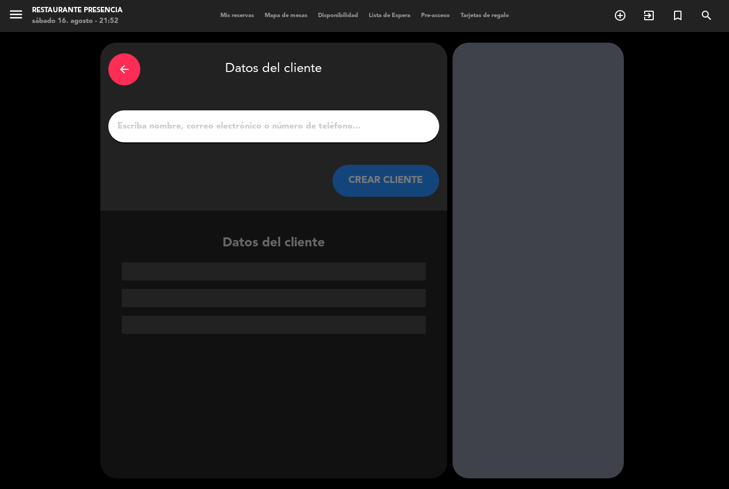
click at [327, 119] on input "1" at bounding box center [273, 126] width 315 height 15
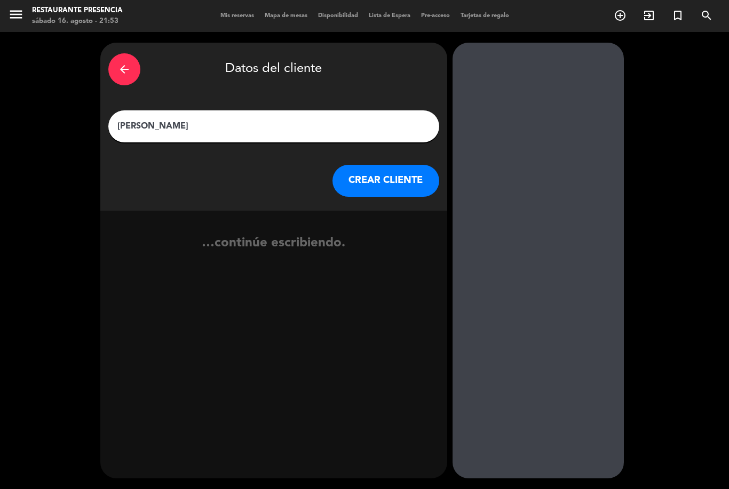
type input "[PERSON_NAME]"
click at [258, 211] on div "…continúe escribiendo." at bounding box center [273, 247] width 347 height 73
click at [396, 165] on button "CREAR CLIENTE" at bounding box center [385, 181] width 107 height 32
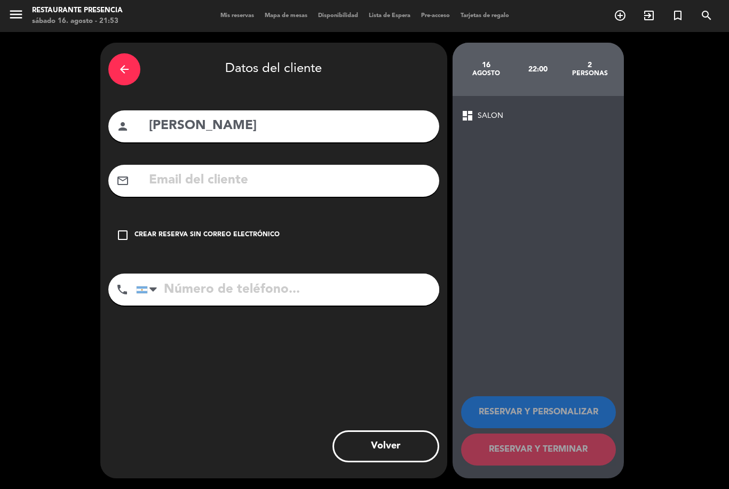
click at [119, 229] on icon "check_box_outline_blank" at bounding box center [122, 235] width 13 height 13
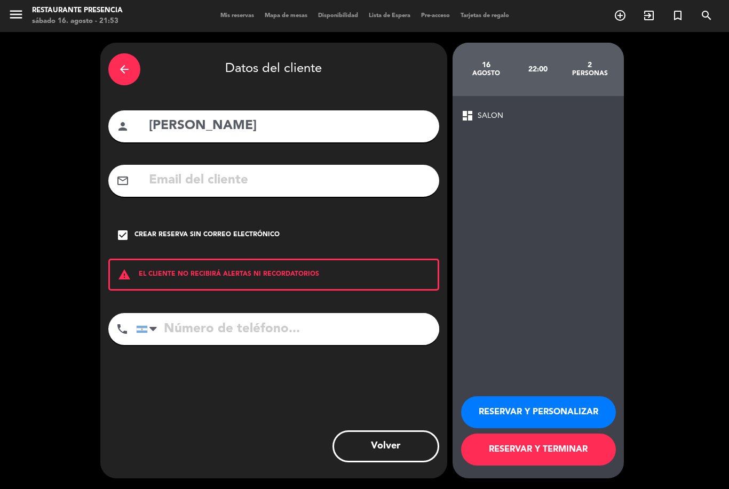
click at [246, 313] on input "tel" at bounding box center [287, 329] width 303 height 32
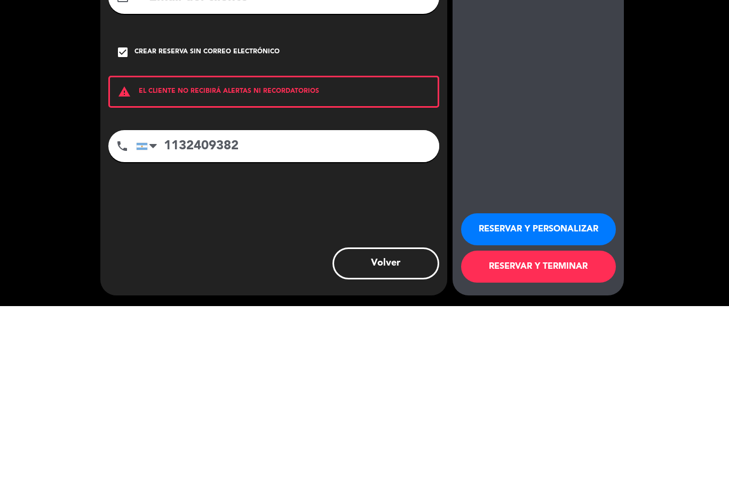
type input "1132409382"
click at [266, 177] on div "arrow_back Datos del cliente person [PERSON_NAME] mail_outline check_box Crear …" at bounding box center [273, 261] width 347 height 436
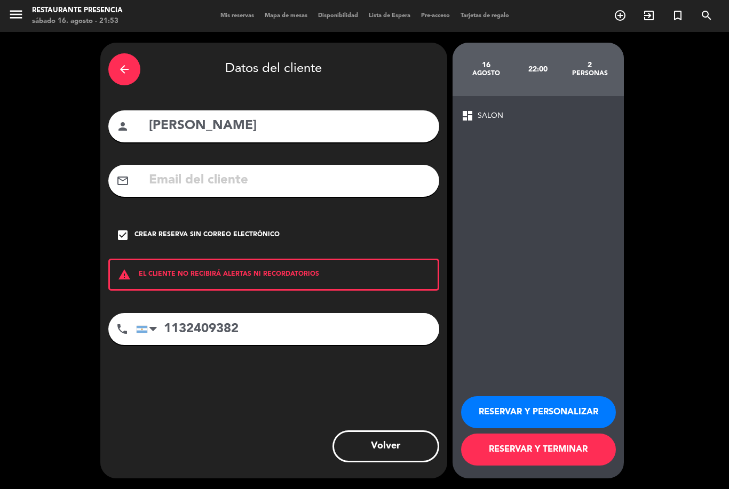
click at [563, 411] on button "RESERVAR Y PERSONALIZAR" at bounding box center [538, 412] width 155 height 32
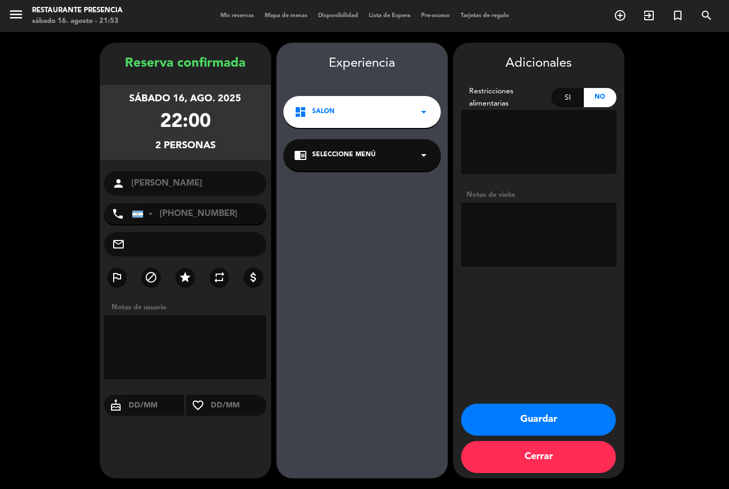
click at [500, 203] on textarea at bounding box center [538, 235] width 155 height 64
type textarea "Walk in"
click at [406, 180] on div "Experiencia dashboard SALON arrow_drop_down chrome_reader_mode Seleccione Menú …" at bounding box center [361, 271] width 171 height 436
click at [571, 433] on button "Guardar" at bounding box center [538, 420] width 155 height 32
